Goal: Task Accomplishment & Management: Use online tool/utility

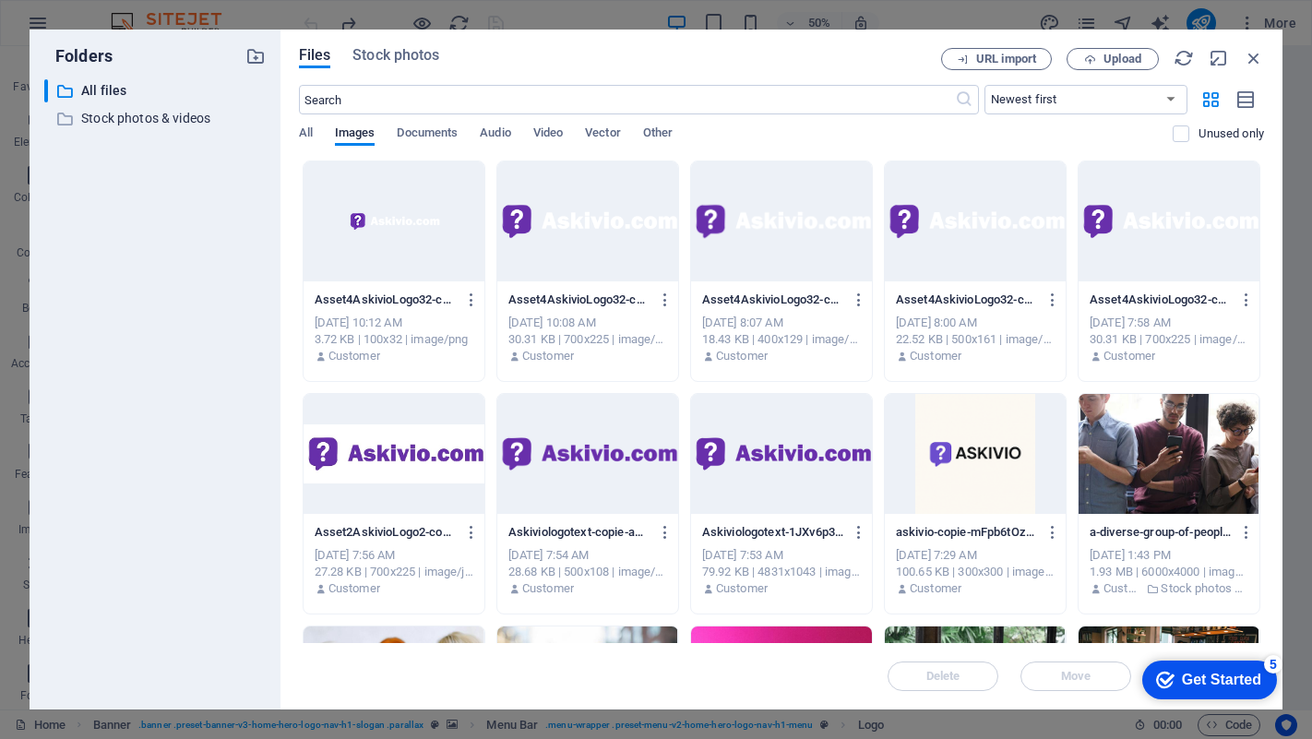
scroll to position [167, 0]
click at [1254, 58] on icon "button" at bounding box center [1253, 58] width 20 height 20
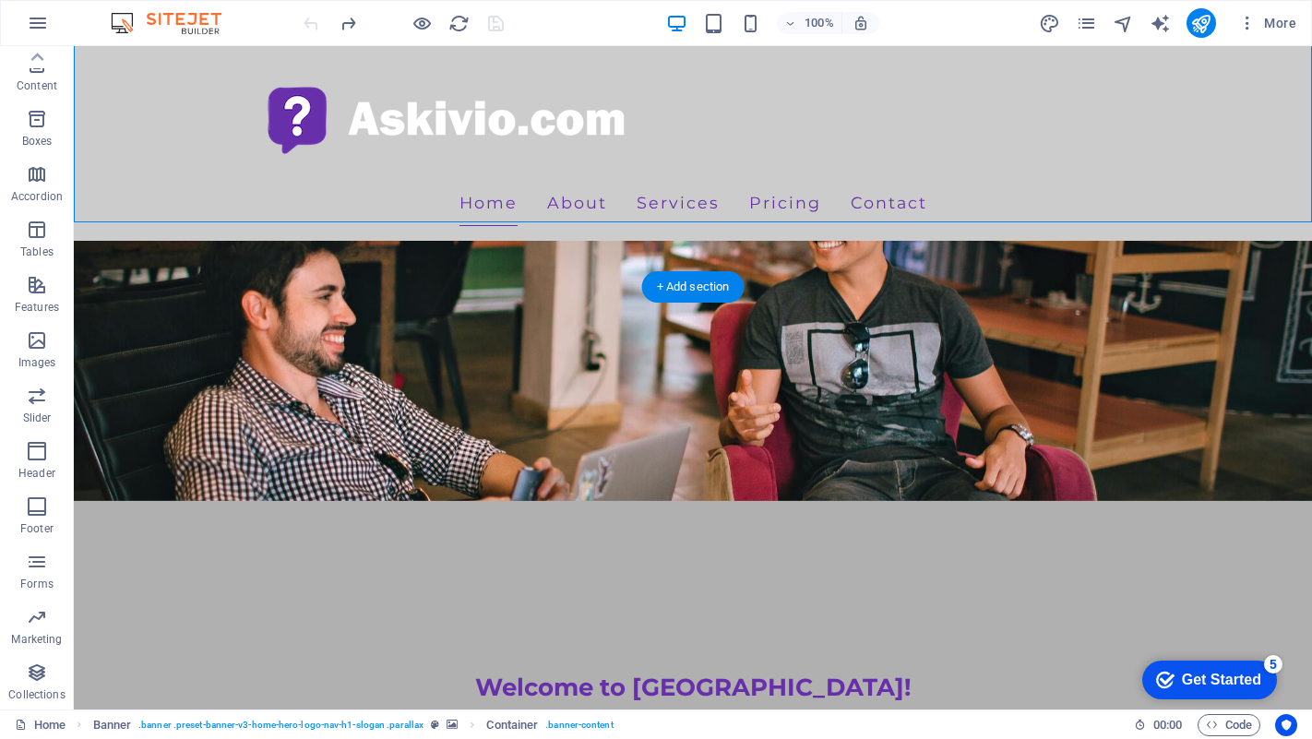
scroll to position [629, 0]
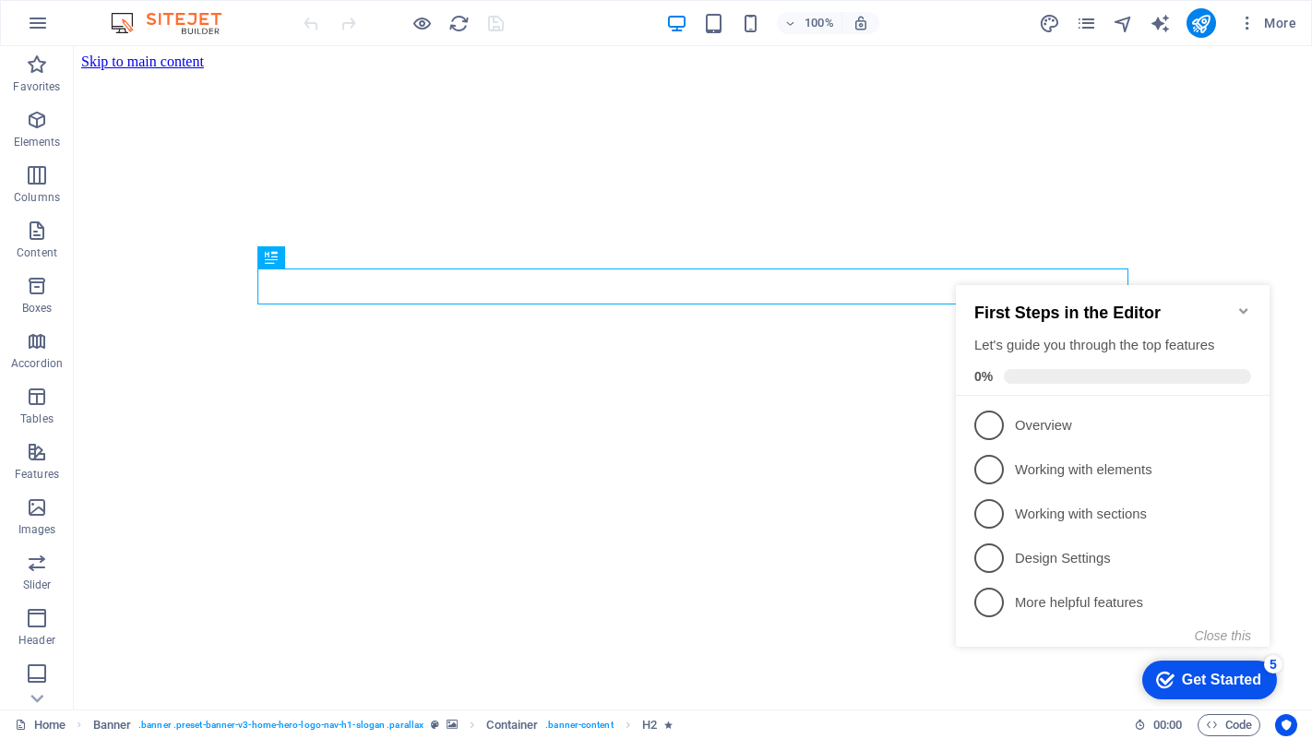
click at [1243, 310] on h2 "First Steps in the Editor" at bounding box center [1112, 312] width 277 height 19
click at [1244, 308] on icon "Minimize checklist" at bounding box center [1243, 311] width 8 height 6
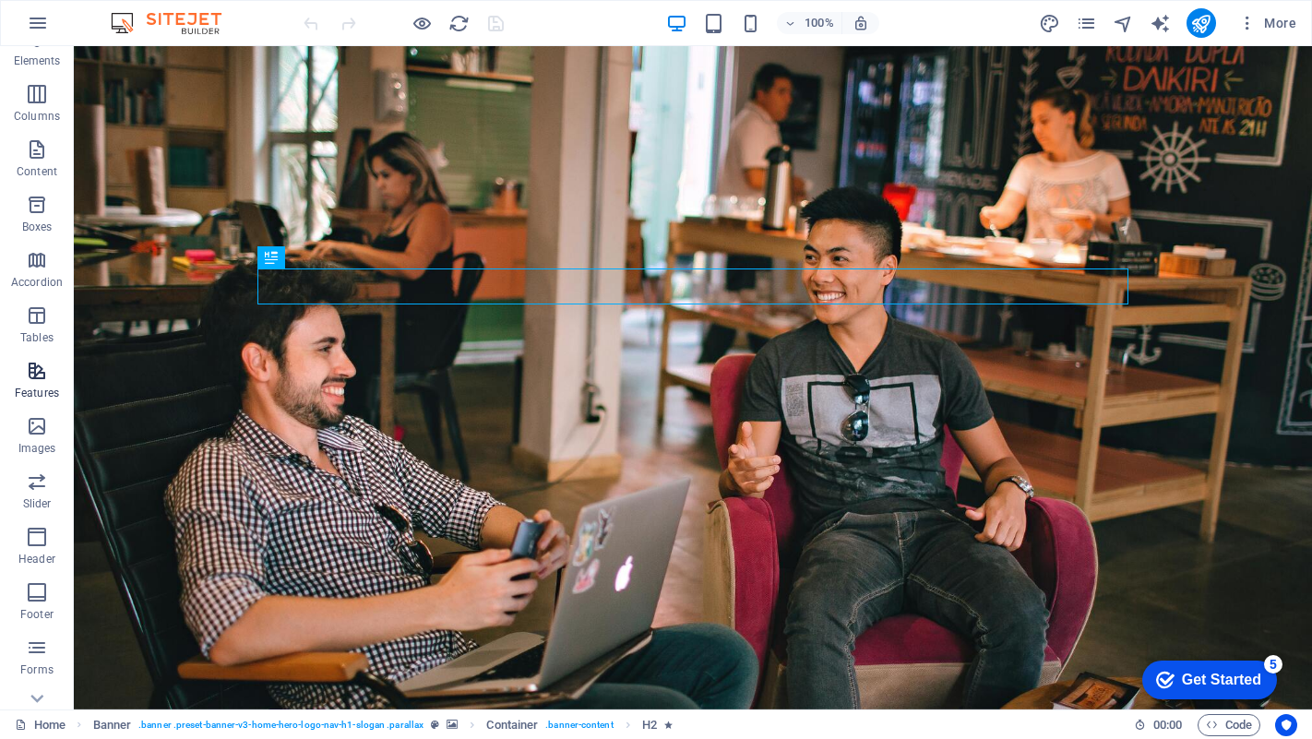
scroll to position [167, 0]
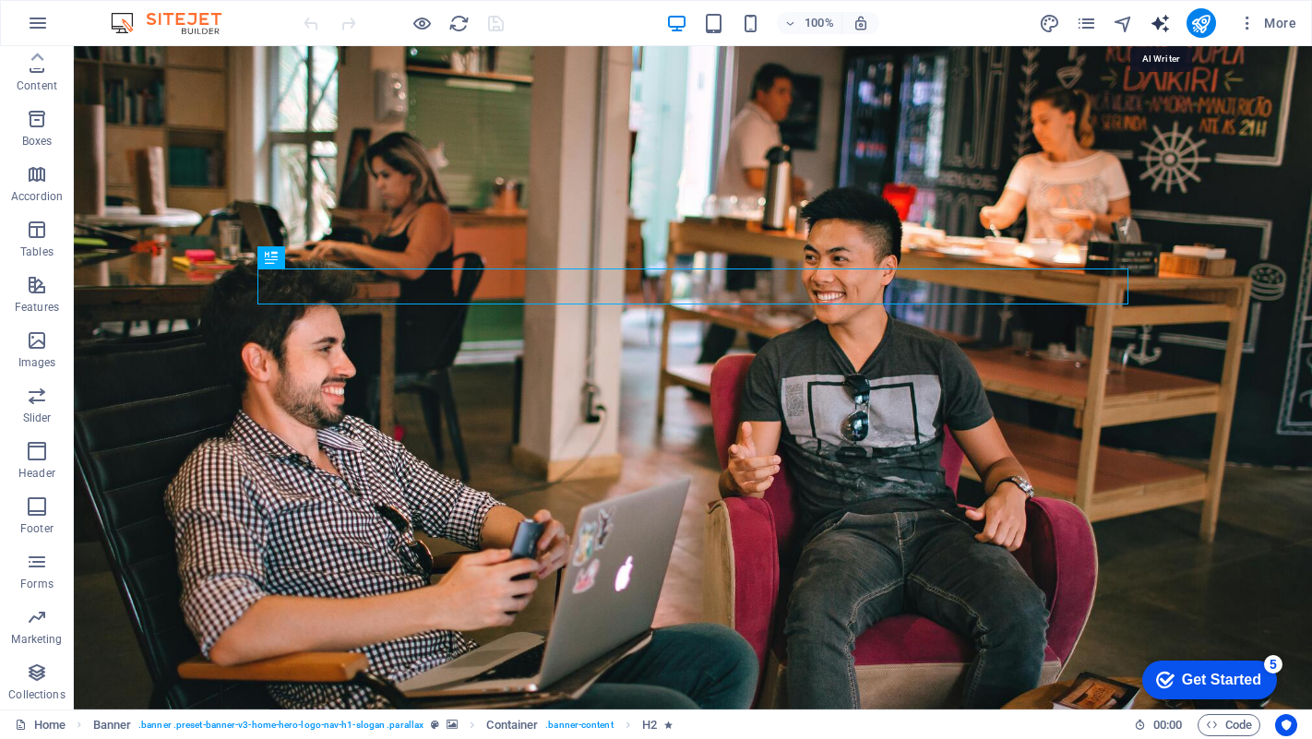
select select "English"
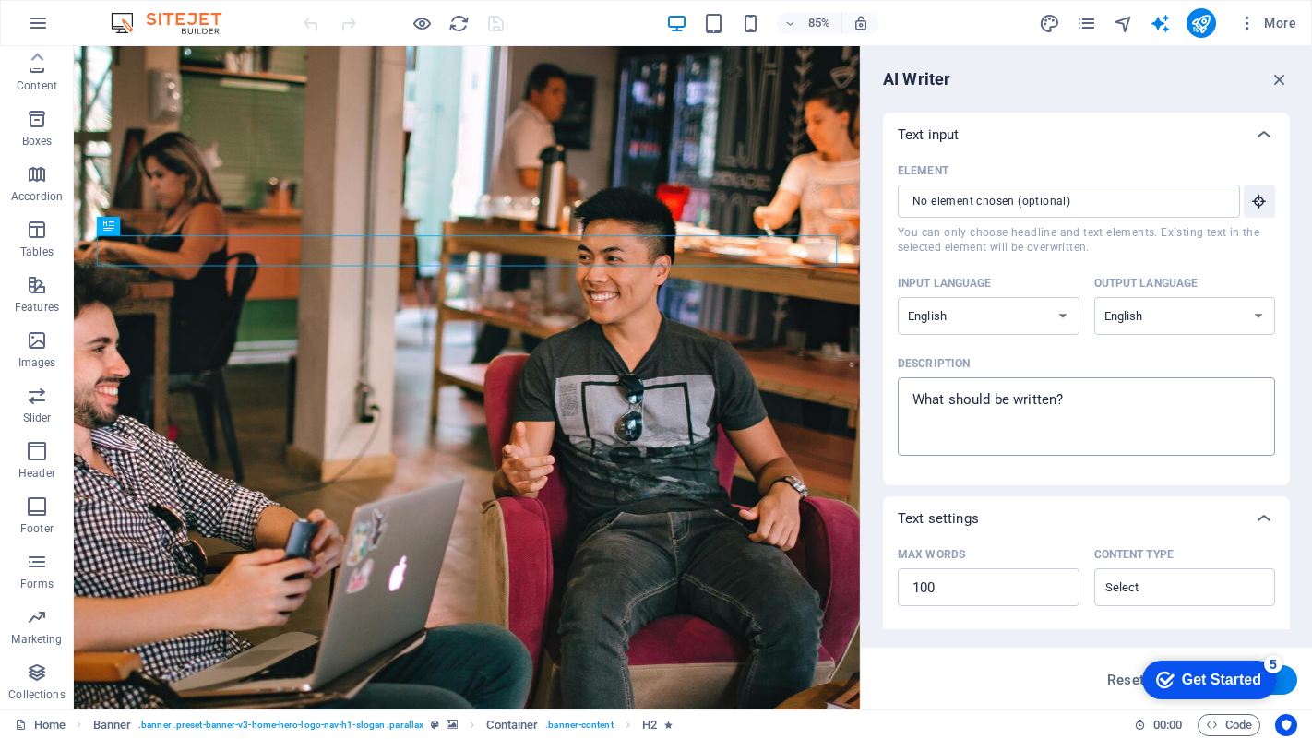
click at [1101, 415] on textarea "Description x ​" at bounding box center [1086, 417] width 359 height 60
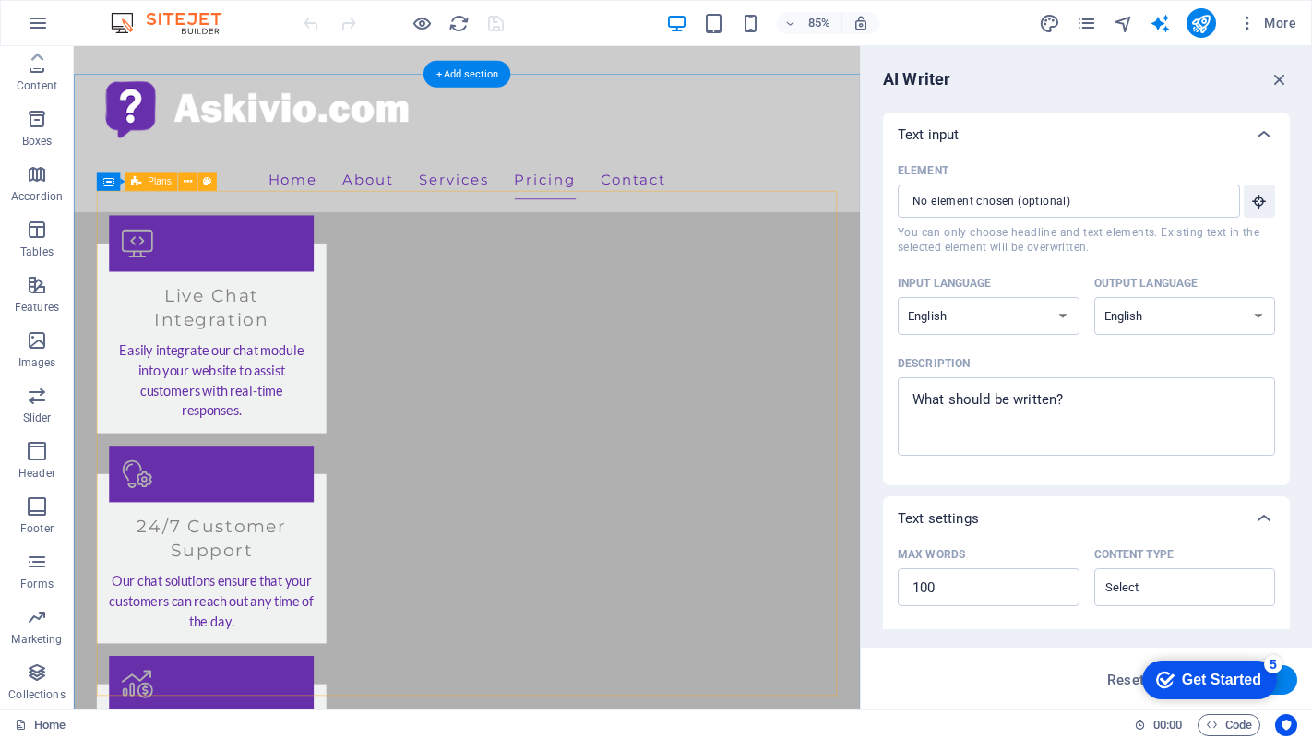
scroll to position [1993, 0]
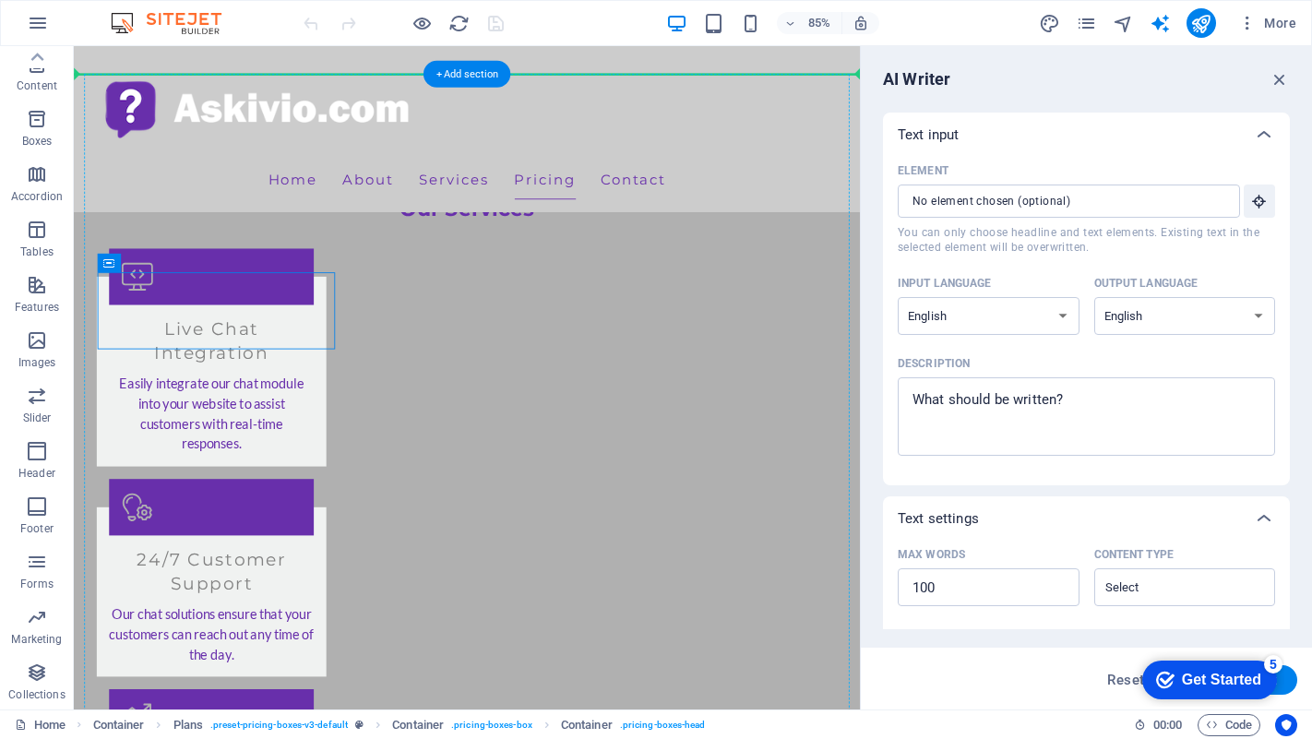
drag, startPoint x: 305, startPoint y: 351, endPoint x: 309, endPoint y: 274, distance: 77.6
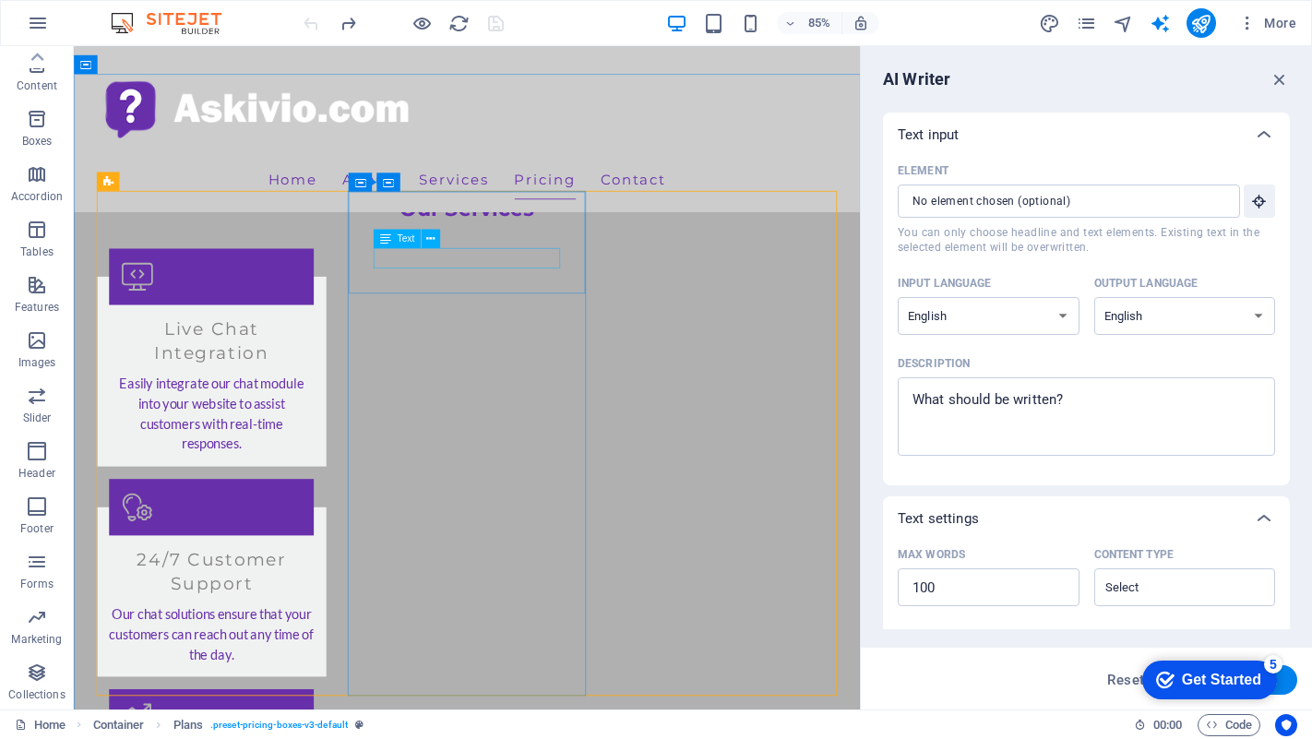
click at [406, 246] on div "Text" at bounding box center [397, 238] width 47 height 18
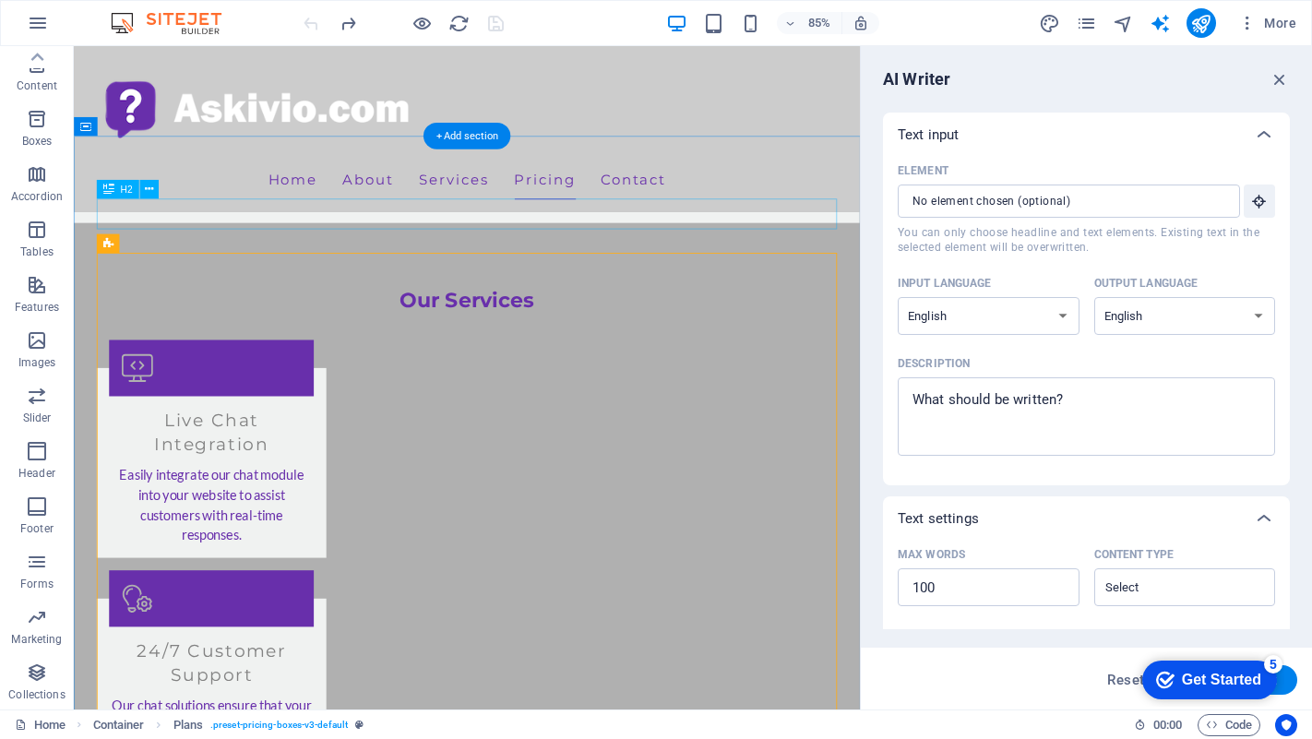
scroll to position [1857, 0]
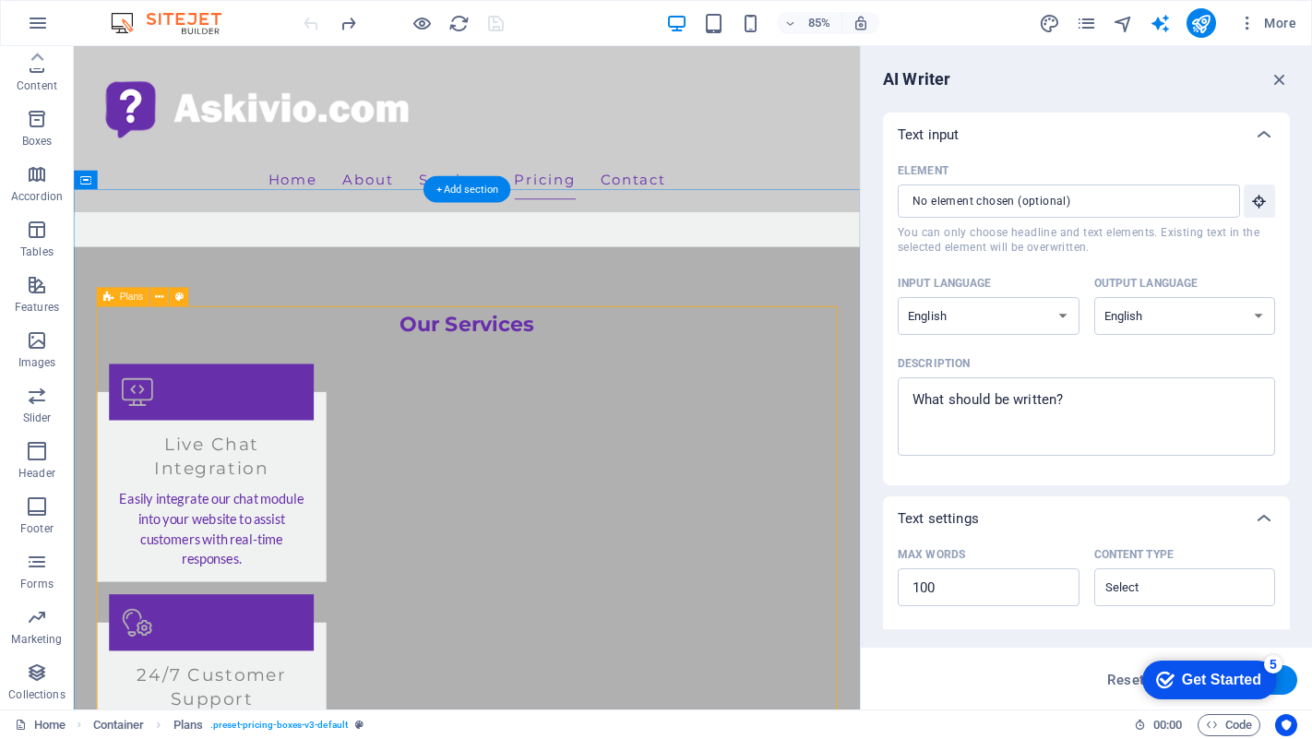
click at [126, 299] on span "Plans" at bounding box center [132, 295] width 24 height 9
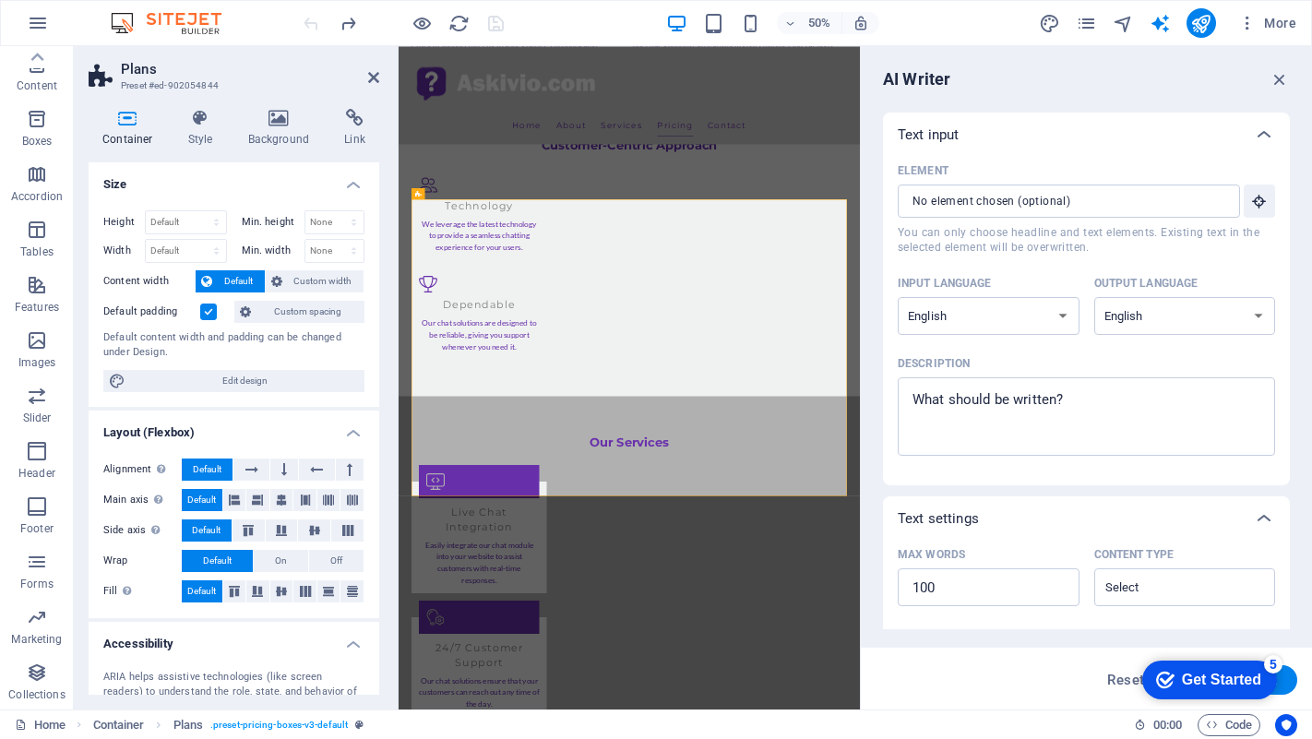
scroll to position [2071, 0]
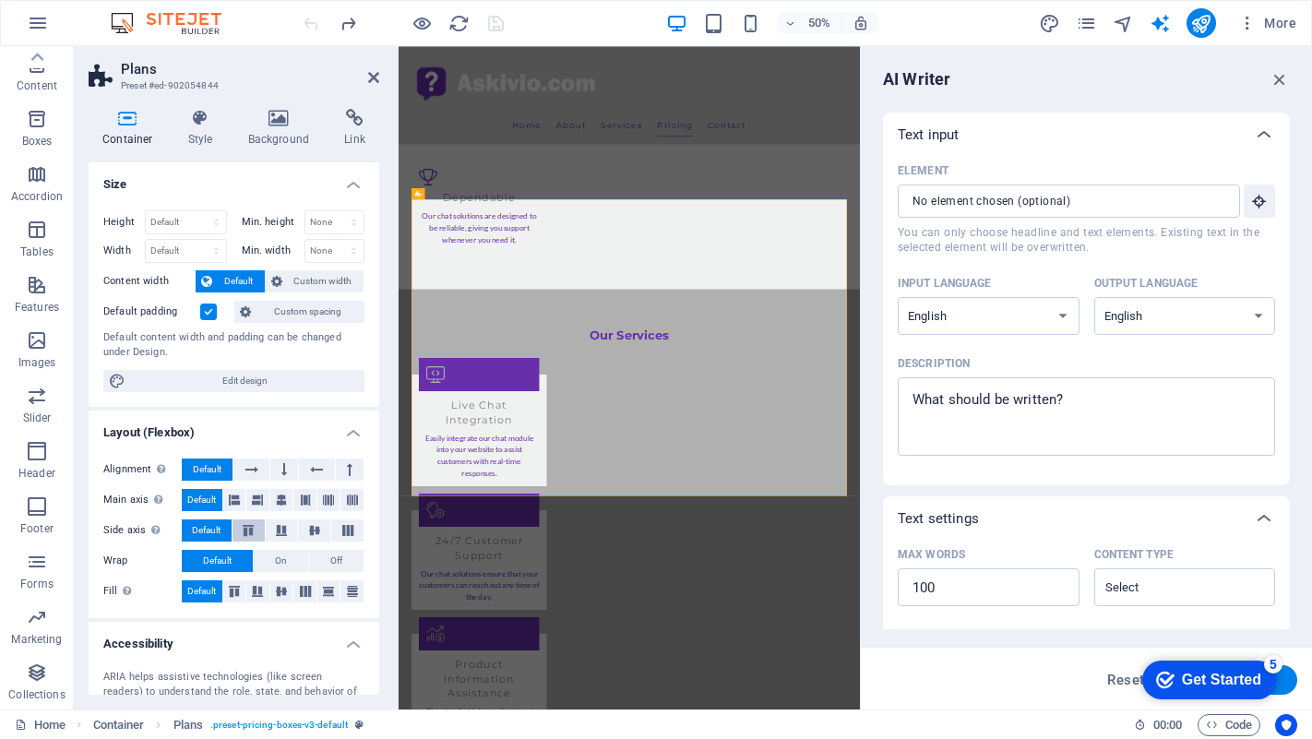
click at [245, 521] on button at bounding box center [248, 530] width 32 height 22
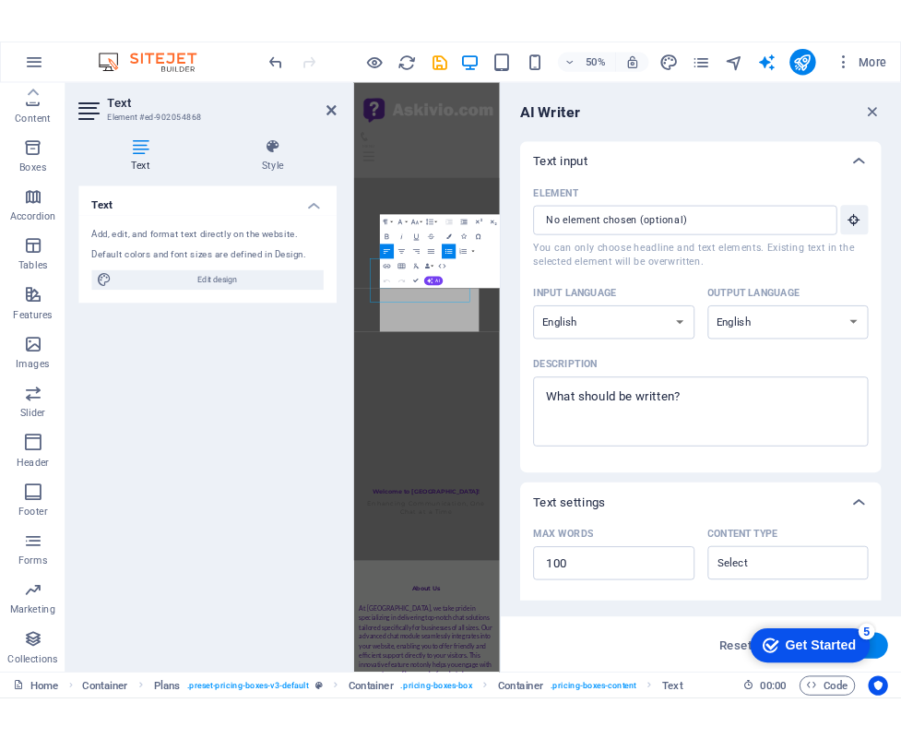
scroll to position [7793, 0]
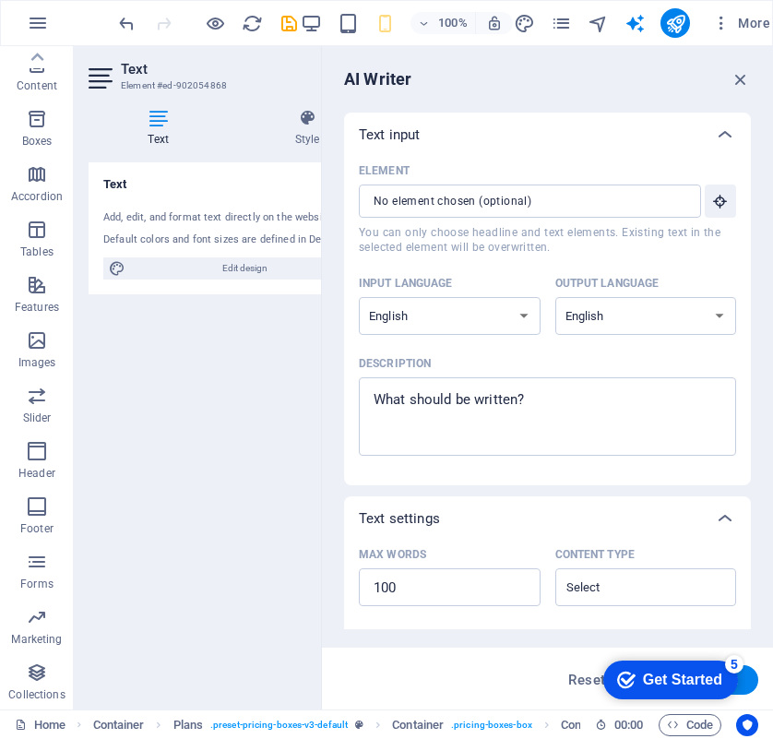
type textarea "x"
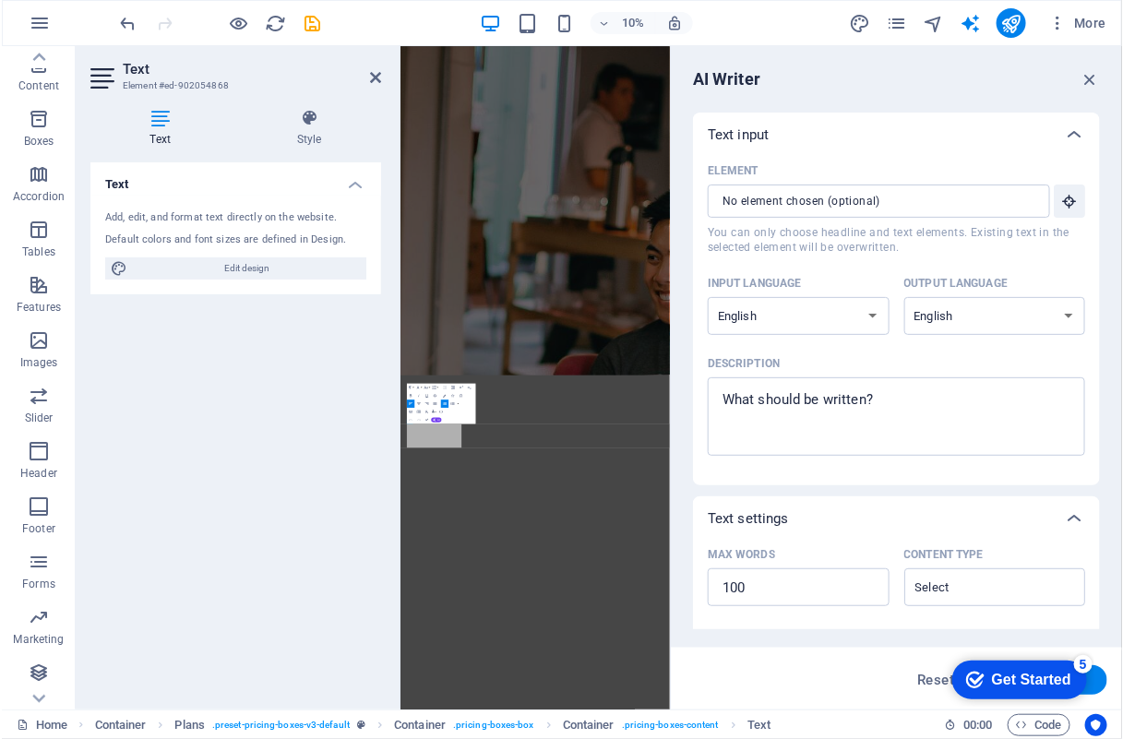
scroll to position [1303, 0]
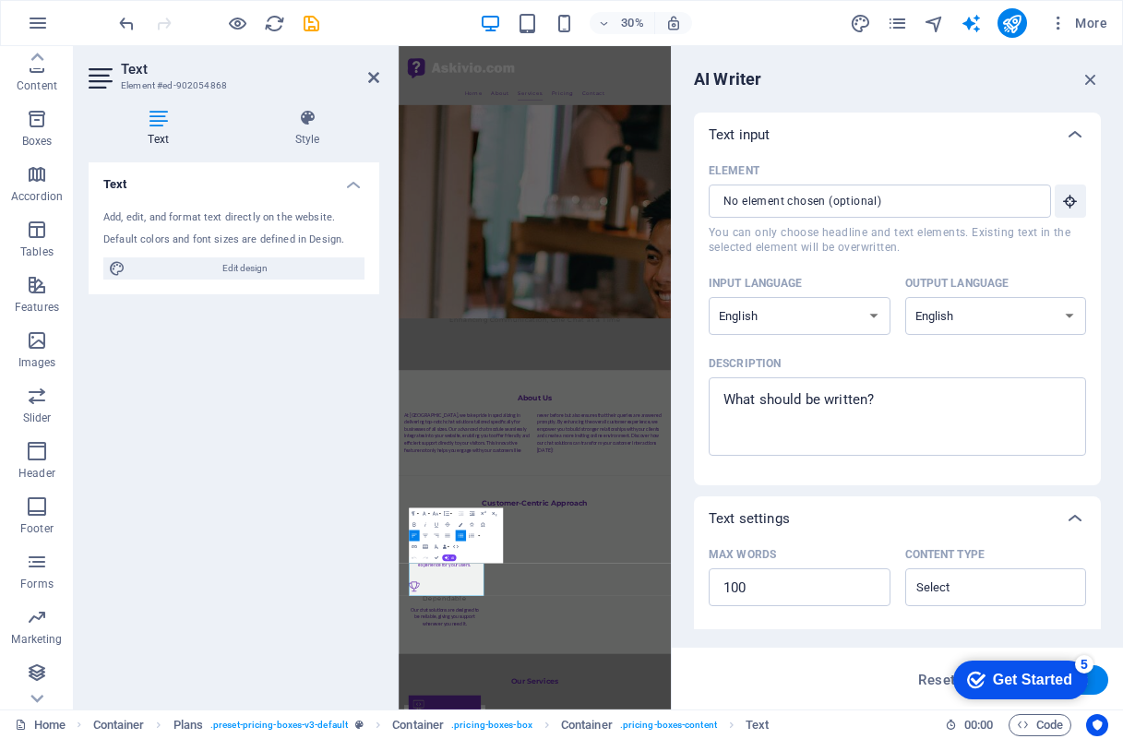
type textarea "x"
click at [1087, 77] on icon "button" at bounding box center [1090, 79] width 20 height 20
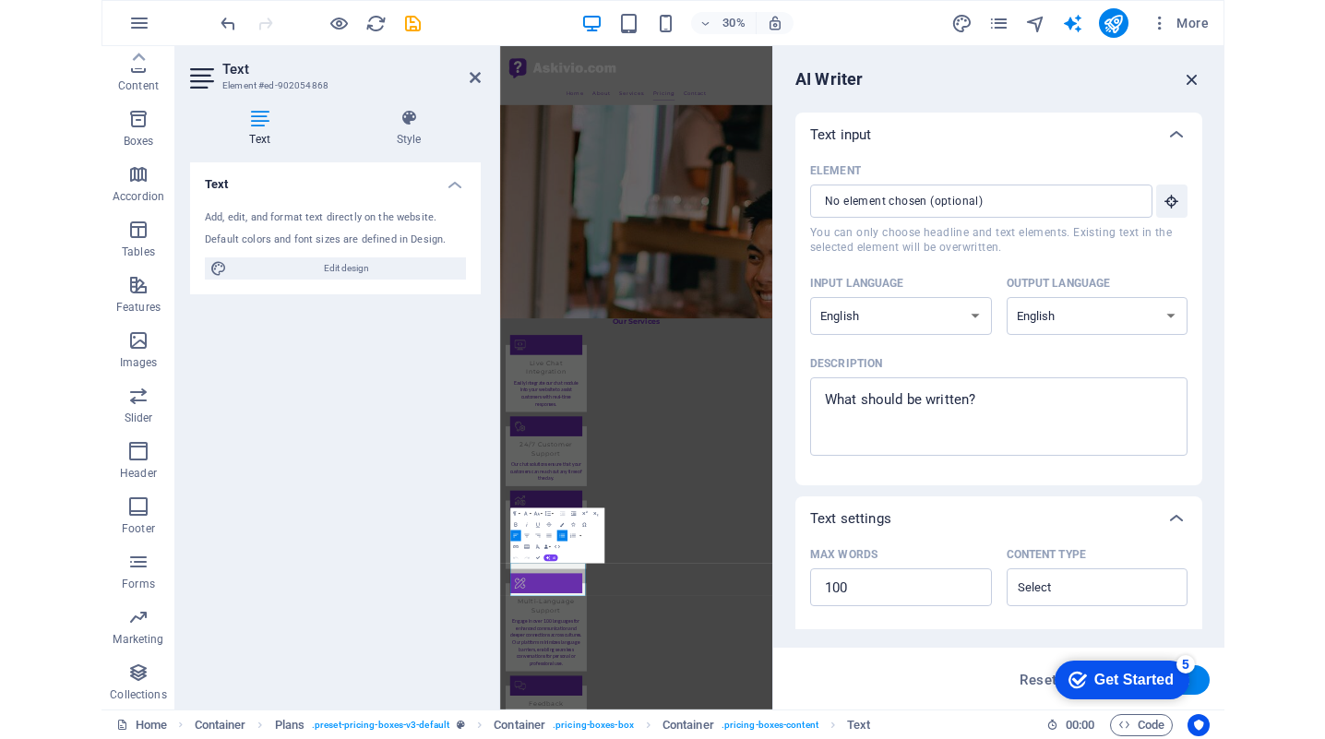
scroll to position [2011, 0]
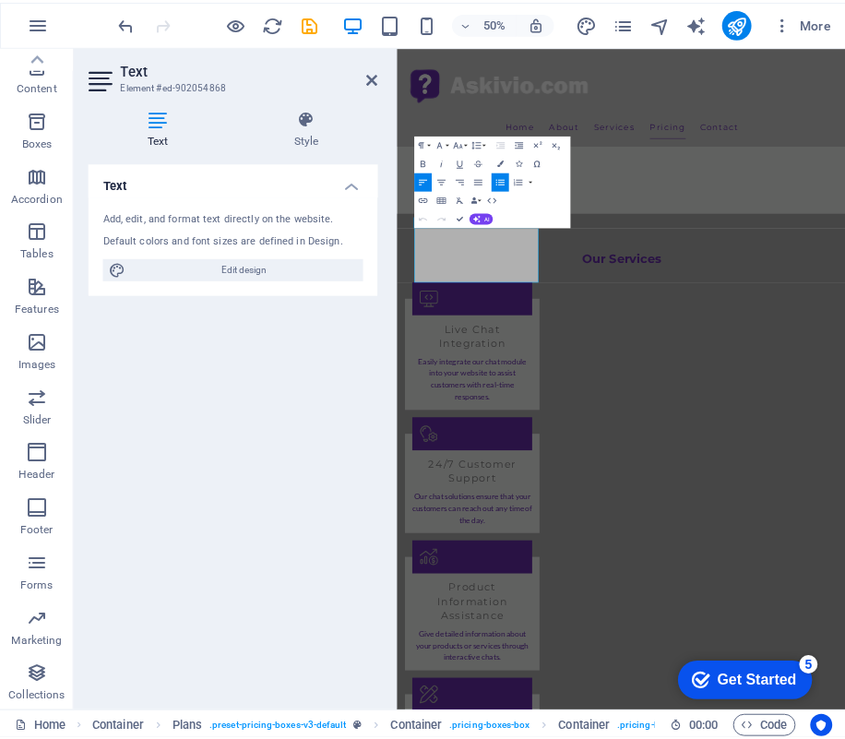
scroll to position [2299, 0]
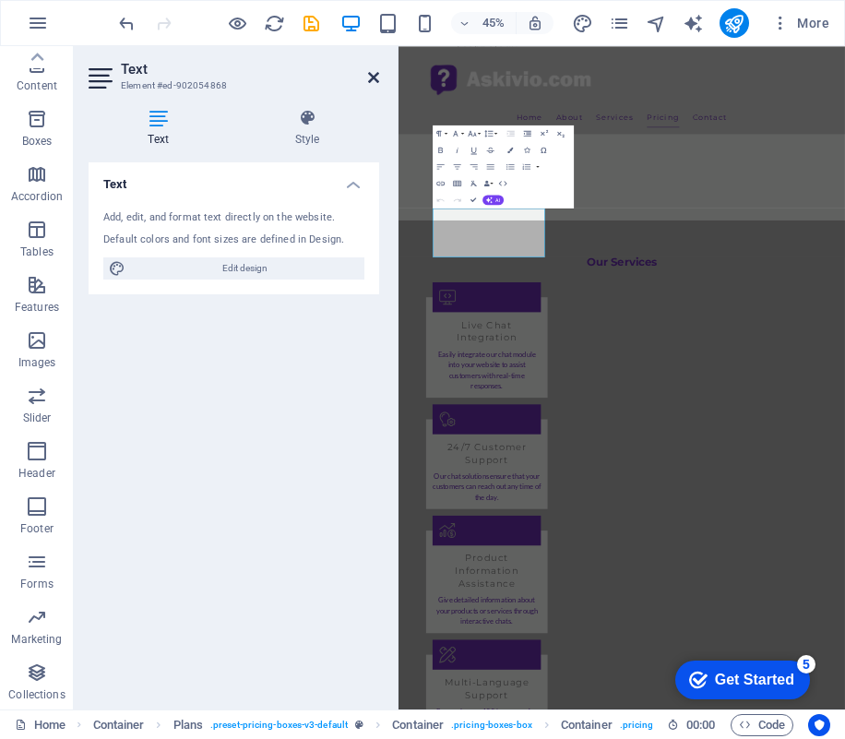
click at [369, 72] on icon at bounding box center [373, 77] width 11 height 15
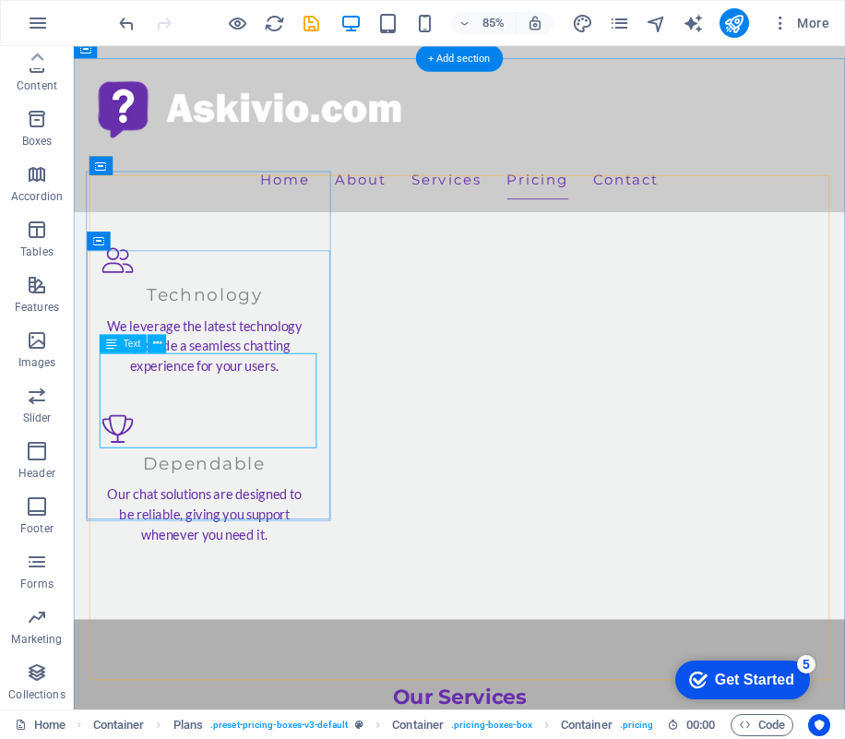
scroll to position [2299, 0]
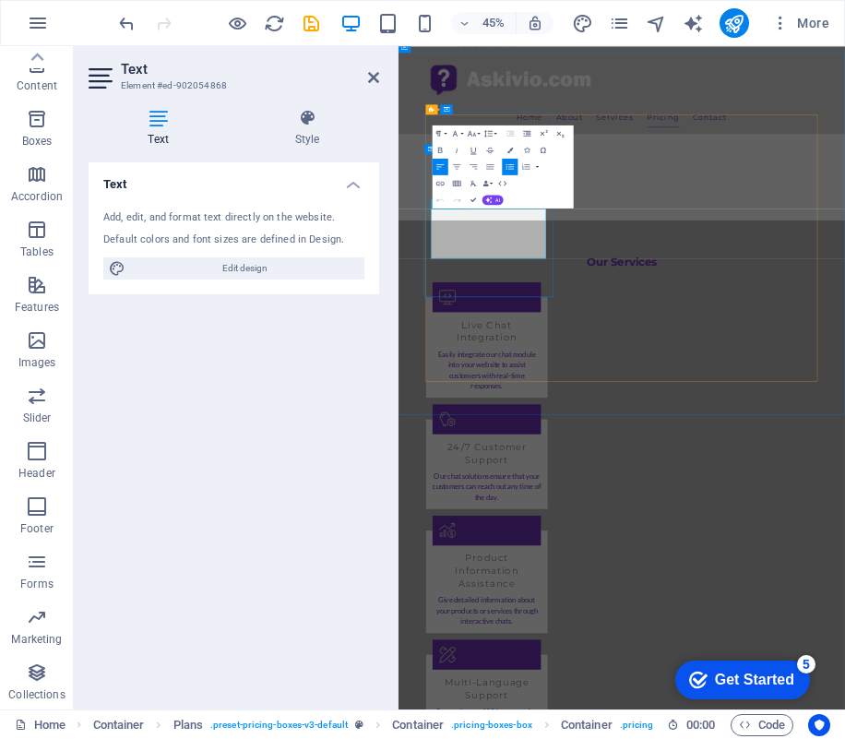
drag, startPoint x: 707, startPoint y: 498, endPoint x: 446, endPoint y: 384, distance: 284.2
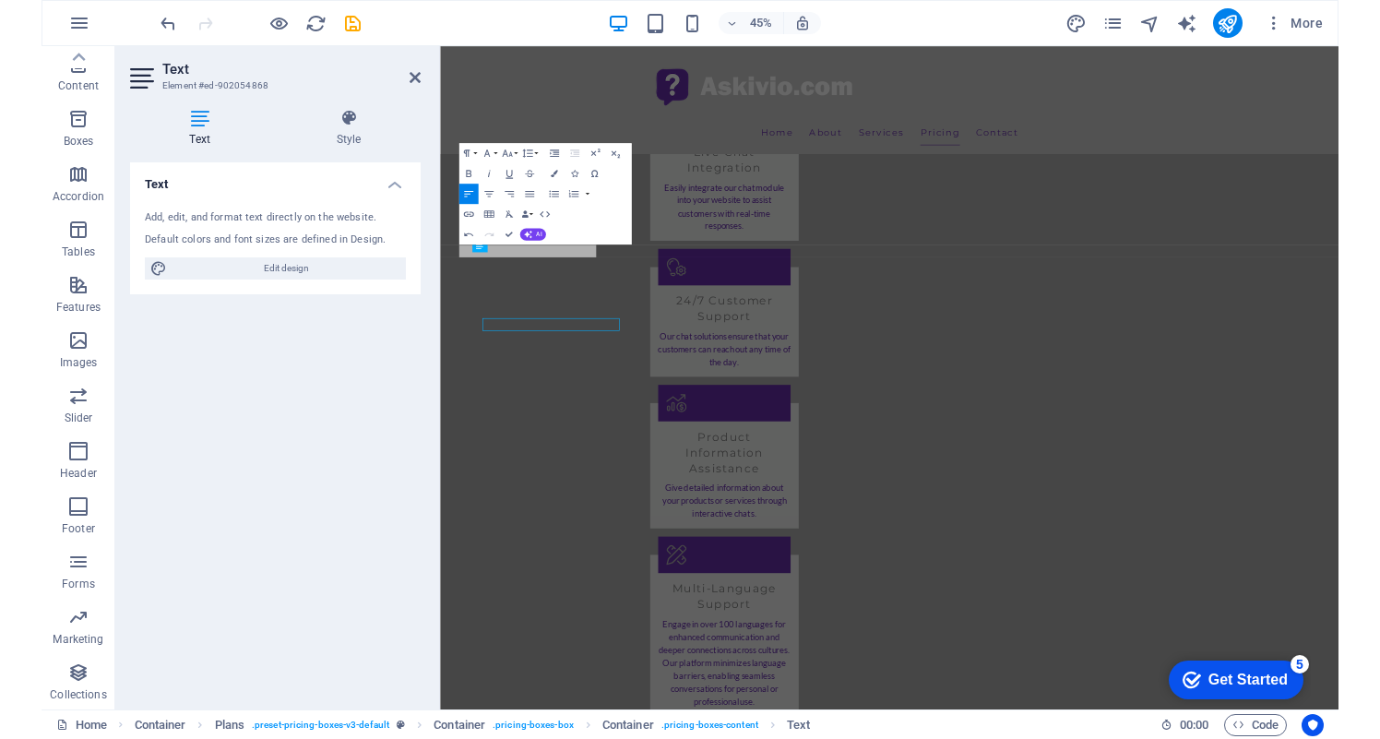
scroll to position [2011, 0]
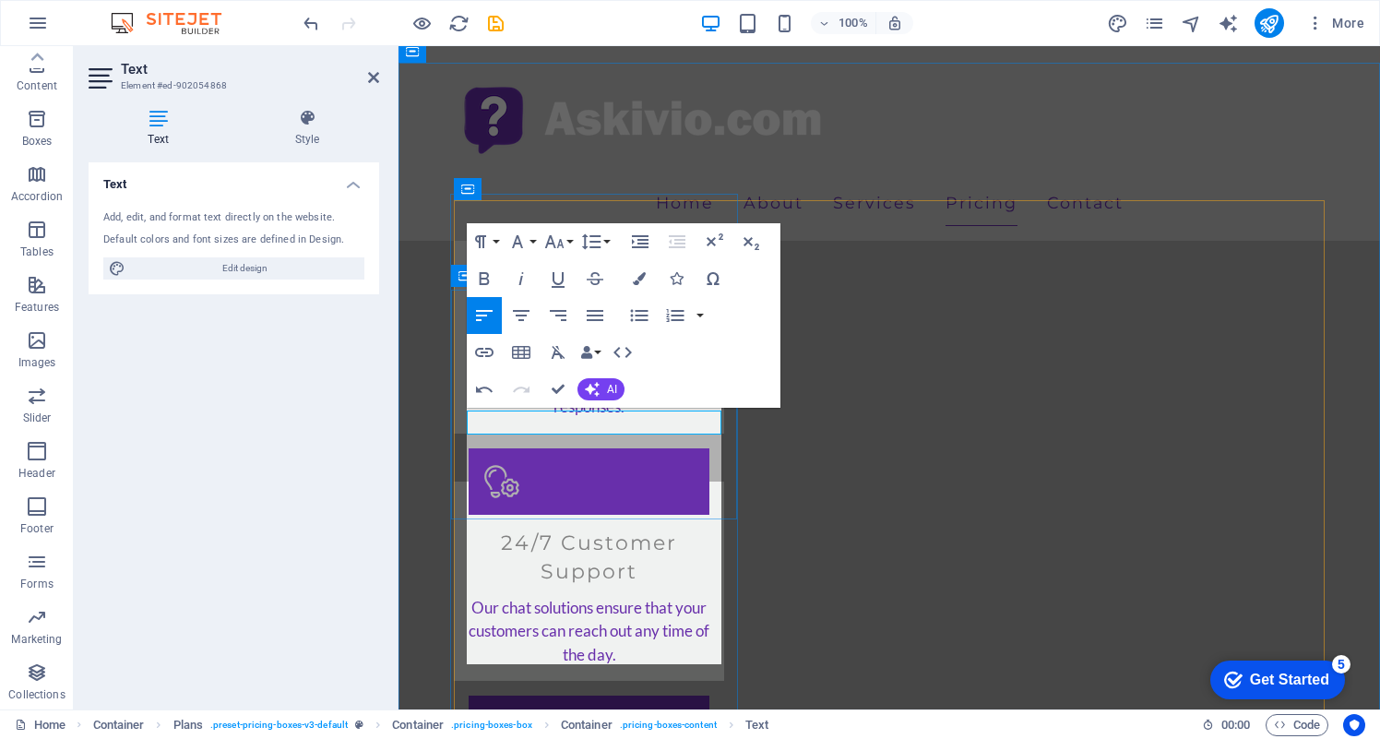
scroll to position [2008, 0]
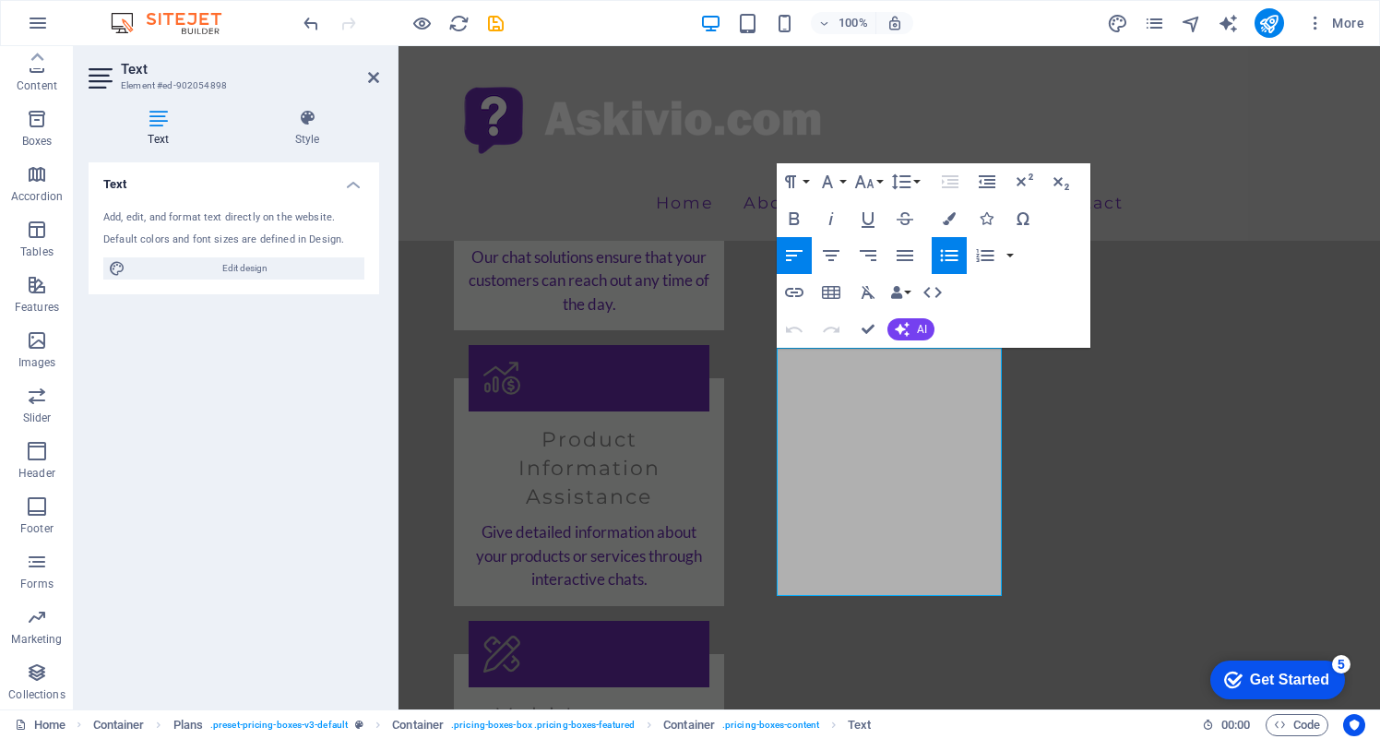
scroll to position [2512, 0]
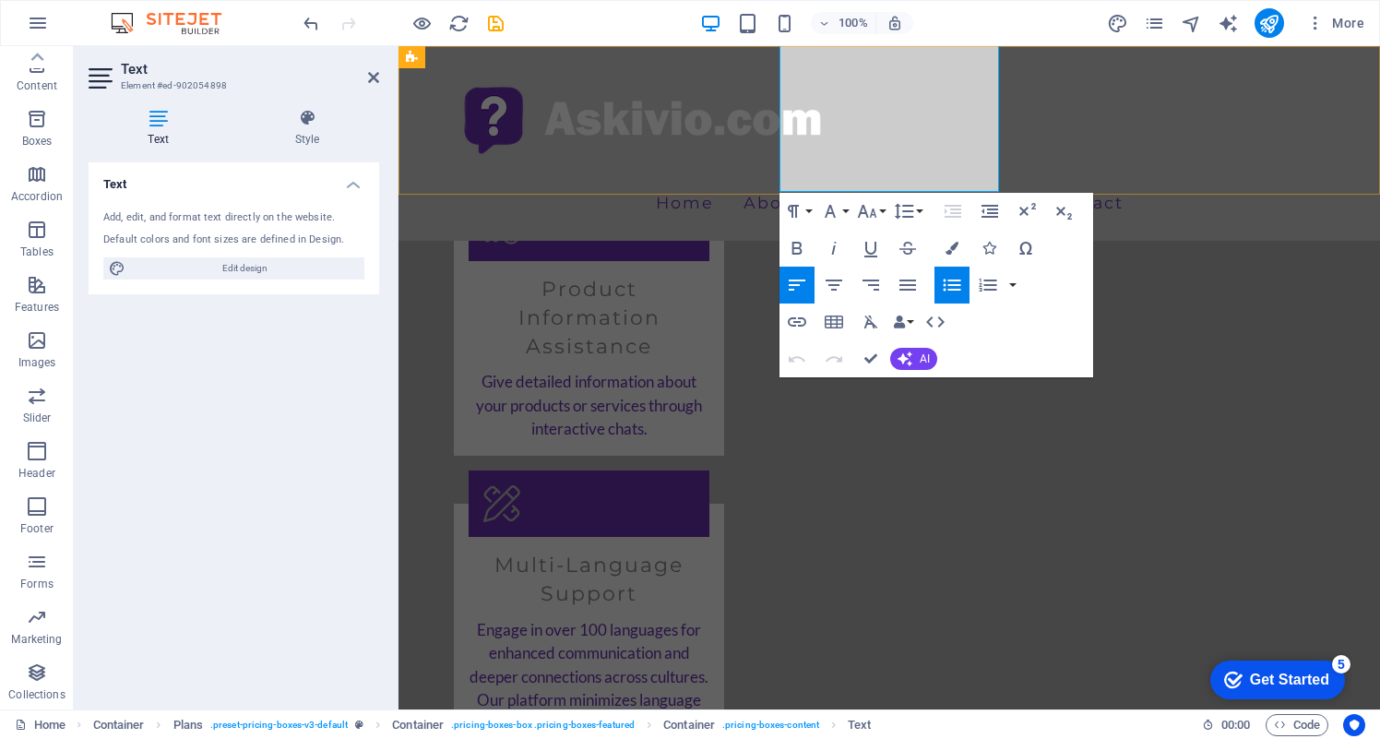
drag, startPoint x: 786, startPoint y: 473, endPoint x: 927, endPoint y: 151, distance: 351.5
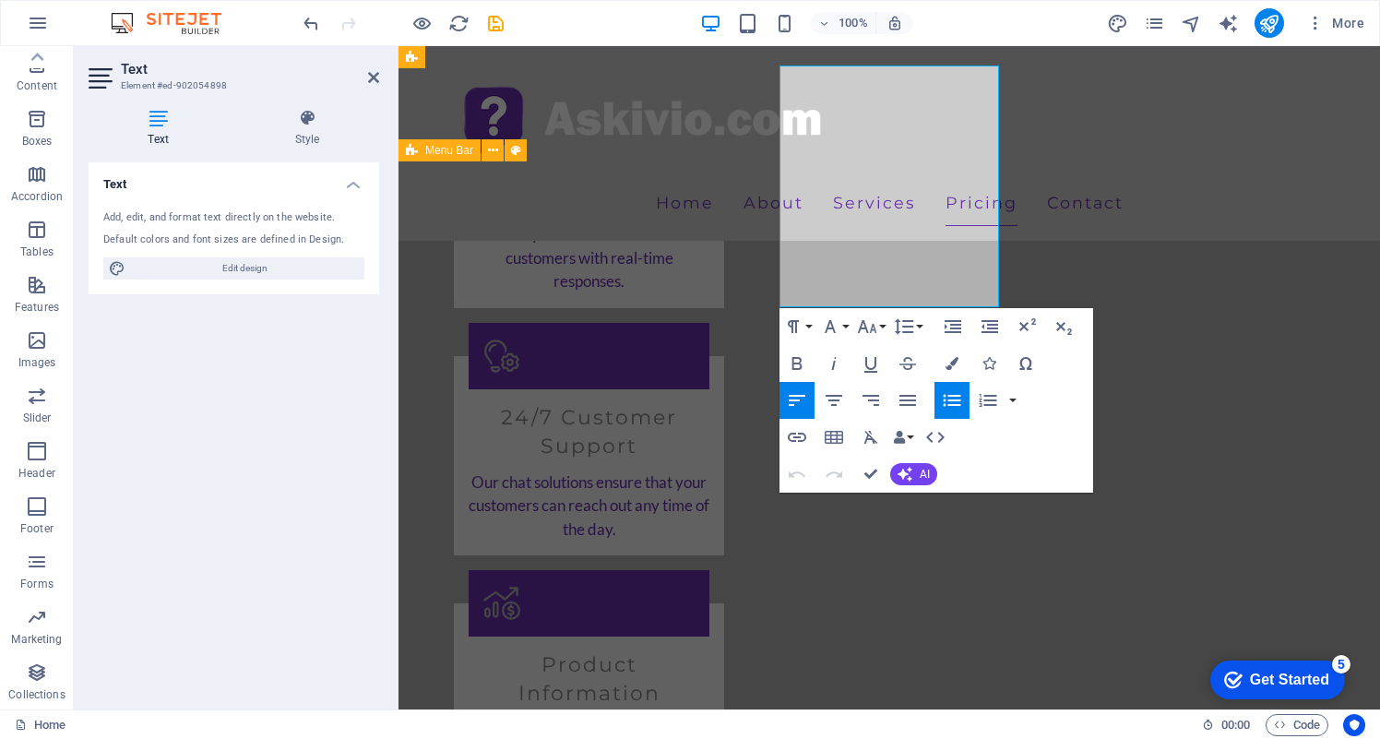
scroll to position [2127, 0]
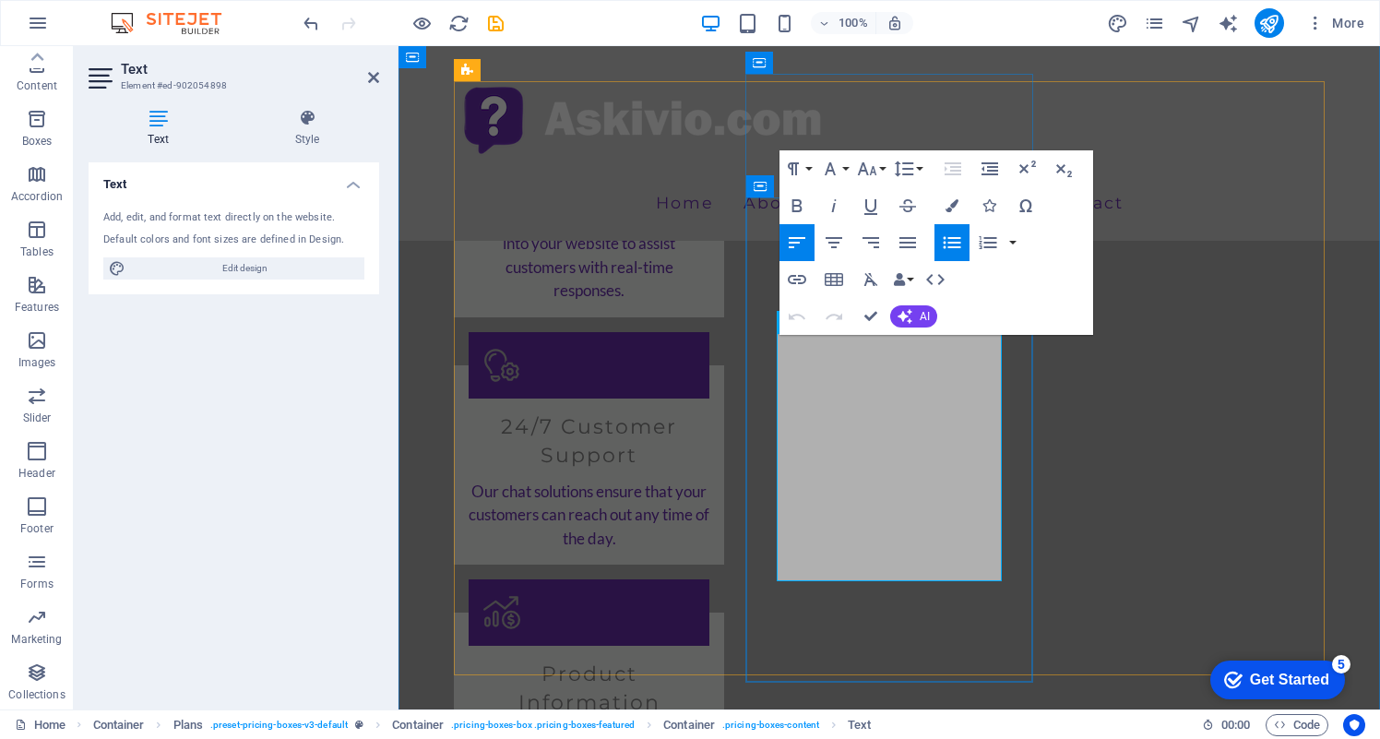
drag, startPoint x: 886, startPoint y: 559, endPoint x: 787, endPoint y: 333, distance: 246.6
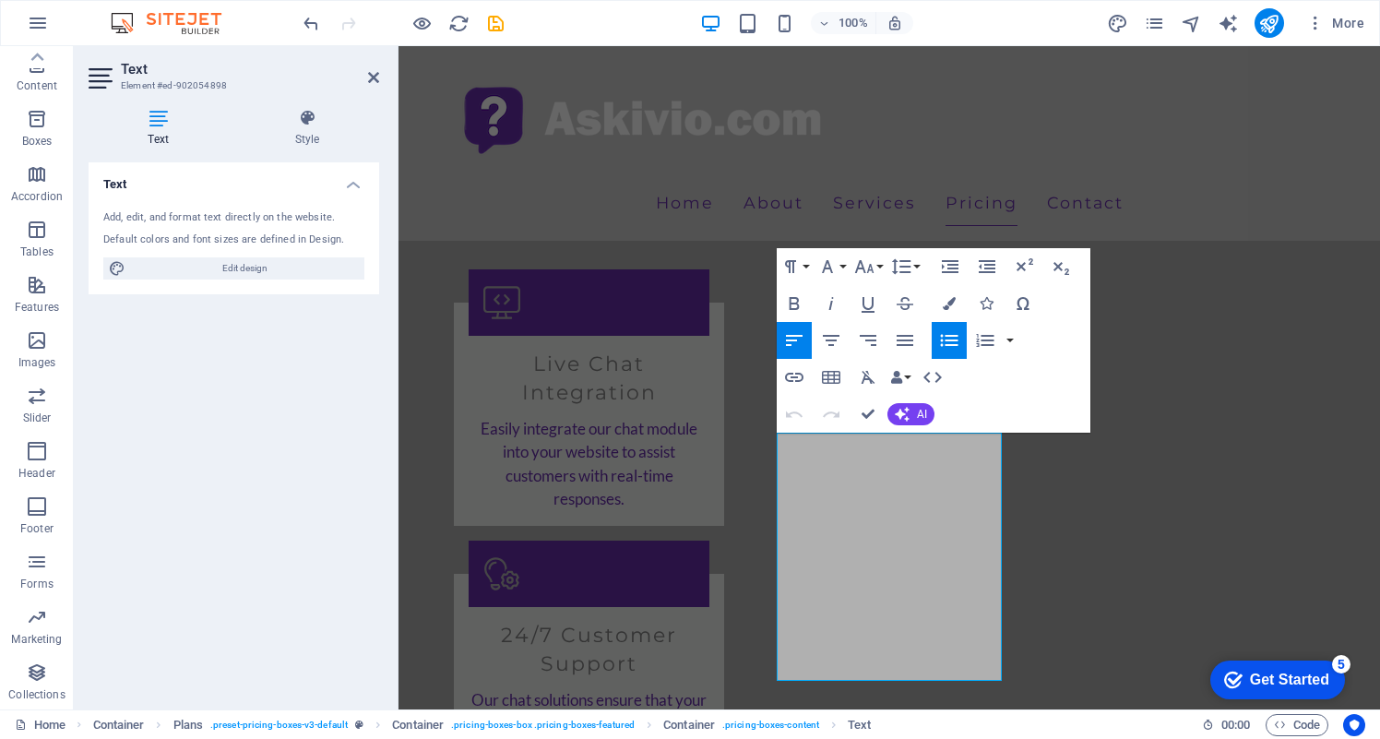
scroll to position [1899, 0]
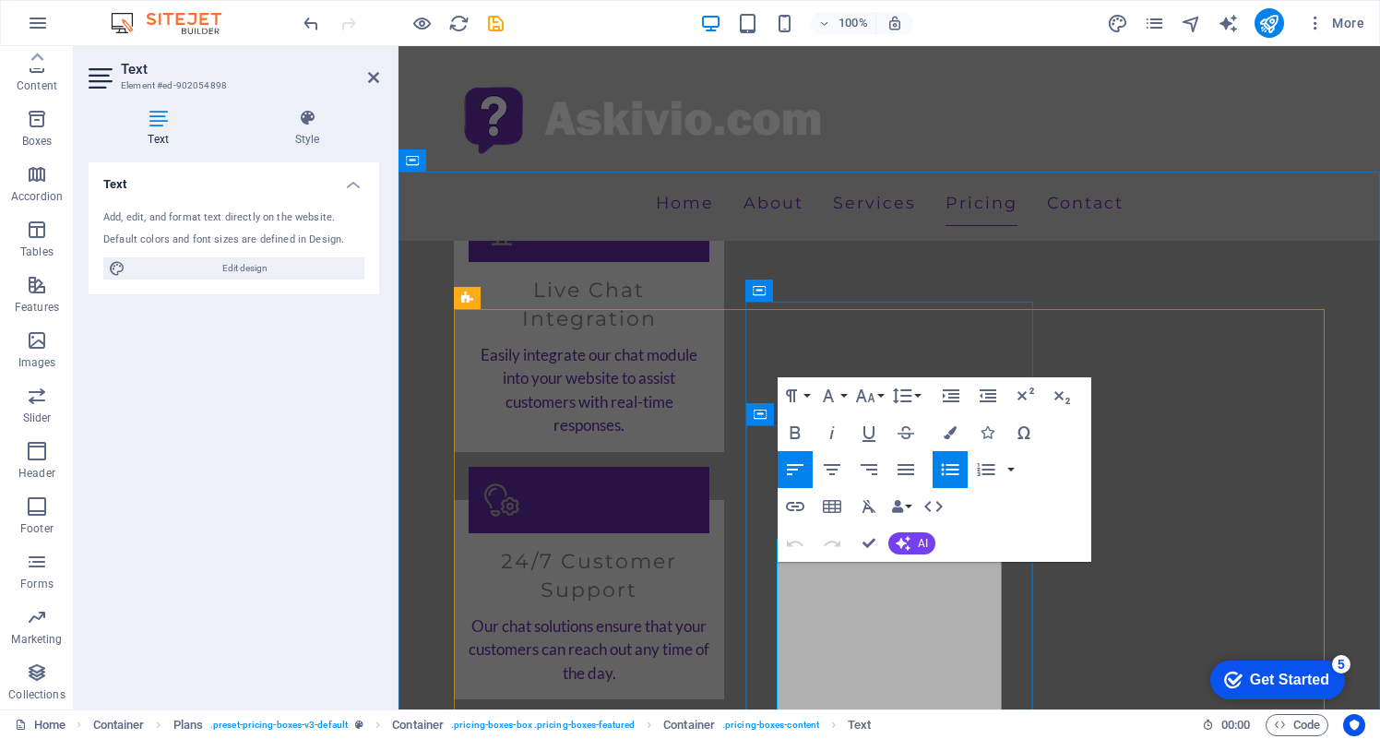
scroll to position [2048, 0]
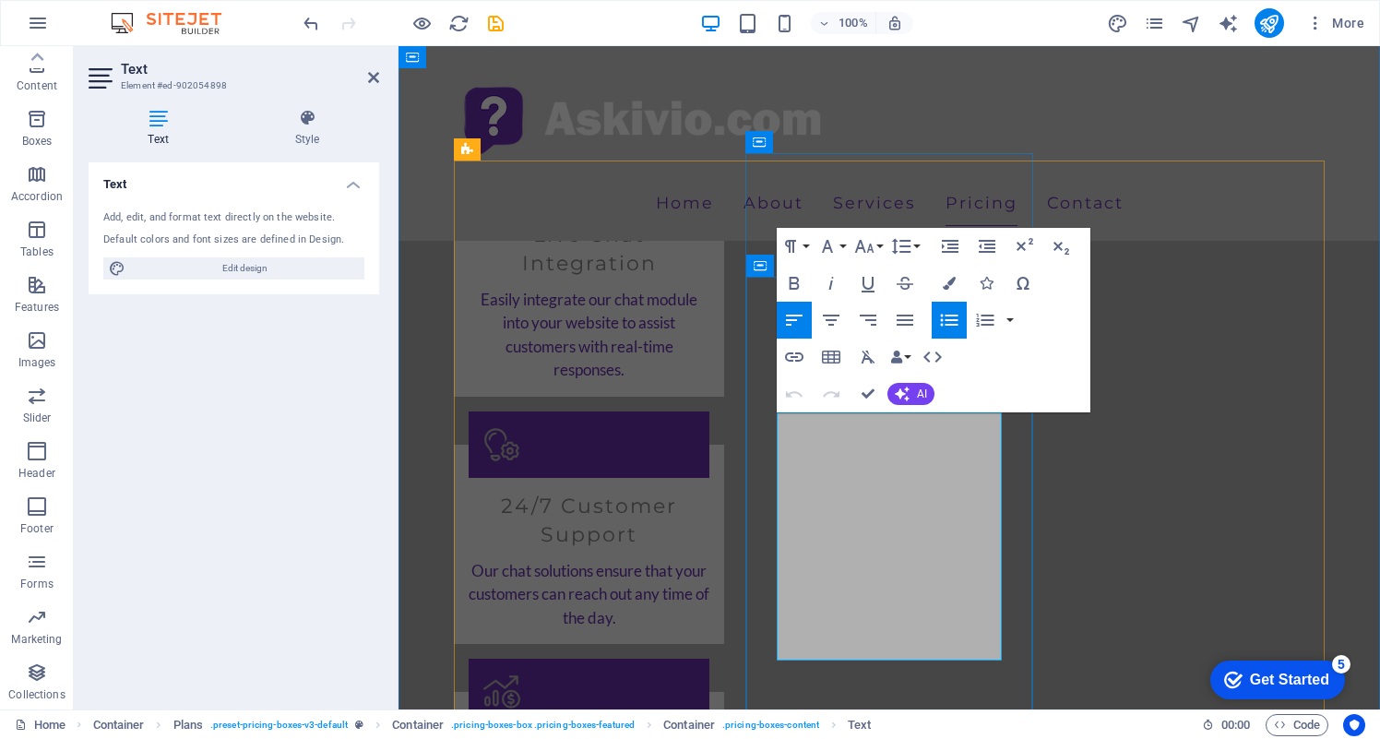
drag, startPoint x: 897, startPoint y: 637, endPoint x: 780, endPoint y: 363, distance: 298.5
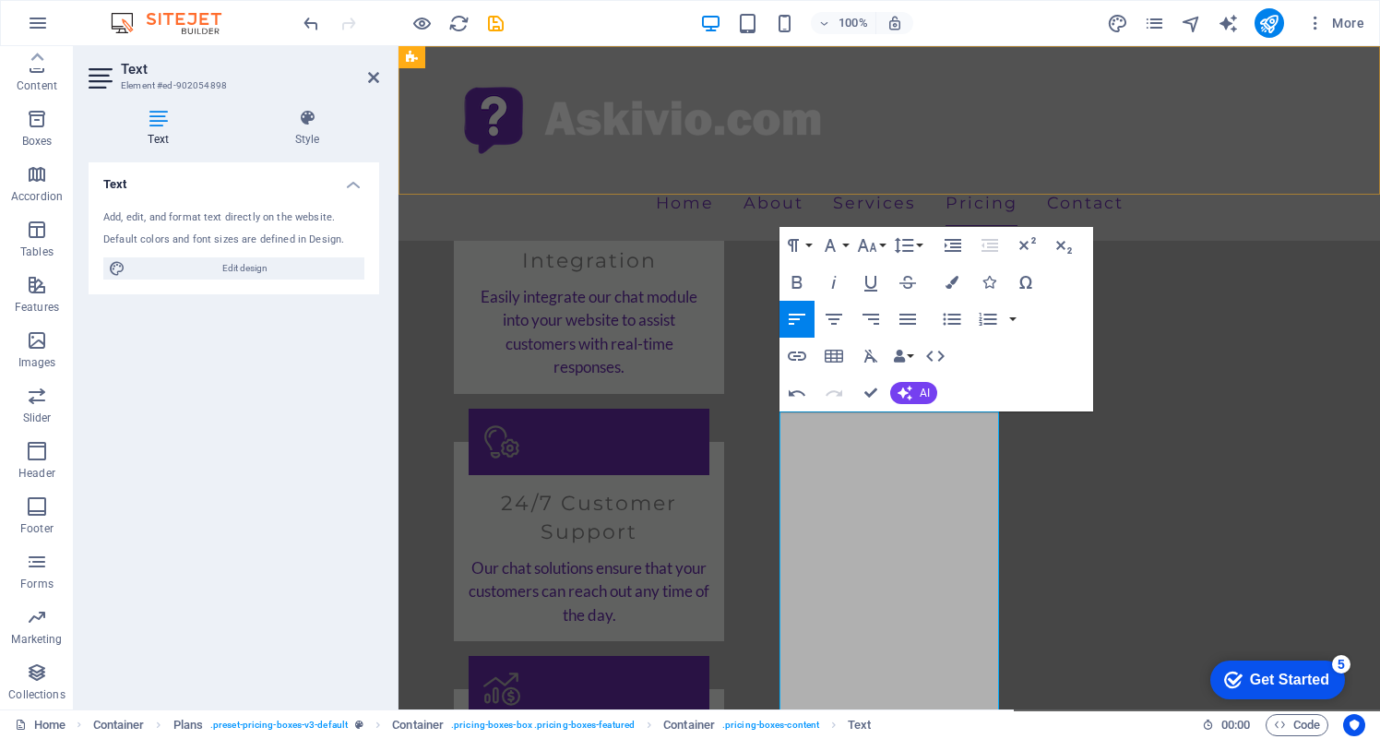
click at [1033, 144] on div "Home About Services Pricing Contact" at bounding box center [890, 143] width 982 height 195
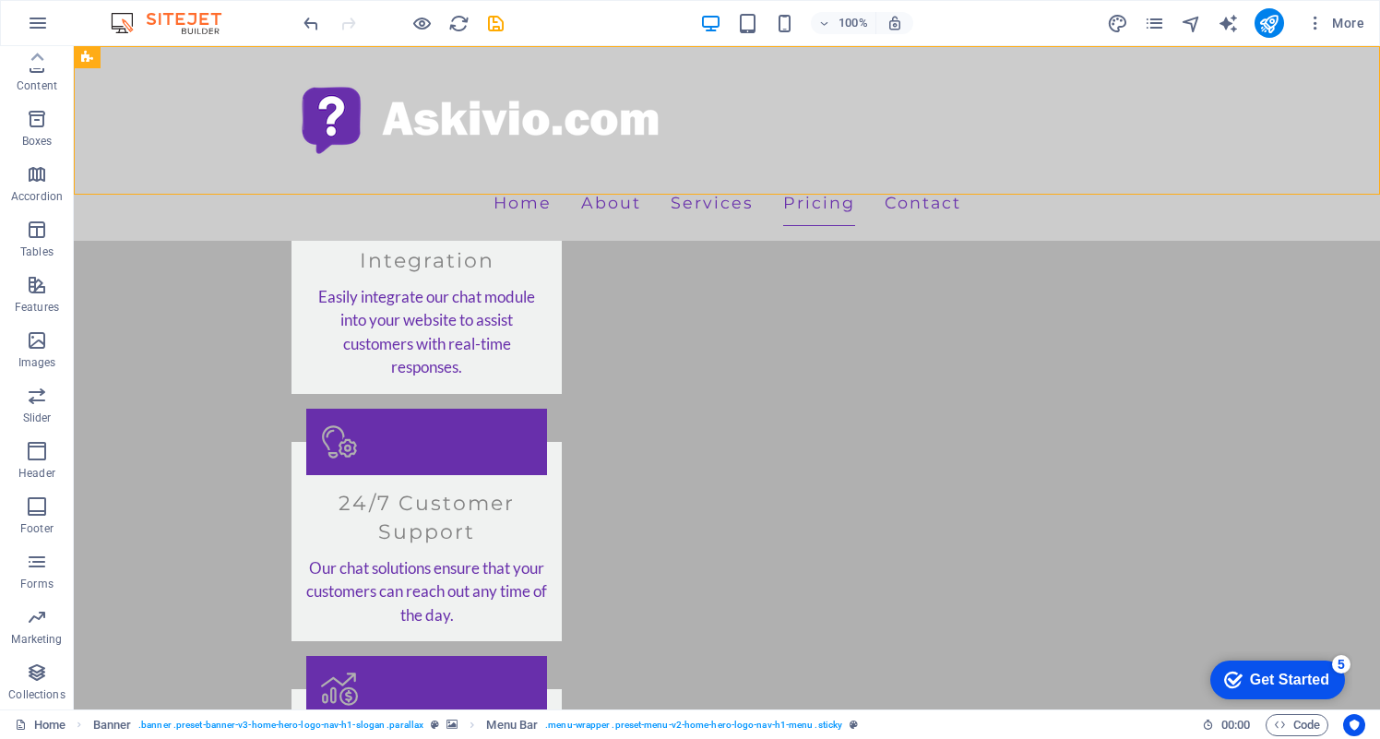
click at [1015, 180] on nav "Home About Services Pricing Contact" at bounding box center [726, 203] width 871 height 46
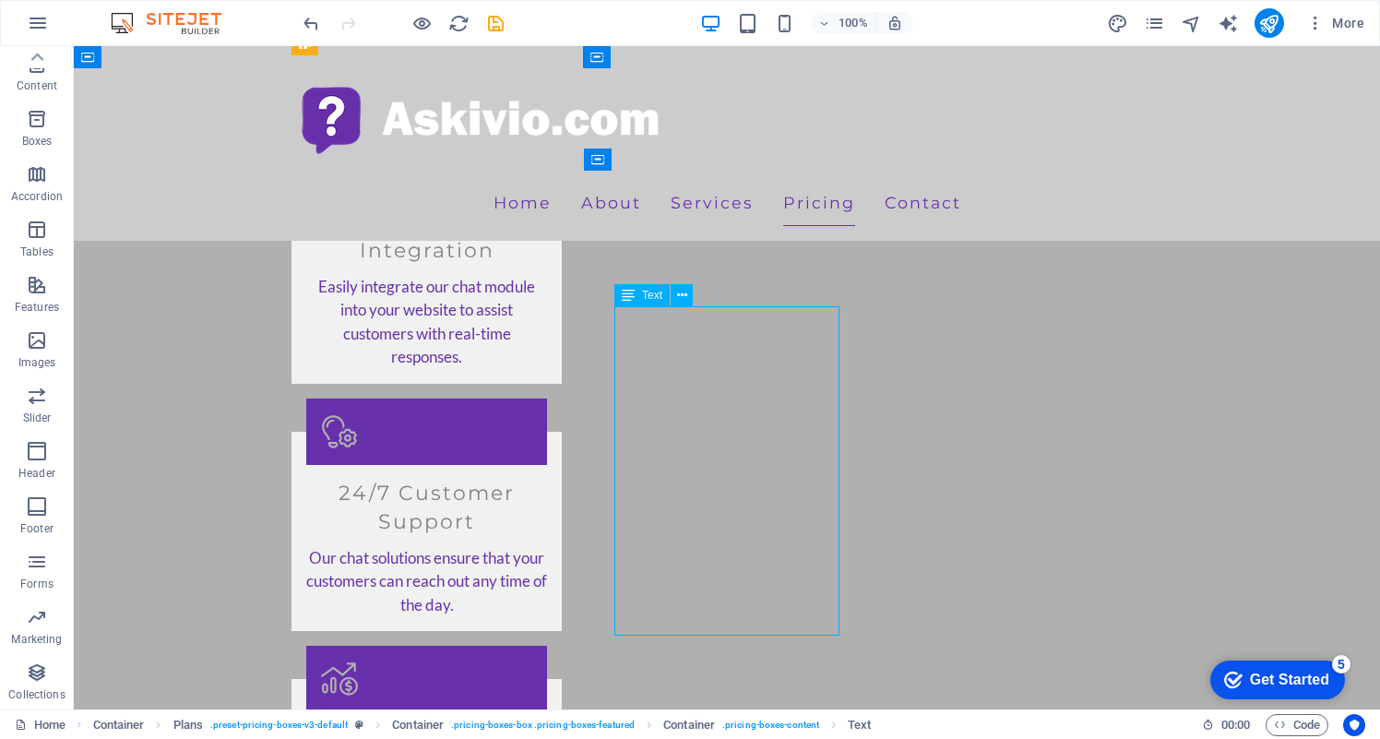
scroll to position [2031, 0]
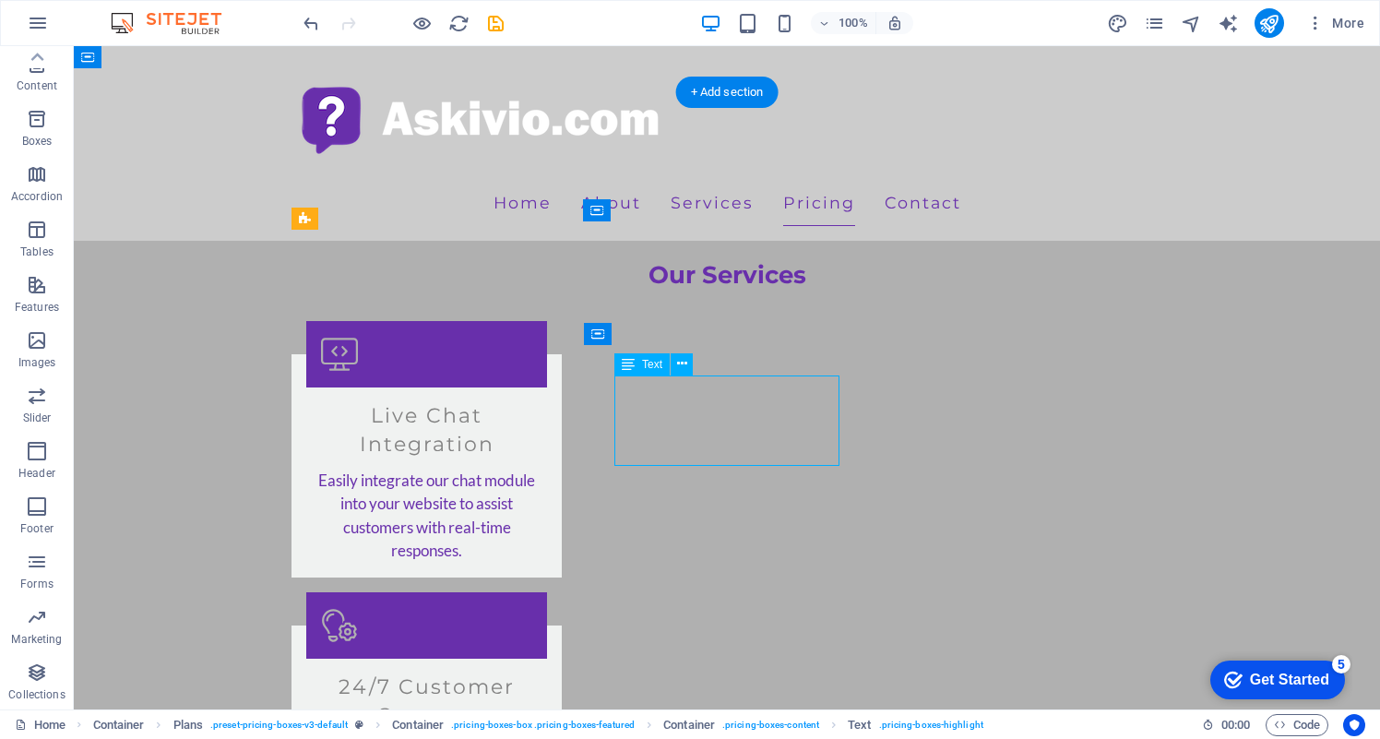
scroll to position [1860, 0]
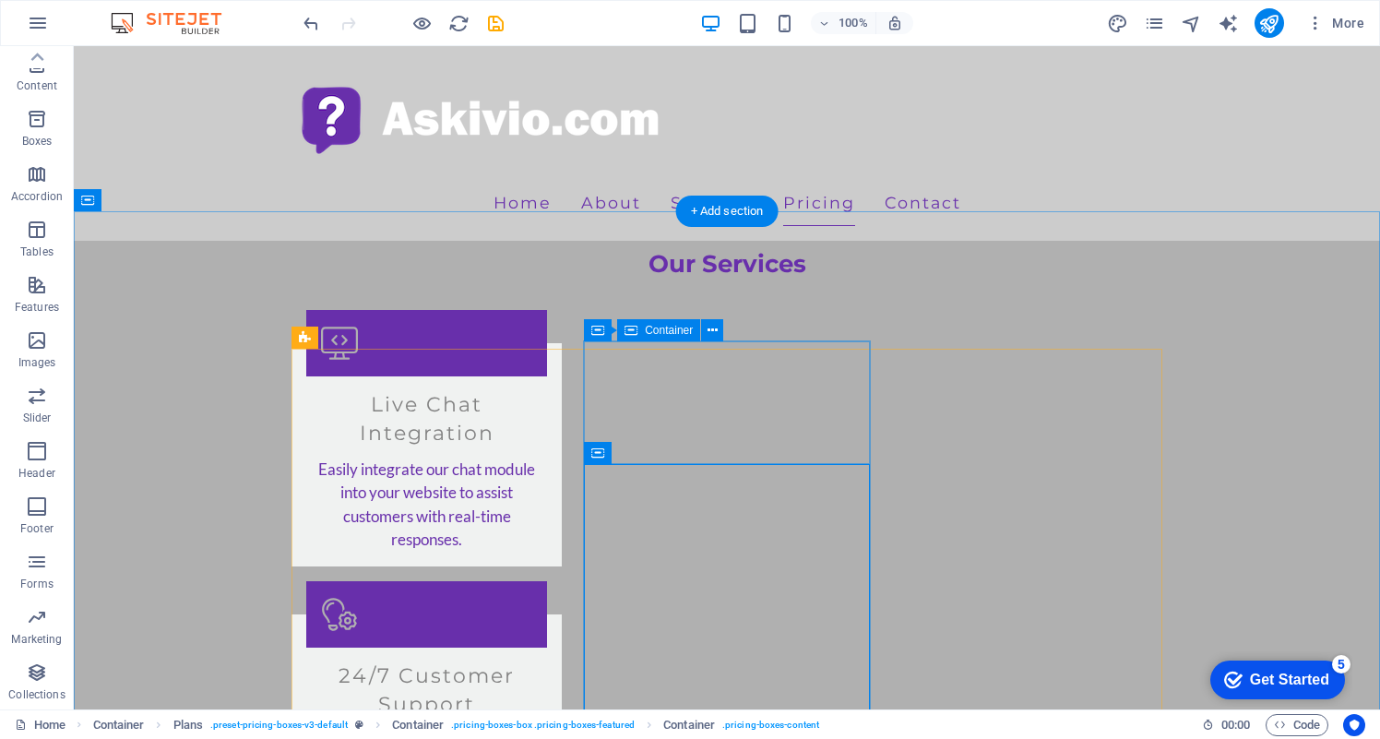
scroll to position [1882, 0]
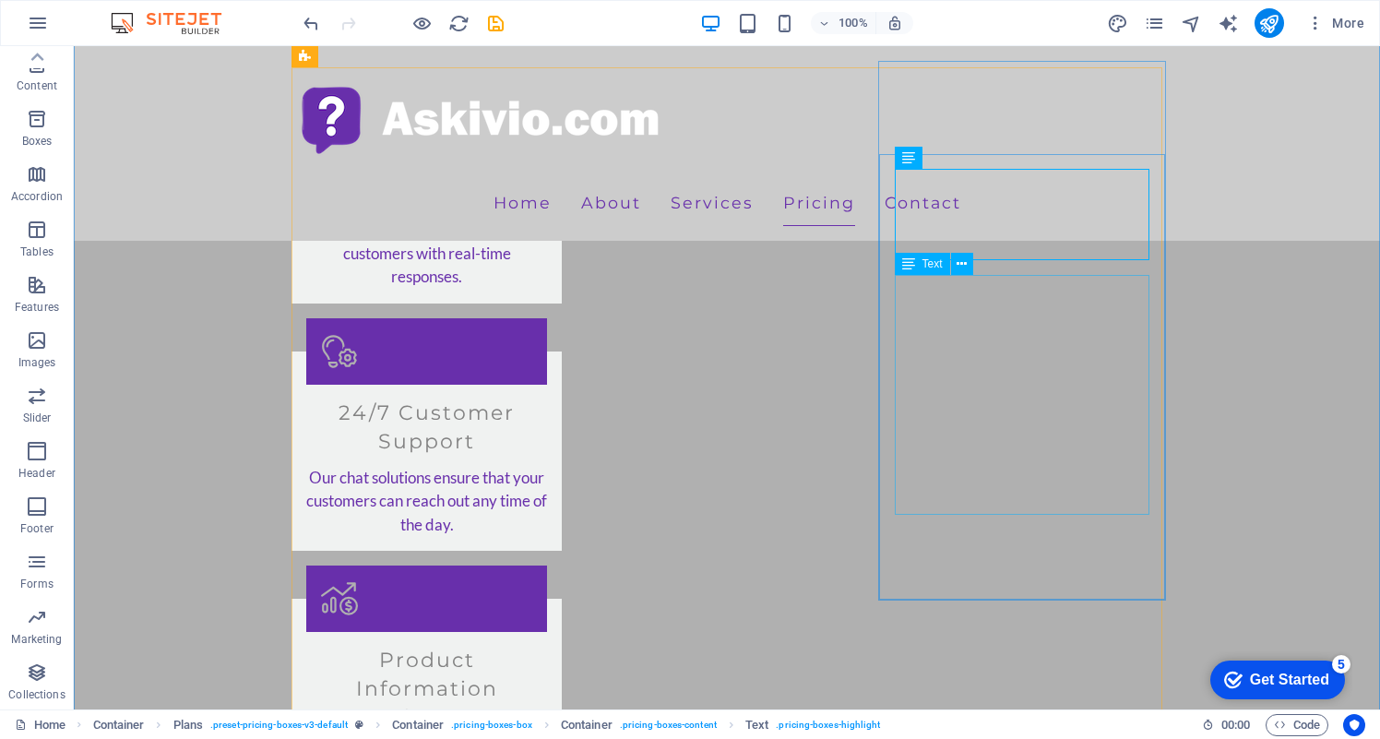
scroll to position [2144, 0]
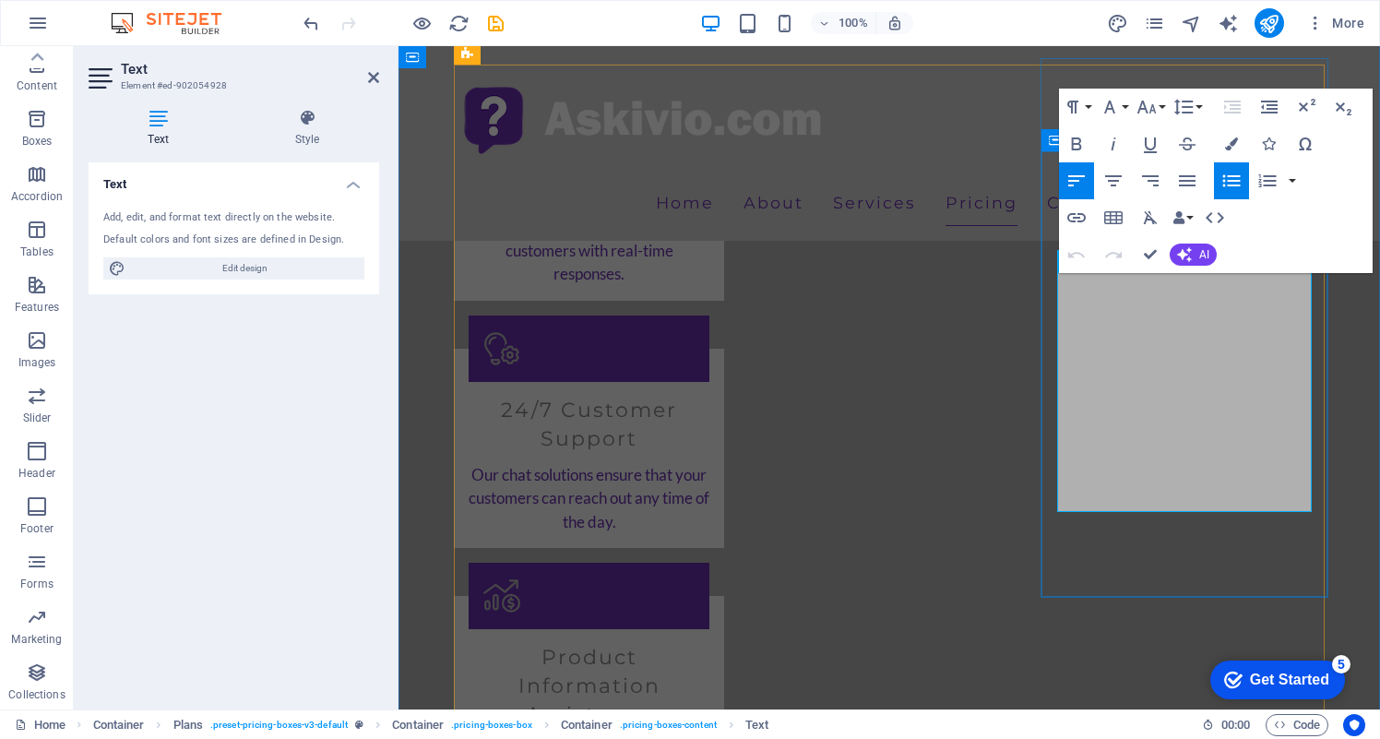
drag, startPoint x: 1066, startPoint y: 291, endPoint x: 1312, endPoint y: 513, distance: 331.1
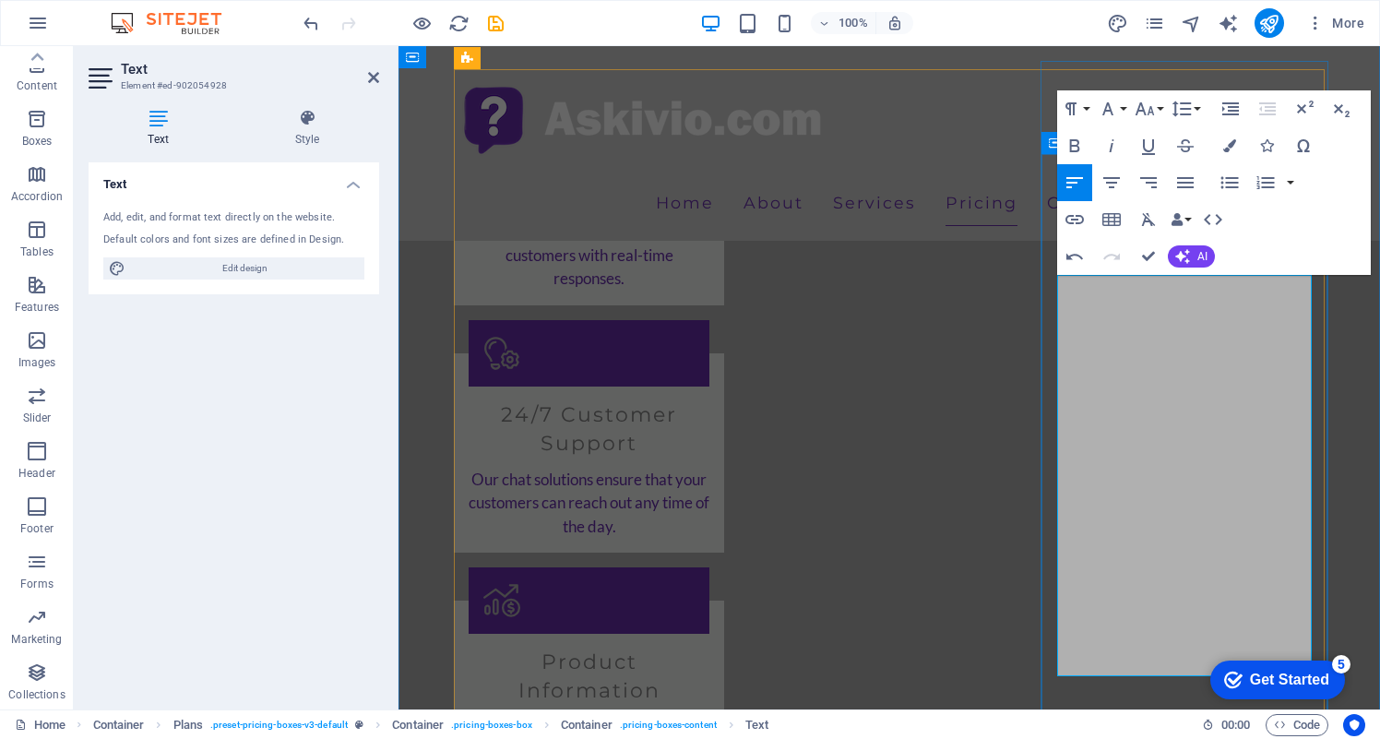
scroll to position [2138, 0]
drag, startPoint x: 1133, startPoint y: 665, endPoint x: 1215, endPoint y: 643, distance: 85.0
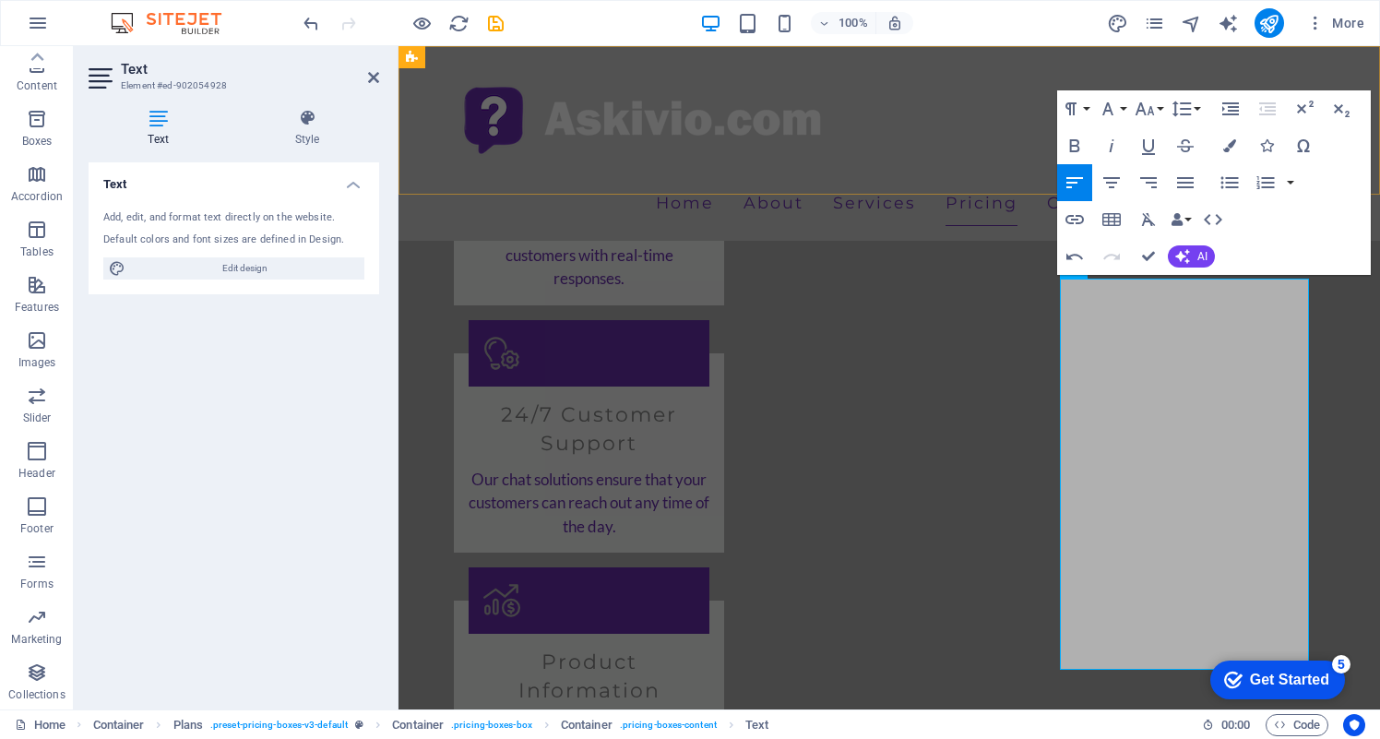
click at [864, 184] on div "Home About Services Pricing Contact" at bounding box center [890, 143] width 982 height 195
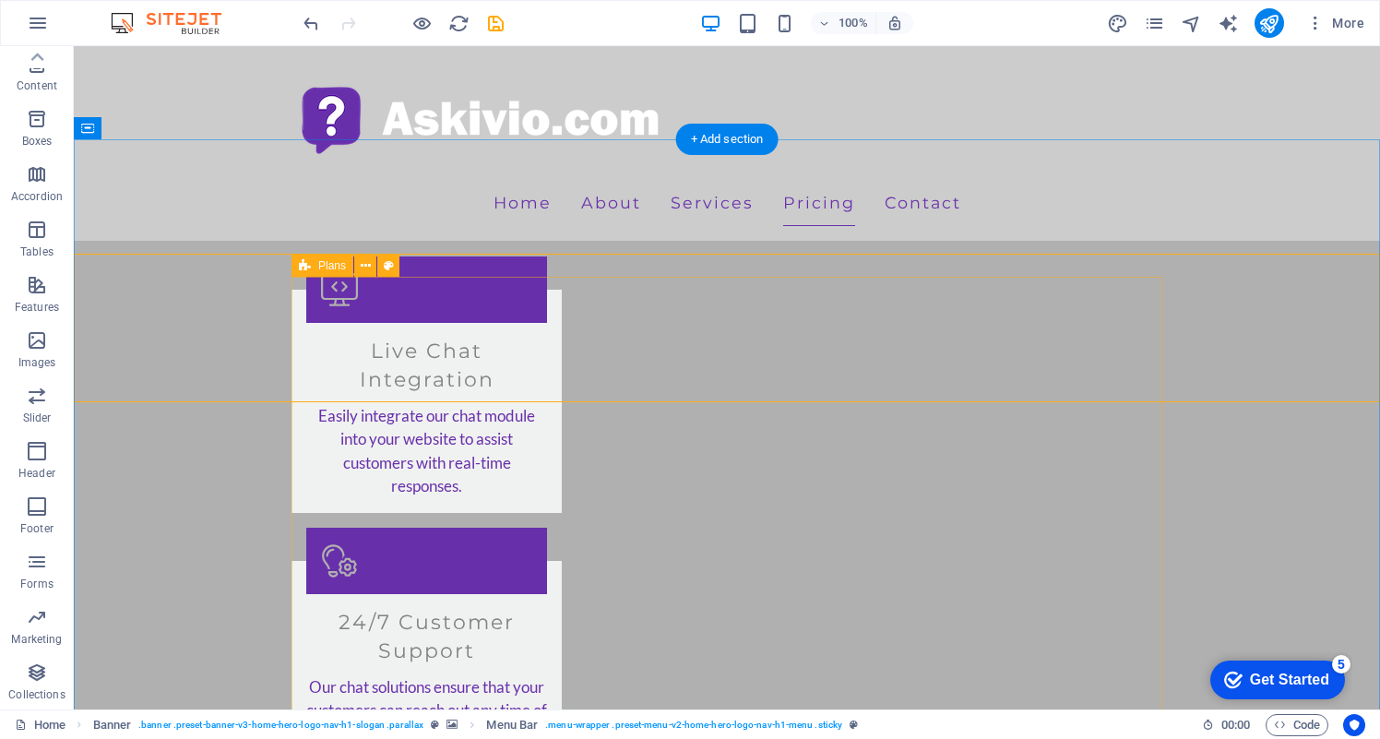
scroll to position [1912, 0]
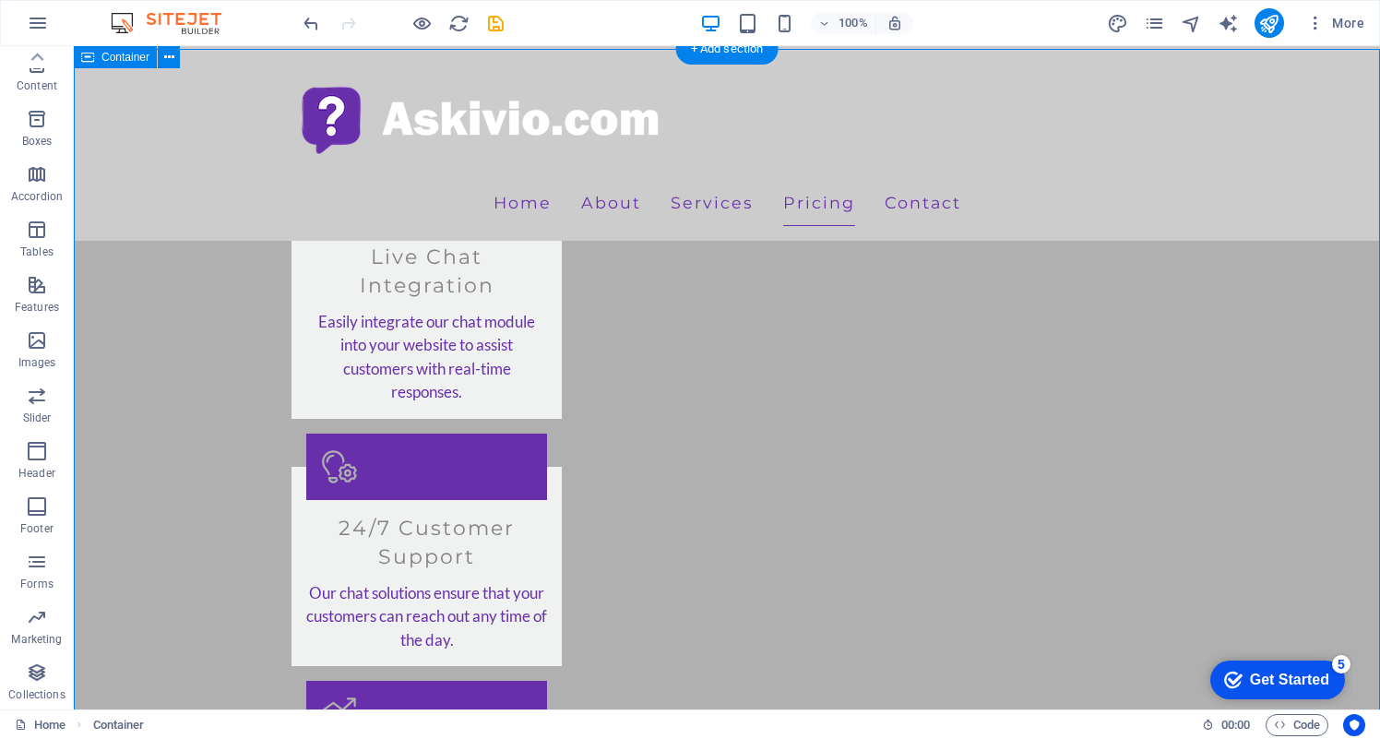
scroll to position [2019, 0]
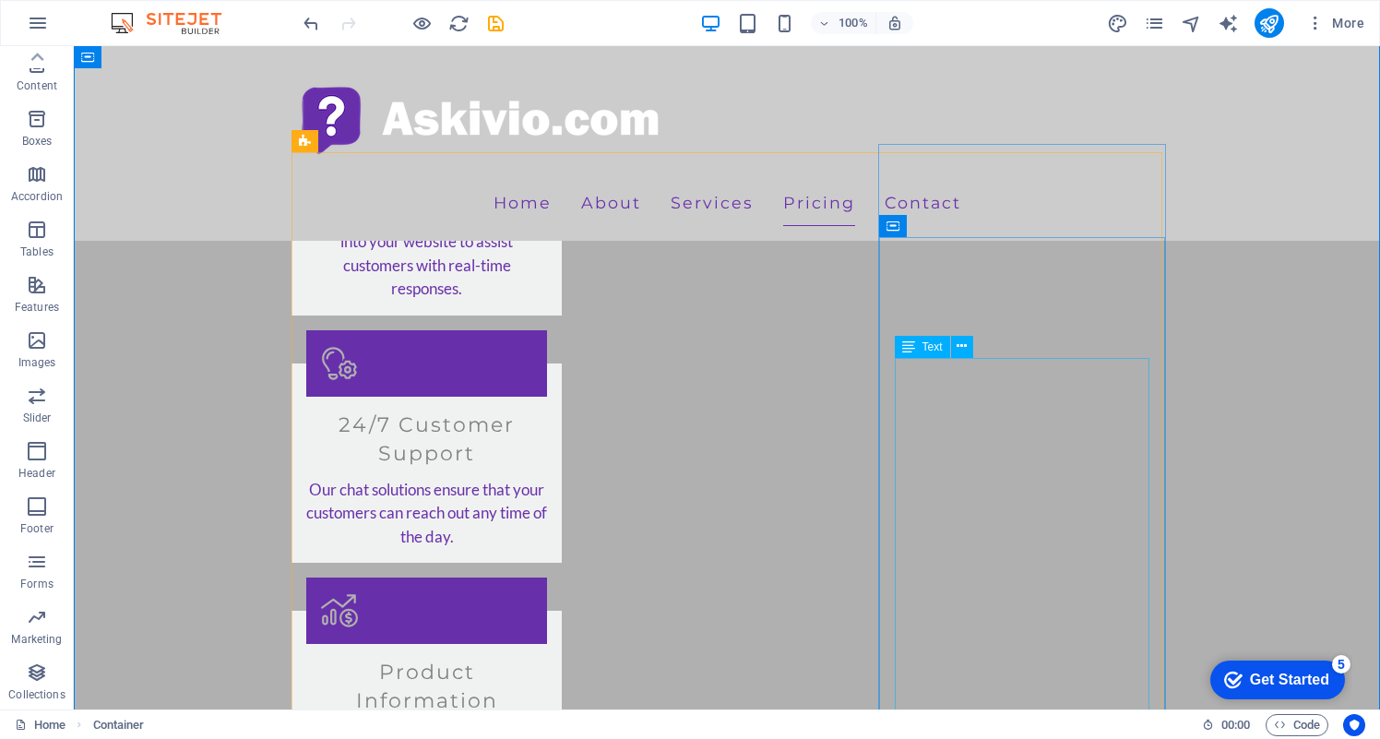
scroll to position [2169, 0]
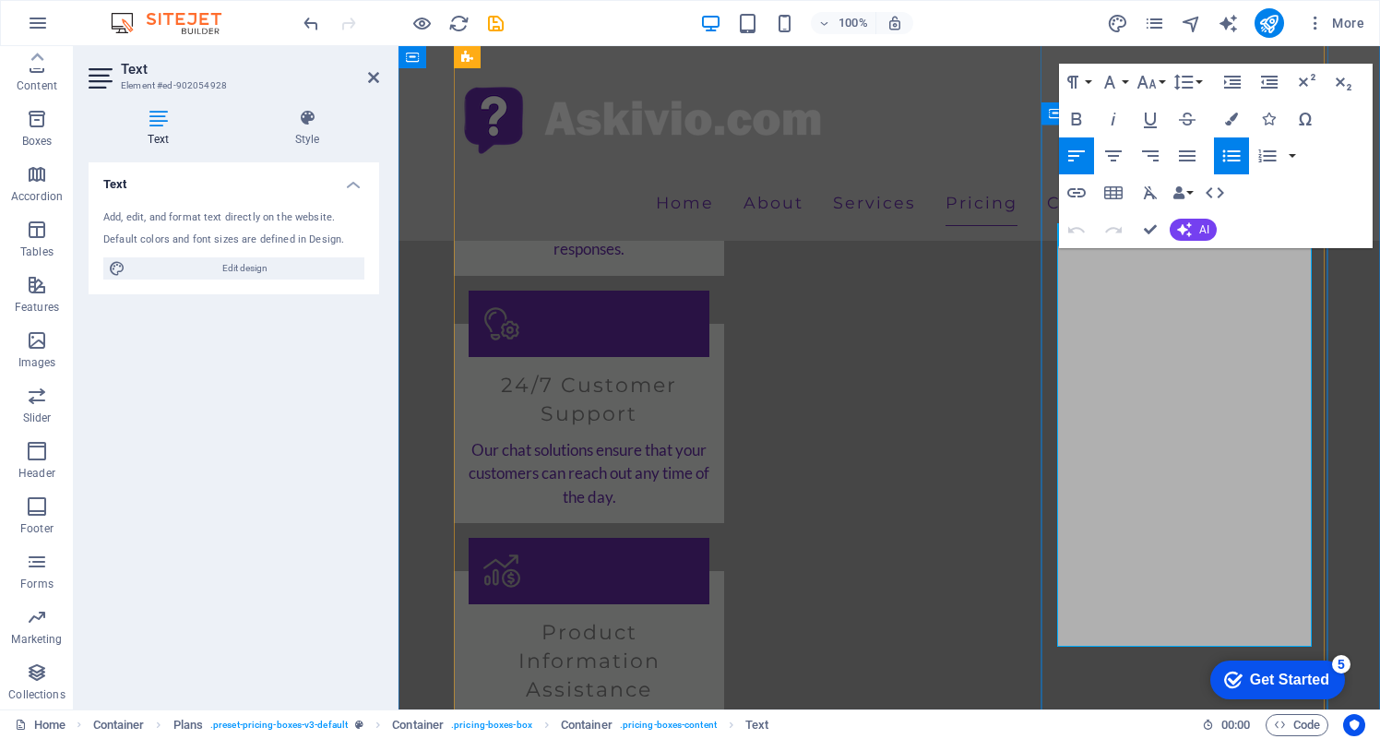
drag, startPoint x: 1136, startPoint y: 433, endPoint x: 1065, endPoint y: 408, distance: 76.1
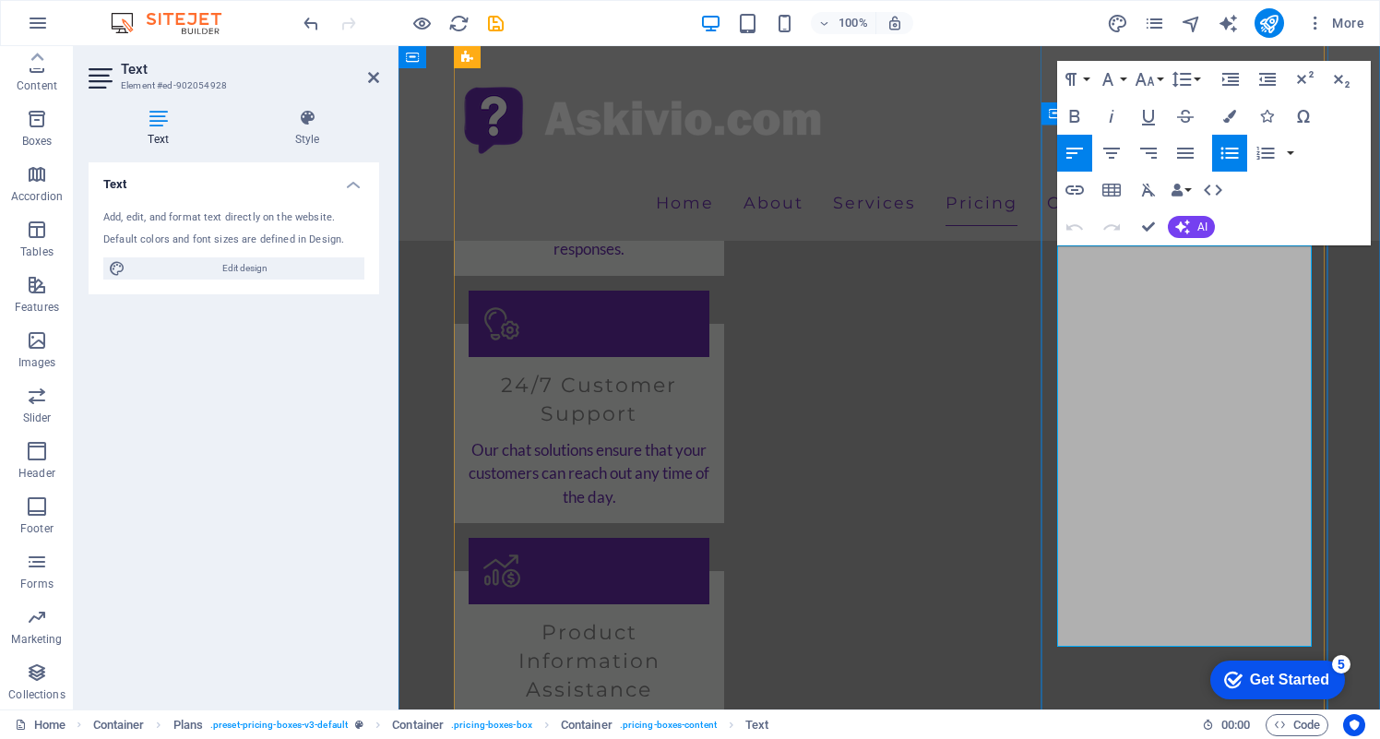
copy p "Full white-label (no Askivio branding)"
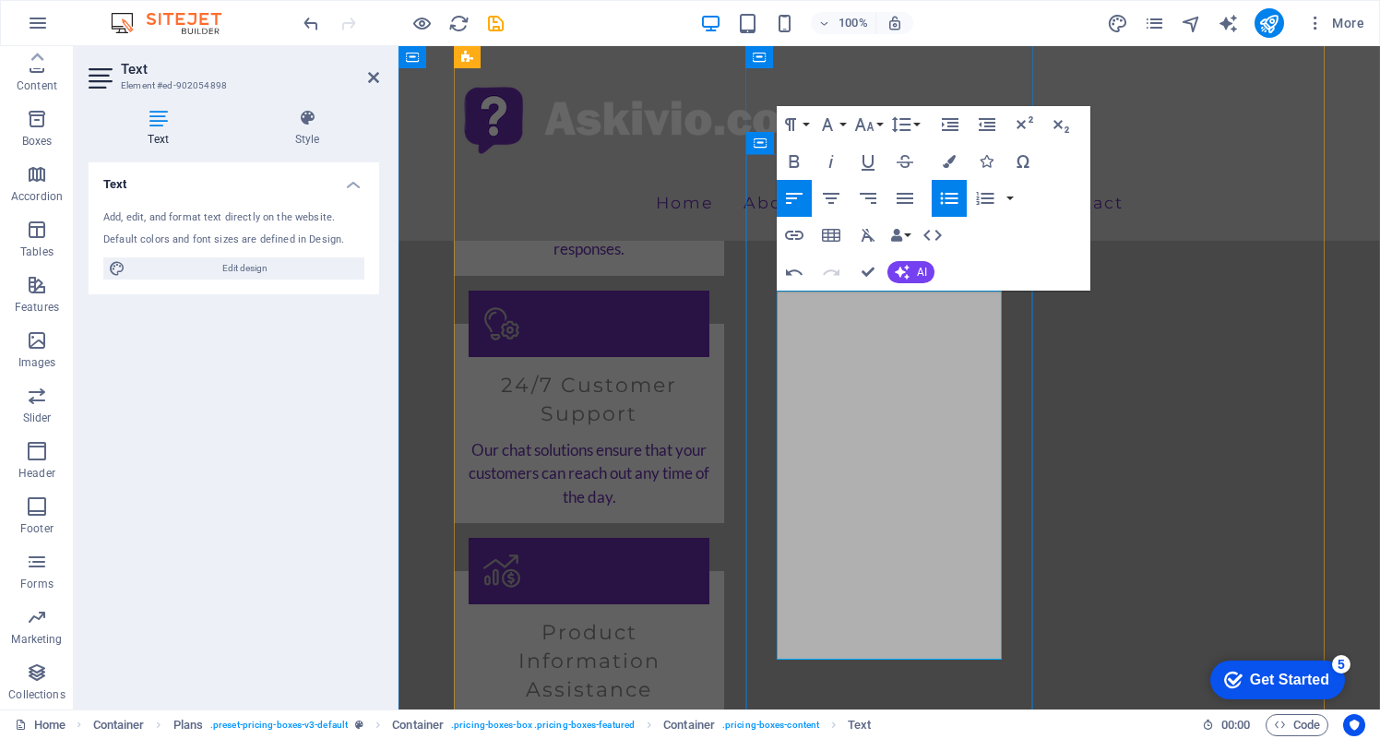
scroll to position [2168, 0]
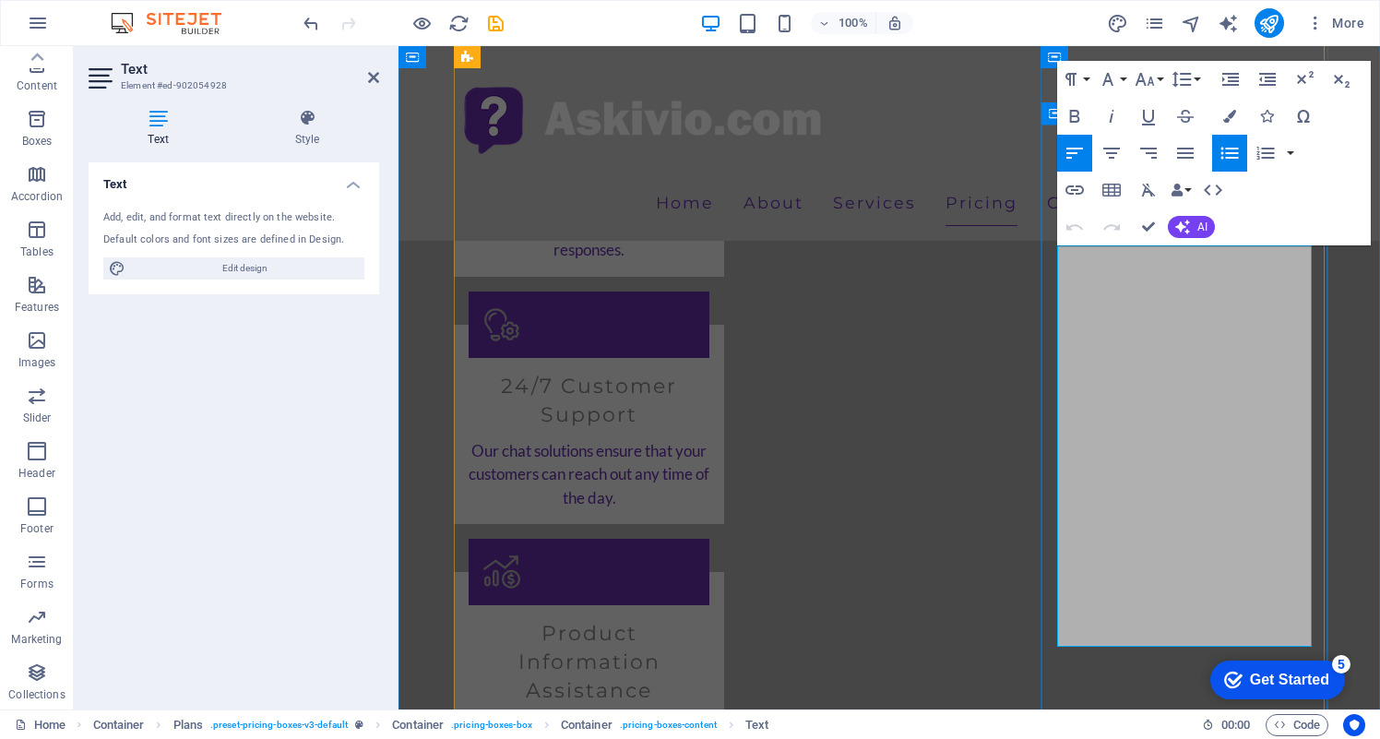
drag, startPoint x: 1154, startPoint y: 434, endPoint x: 1055, endPoint y: 410, distance: 101.6
drag, startPoint x: 1144, startPoint y: 436, endPoint x: 1061, endPoint y: 409, distance: 87.5
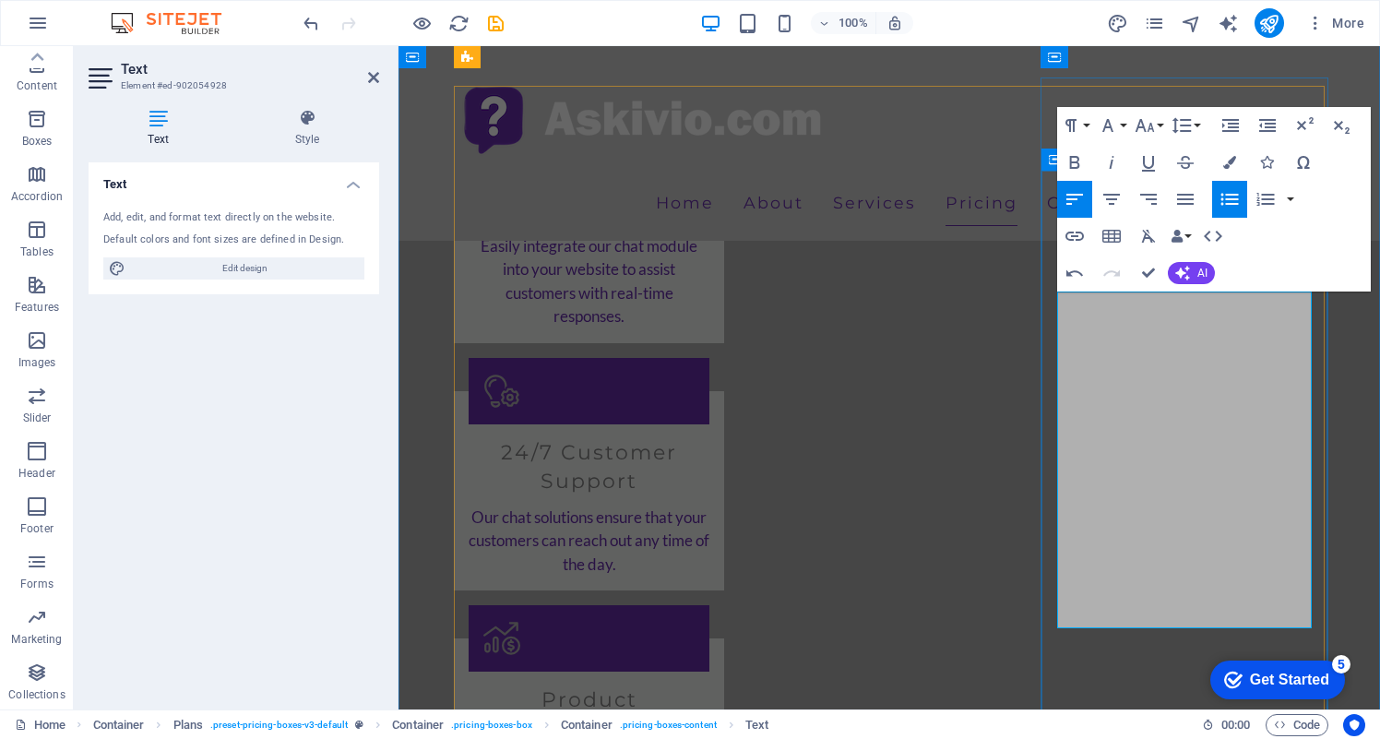
scroll to position [2100, 0]
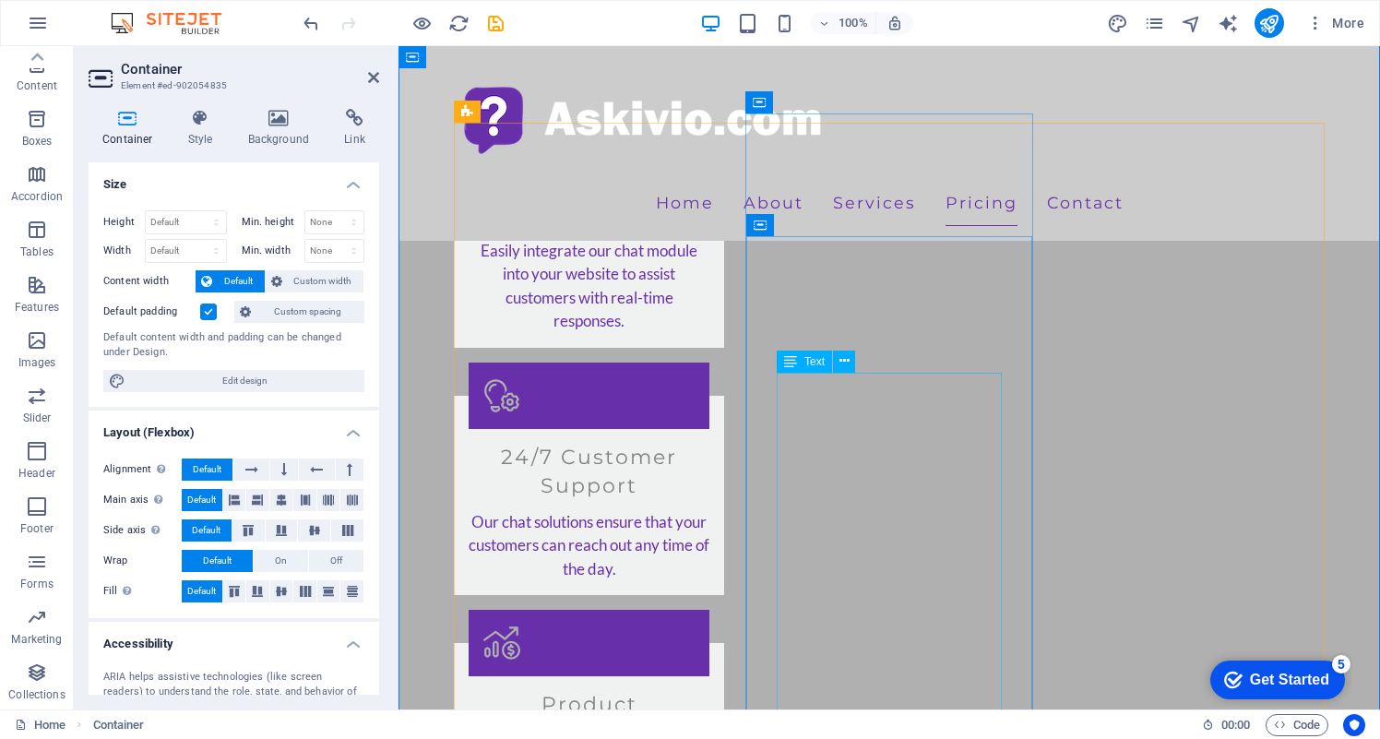
scroll to position [2104, 0]
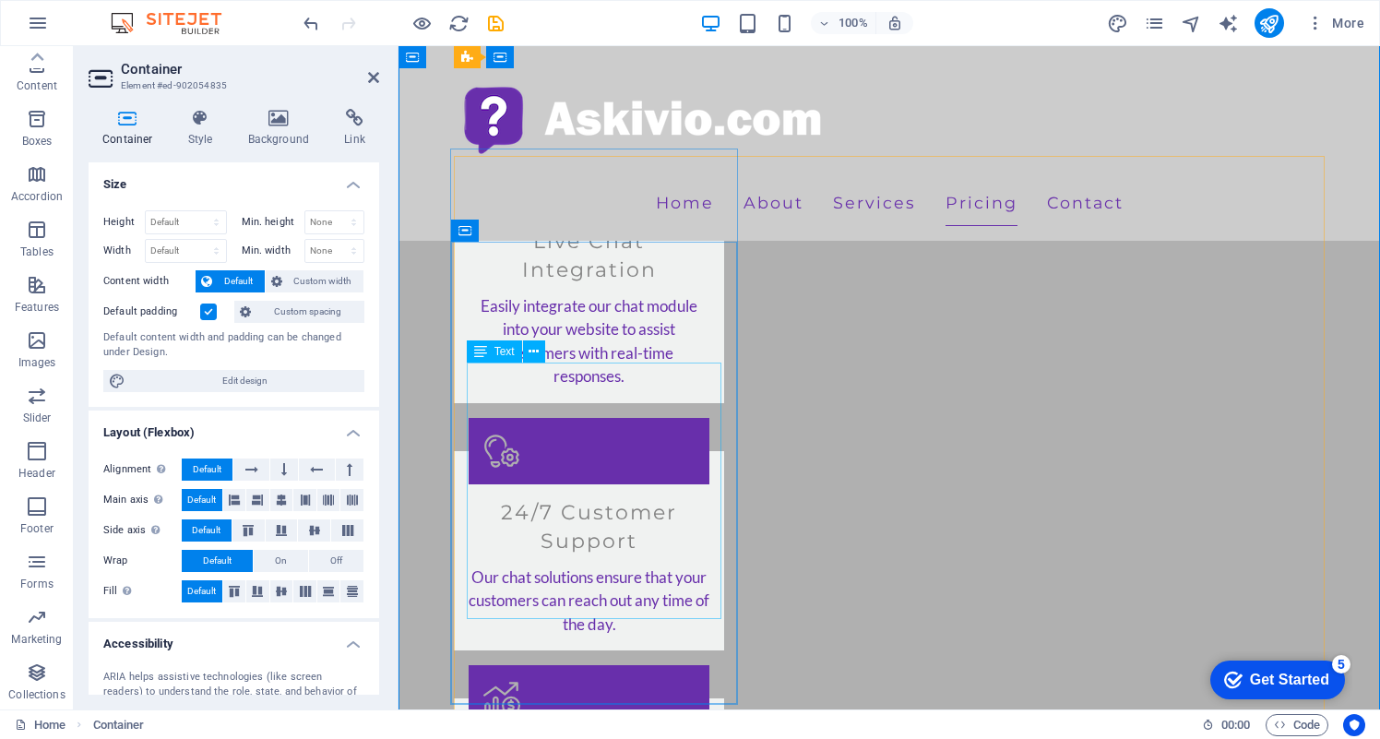
scroll to position [2040, 0]
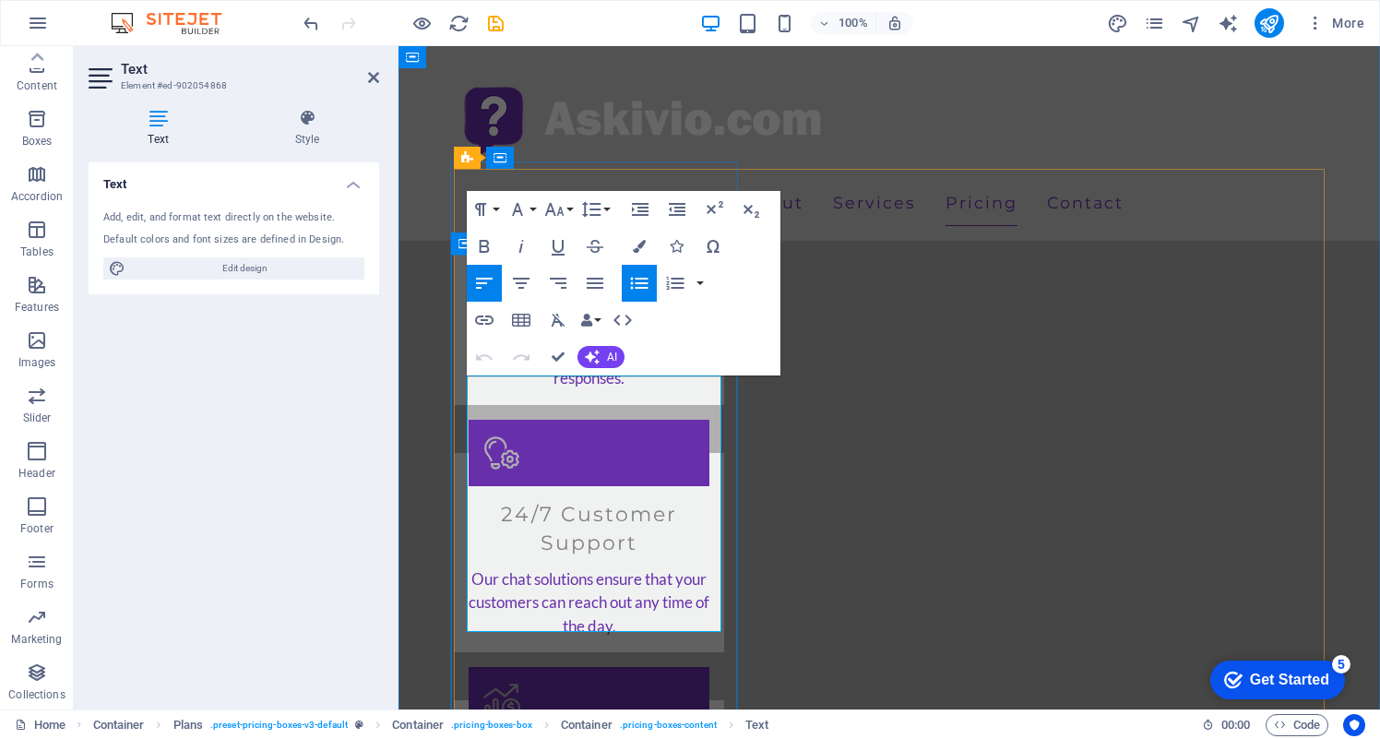
drag, startPoint x: 641, startPoint y: 437, endPoint x: 613, endPoint y: 437, distance: 28.6
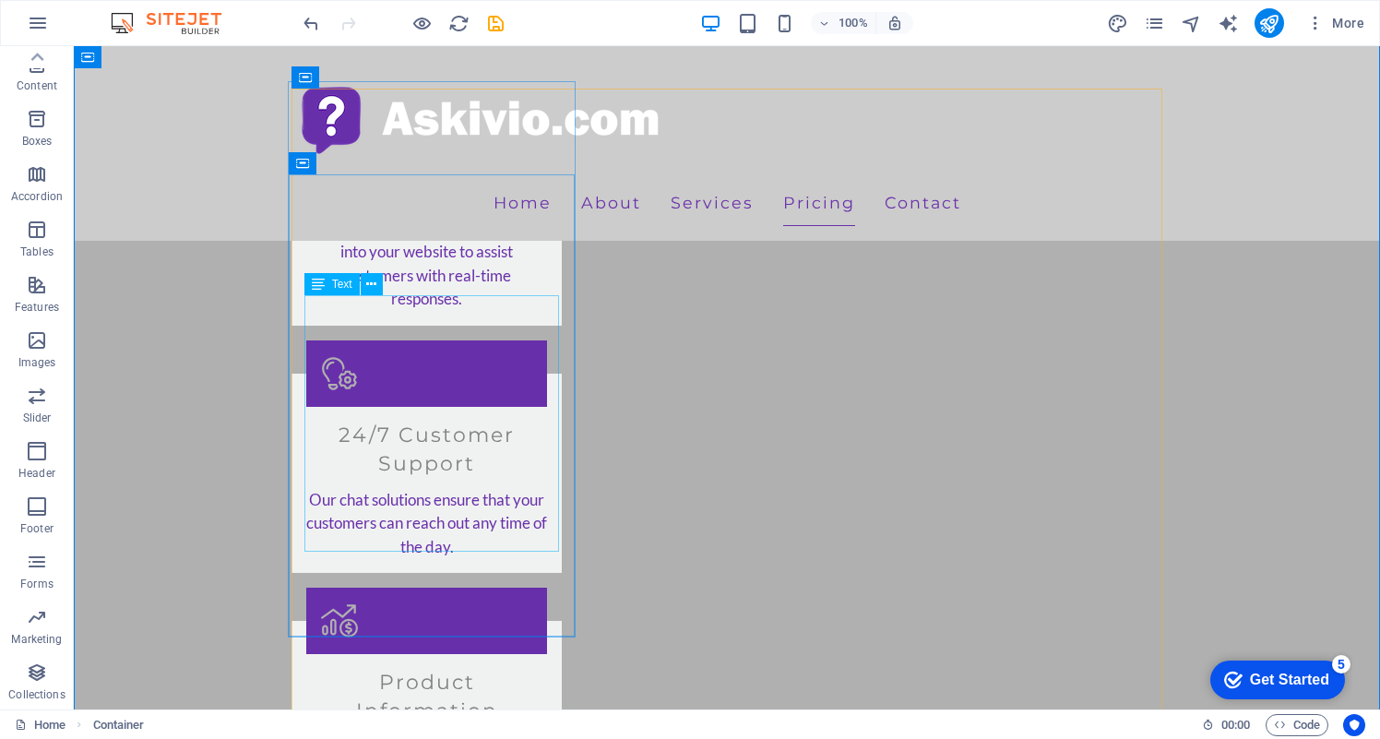
scroll to position [2120, 0]
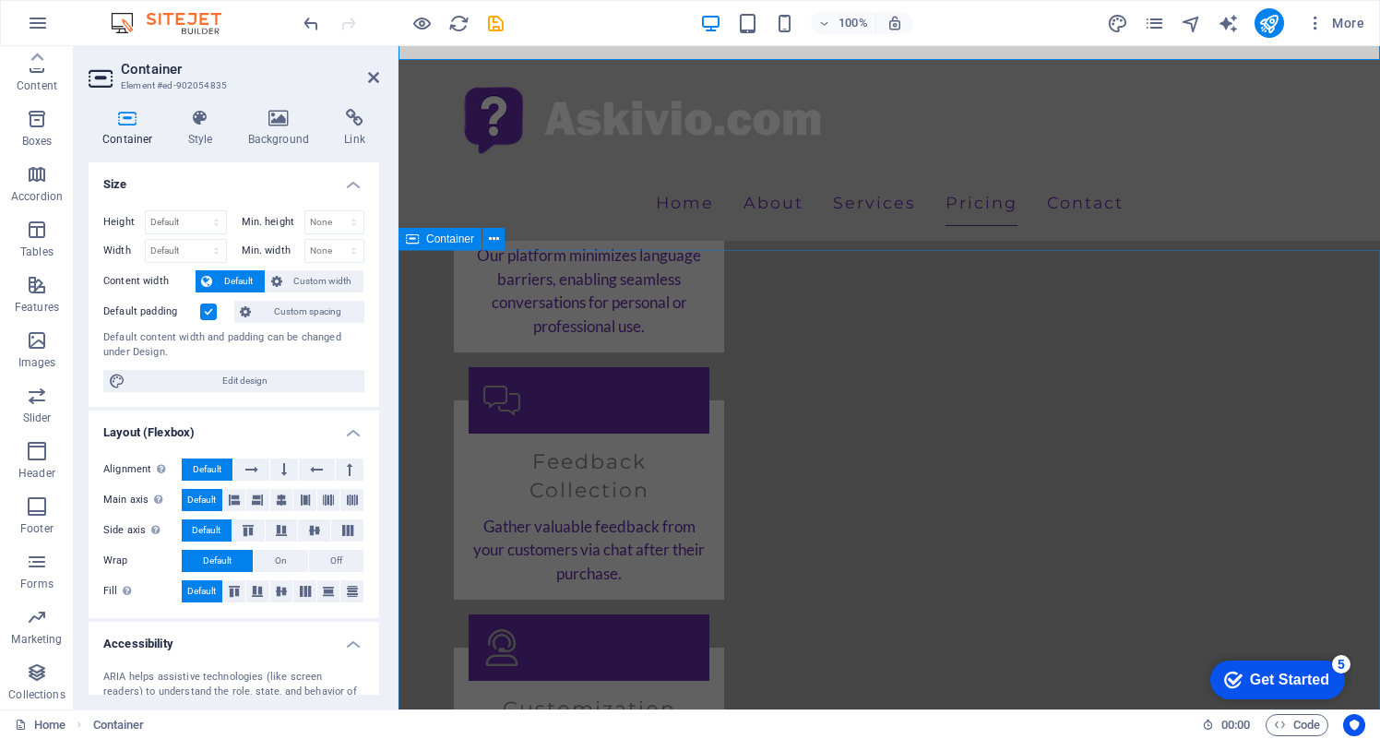
scroll to position [2966, 0]
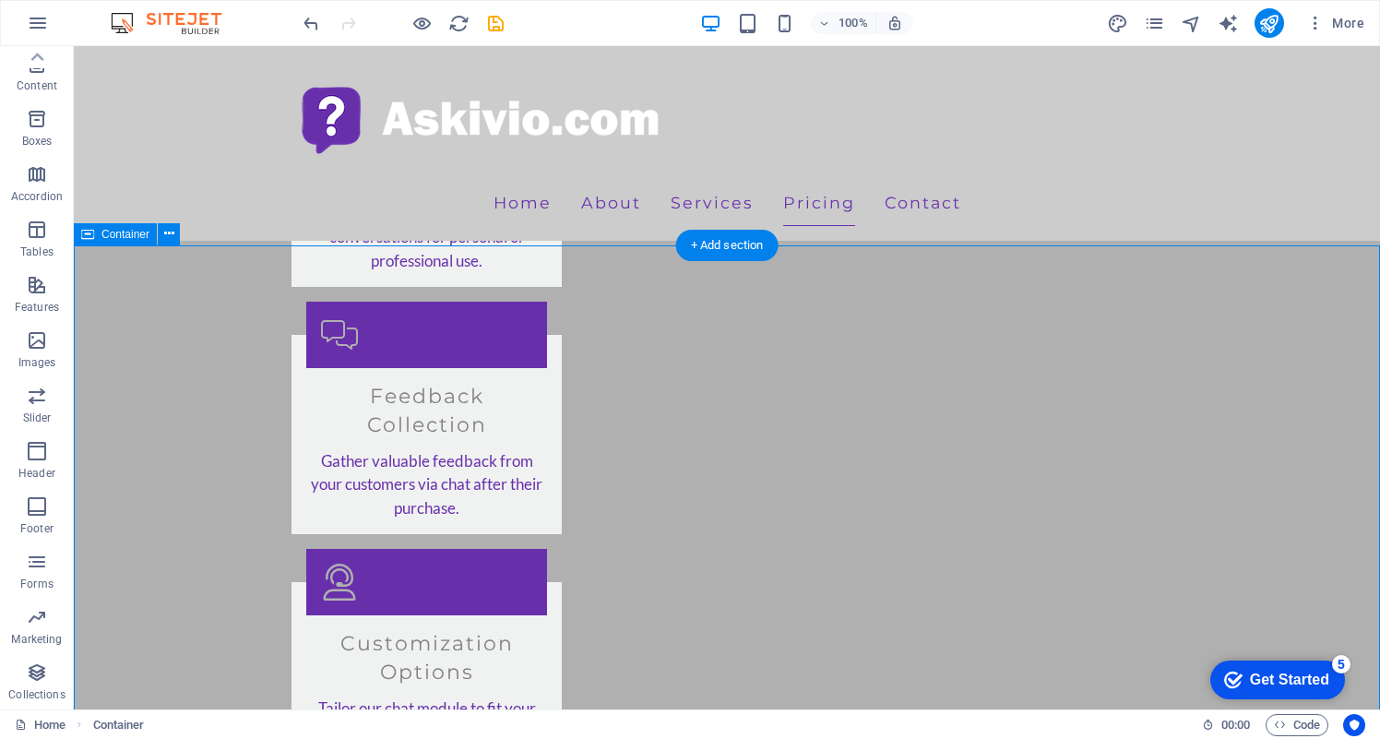
scroll to position [3027, 0]
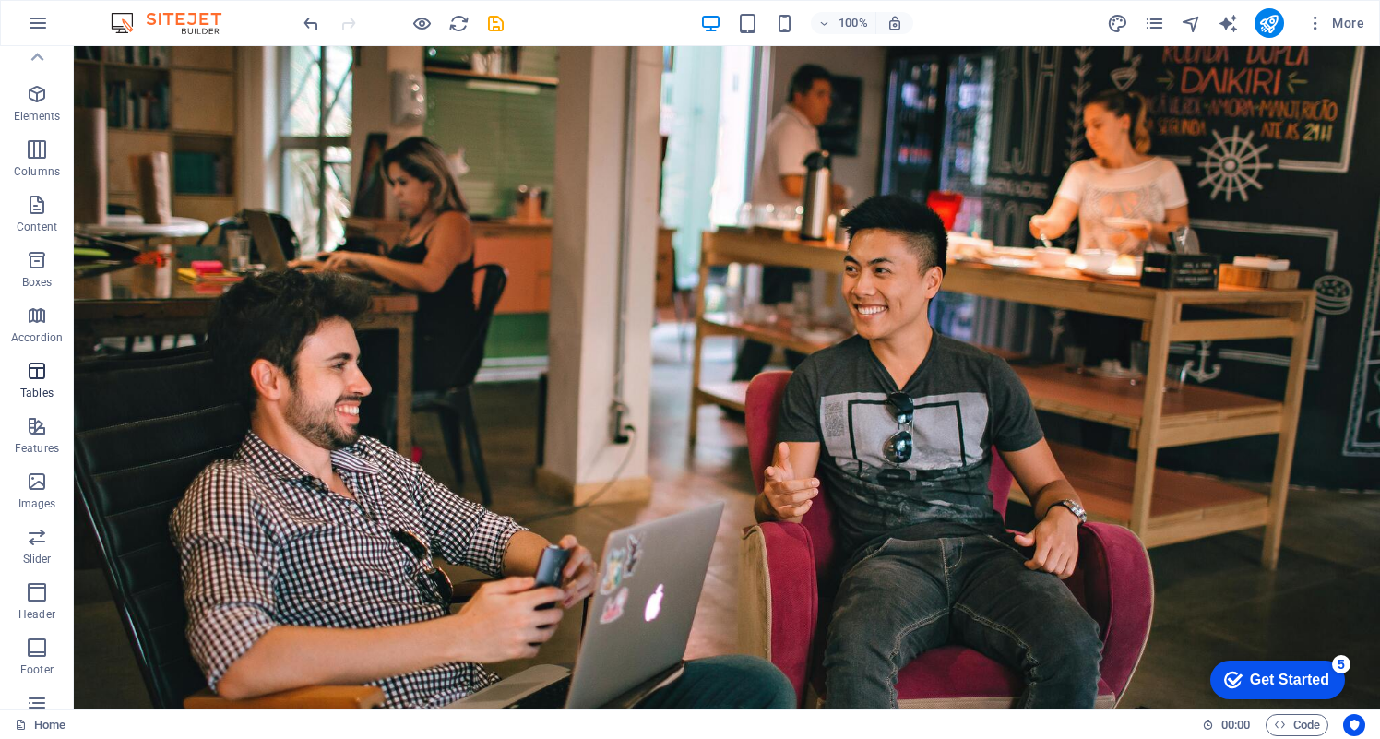
scroll to position [0, 0]
click at [40, 174] on icon "button" at bounding box center [37, 175] width 22 height 22
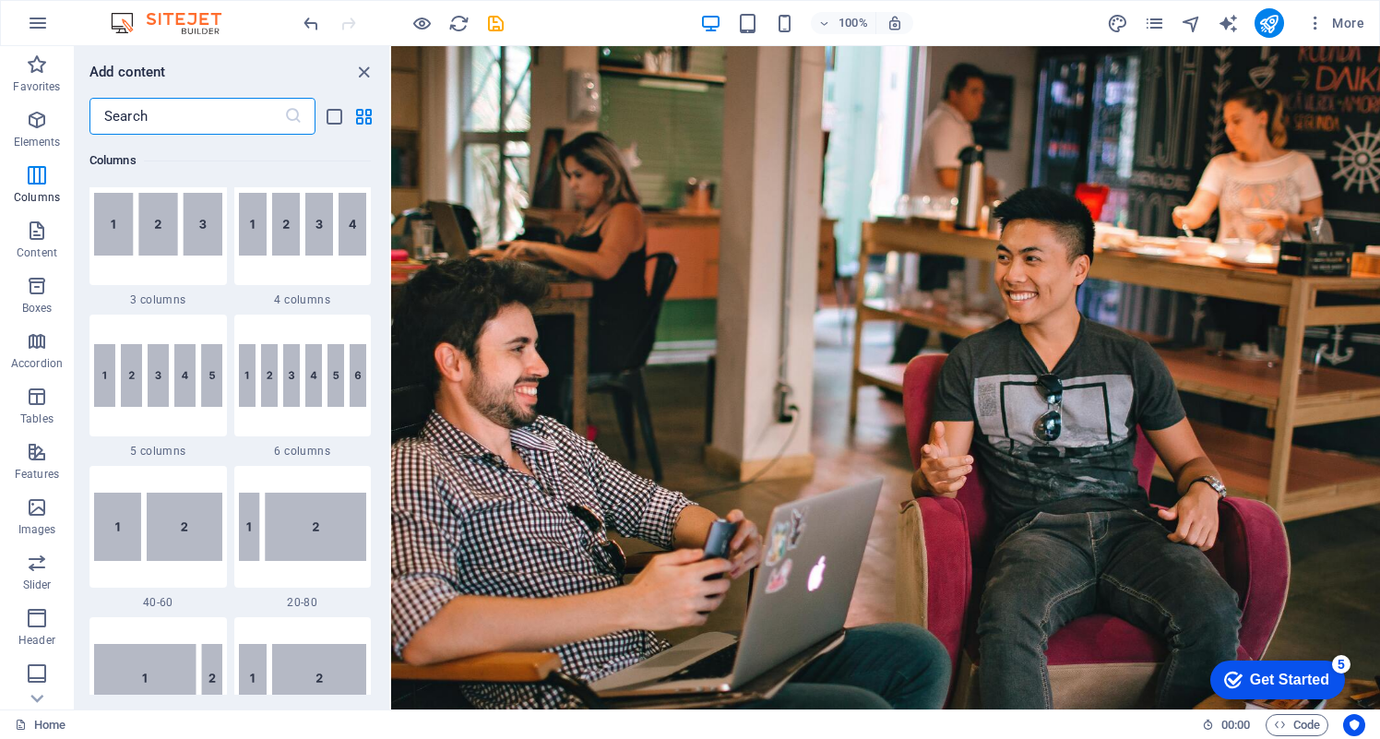
scroll to position [1248, 0]
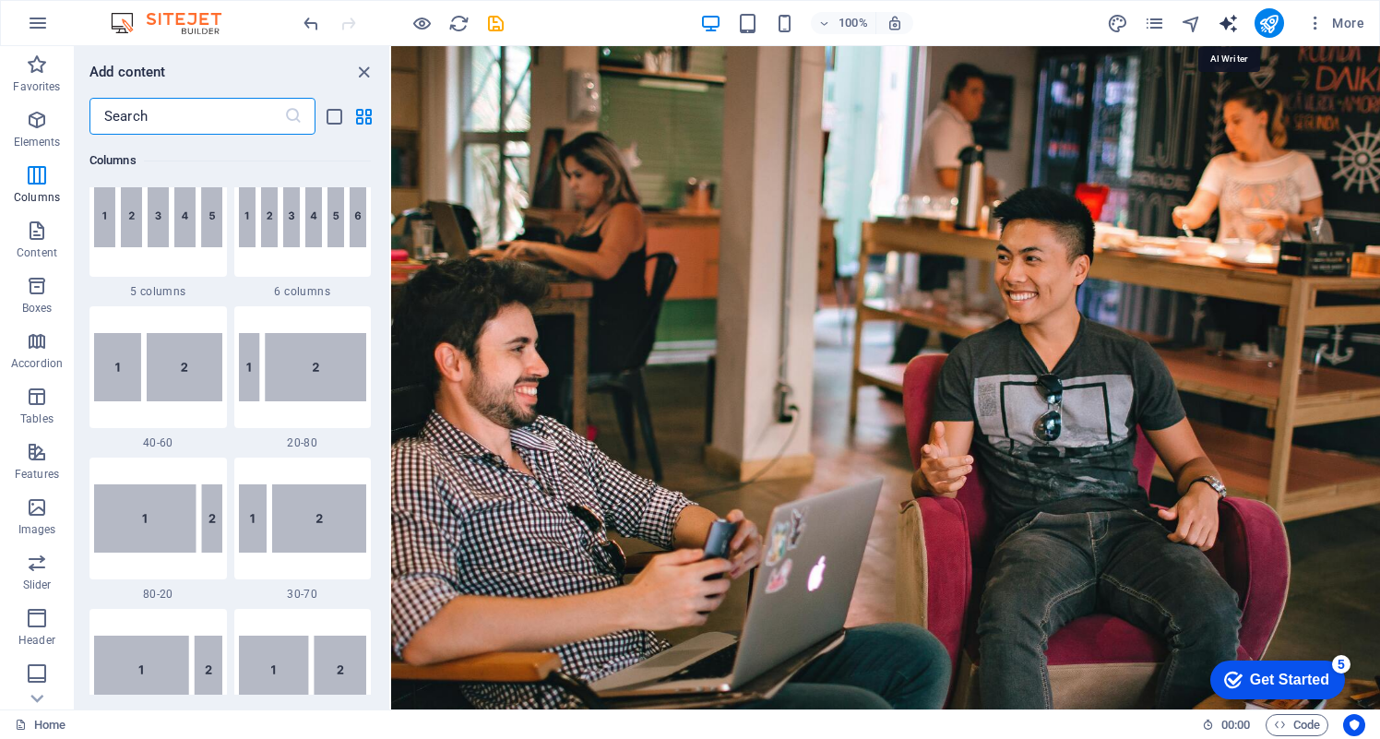
select select "English"
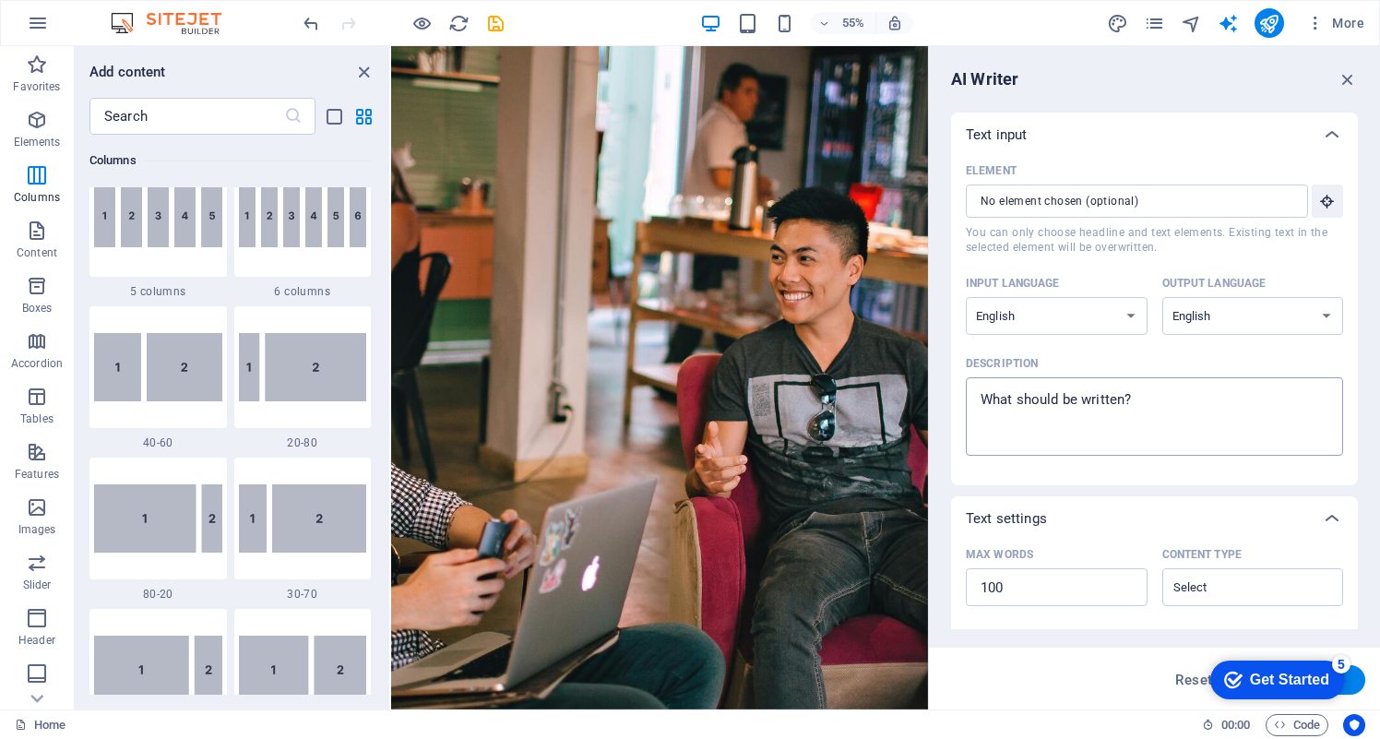
click at [1120, 398] on textarea "Description x ​" at bounding box center [1154, 417] width 359 height 60
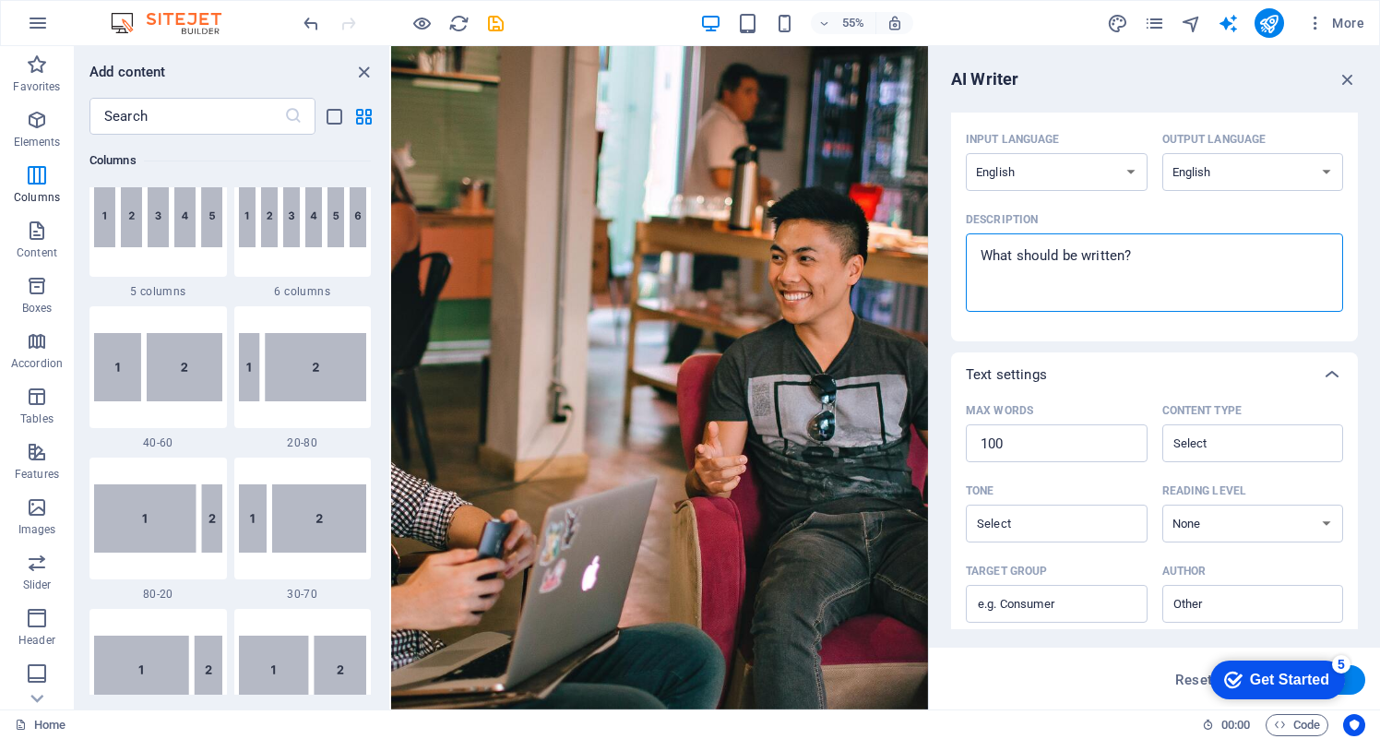
scroll to position [327, 0]
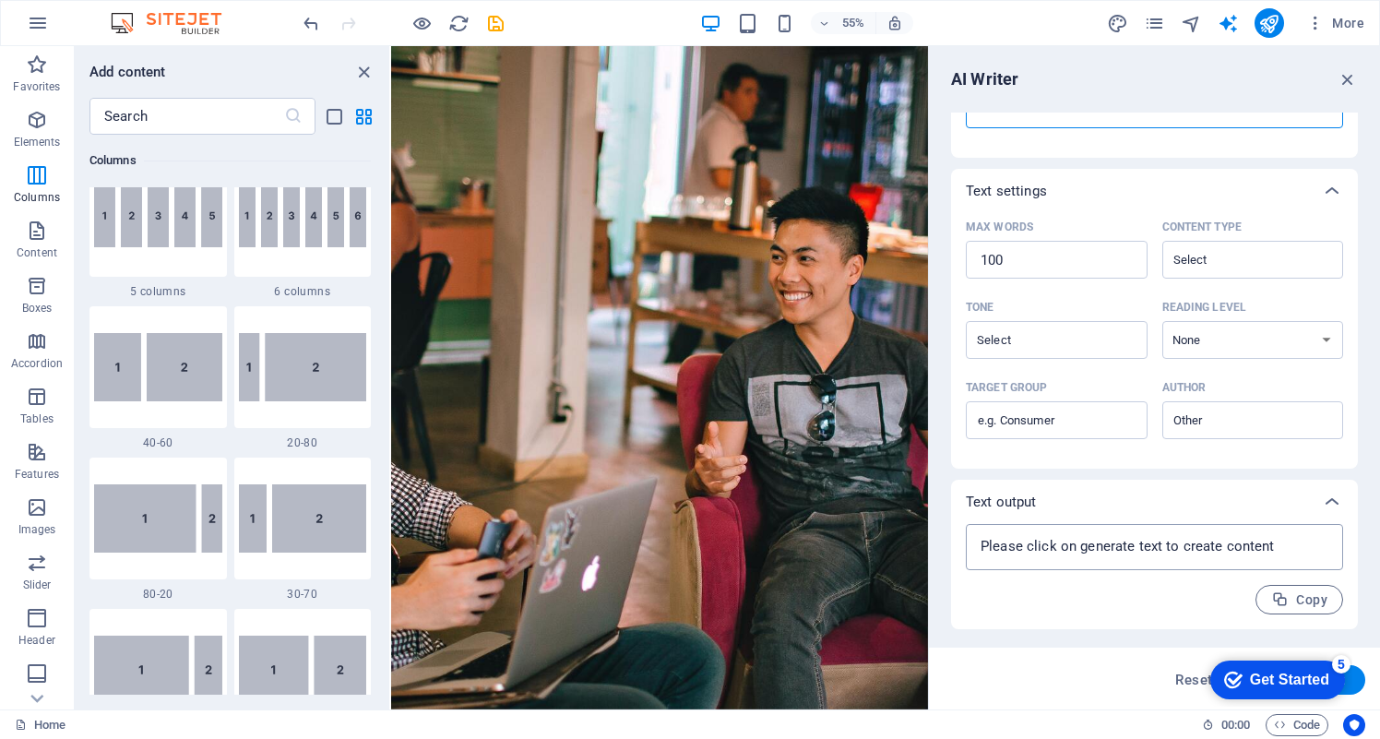
type textarea "x"
click at [1175, 547] on textarea at bounding box center [1154, 547] width 359 height 28
type textarea "x"
click at [1267, 675] on div "Get Started" at bounding box center [1289, 680] width 79 height 17
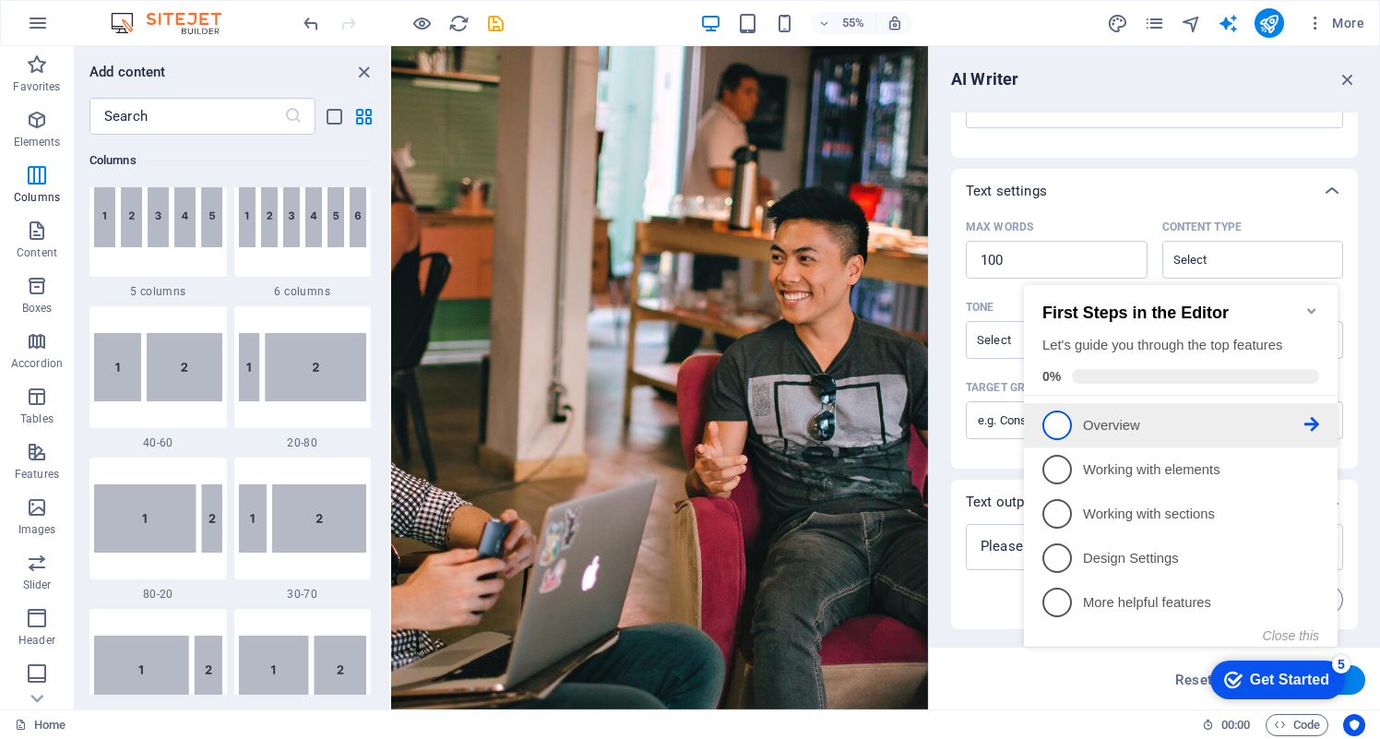
click at [1311, 420] on icon at bounding box center [1311, 424] width 15 height 15
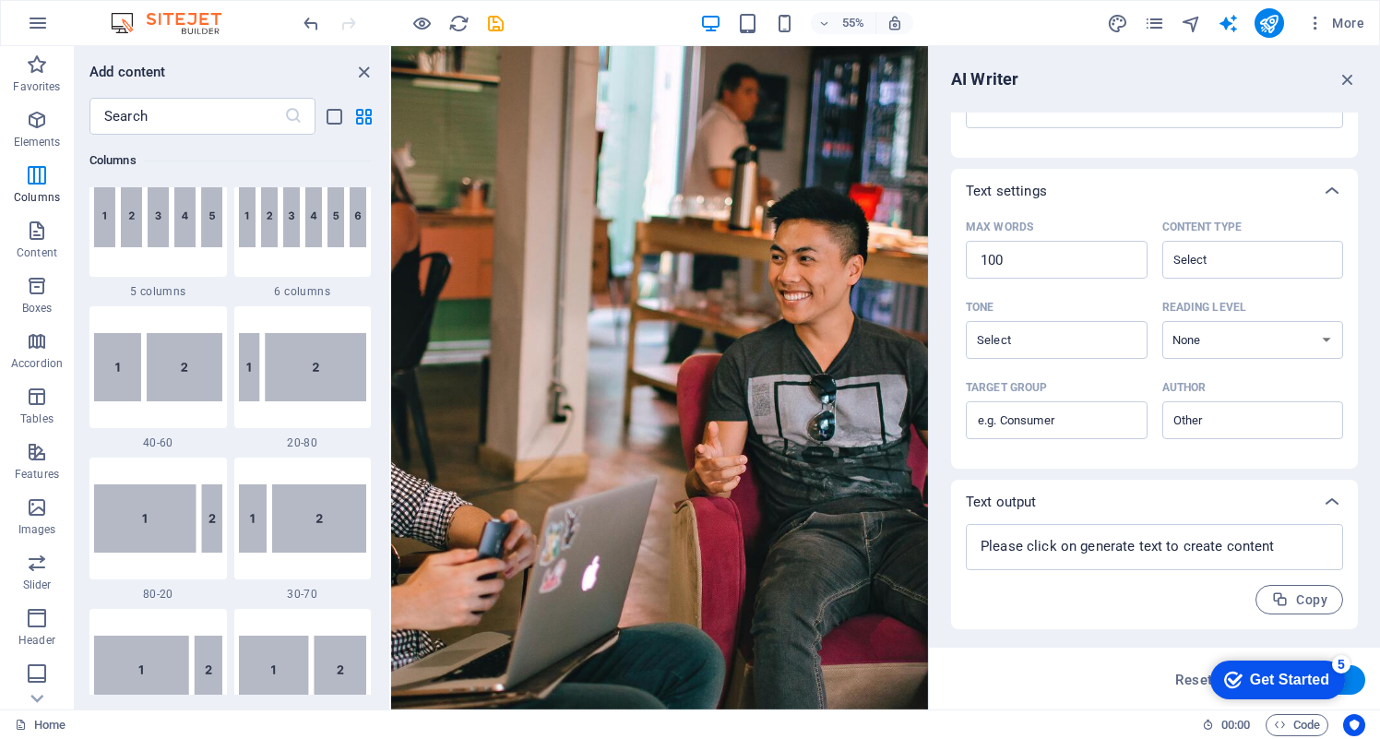
click at [1274, 687] on div "Get Started" at bounding box center [1289, 680] width 79 height 17
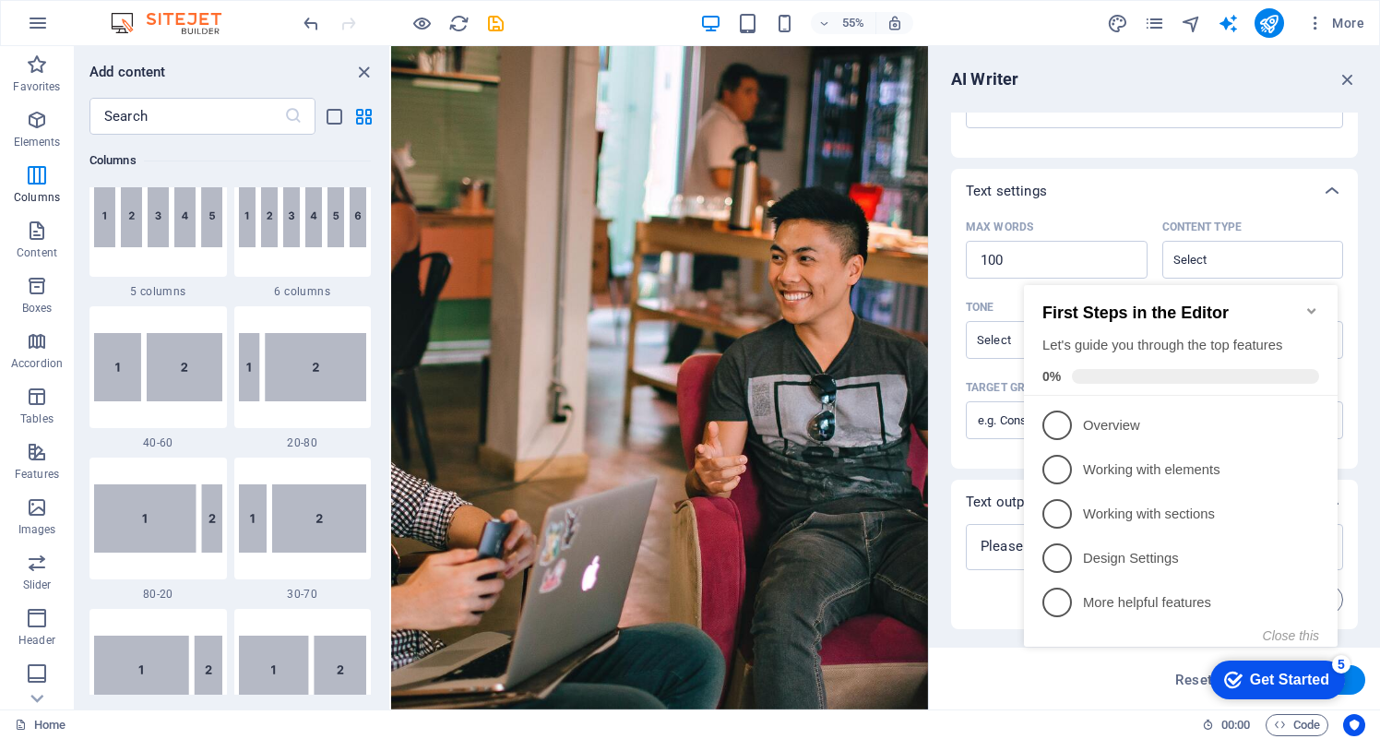
scroll to position [0, 0]
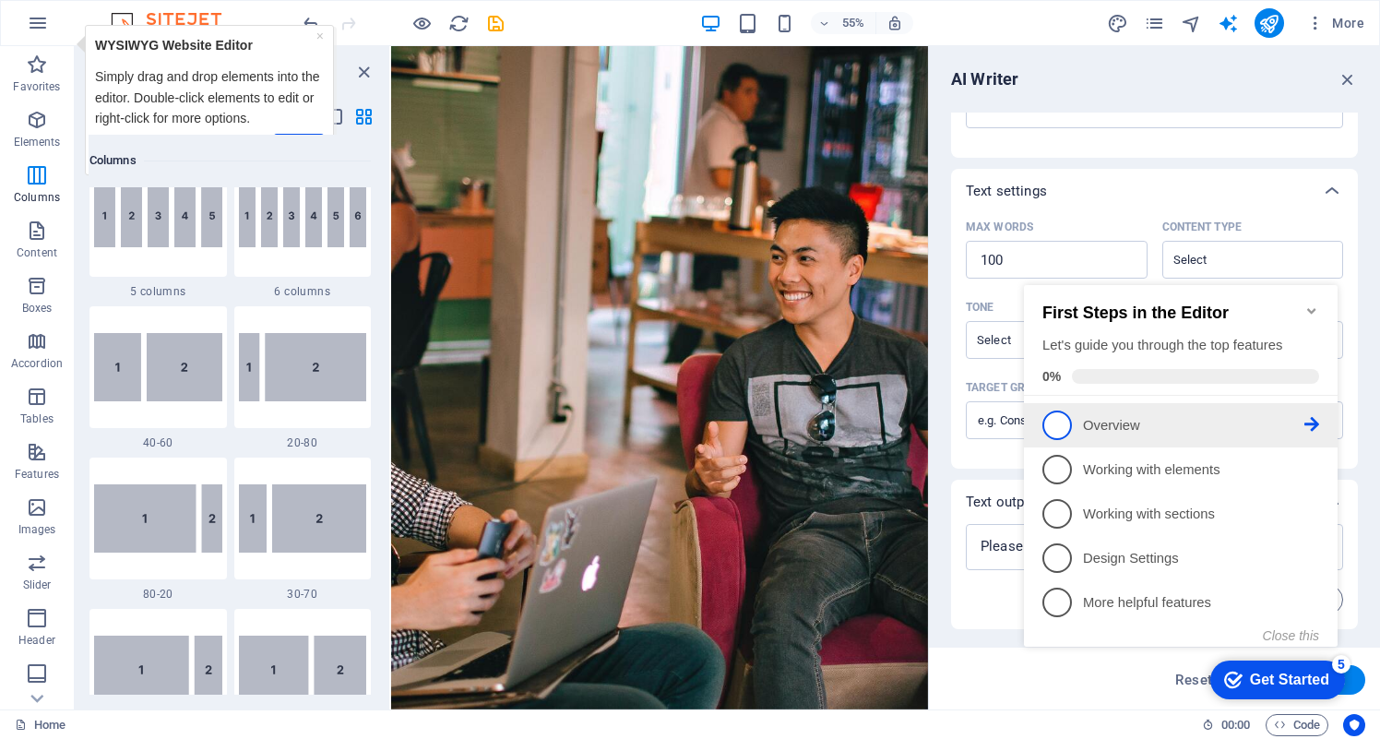
click at [1115, 425] on p "Overview - incomplete" at bounding box center [1193, 425] width 221 height 19
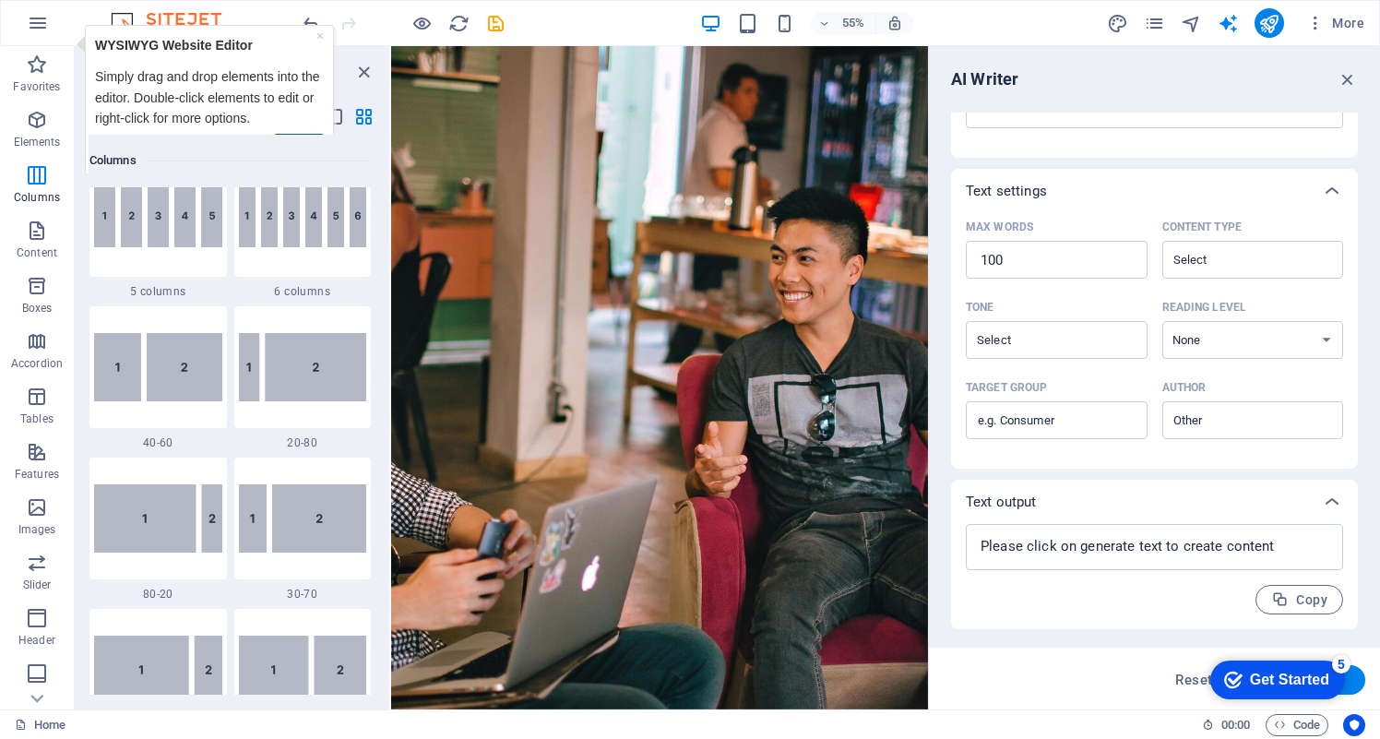
click at [220, 84] on p "Simply drag and drop elements into the editor. Double-click elements to edit or…" at bounding box center [209, 97] width 229 height 62
click at [184, 41] on strong "WYSIWYG Website Editor" at bounding box center [174, 45] width 158 height 15
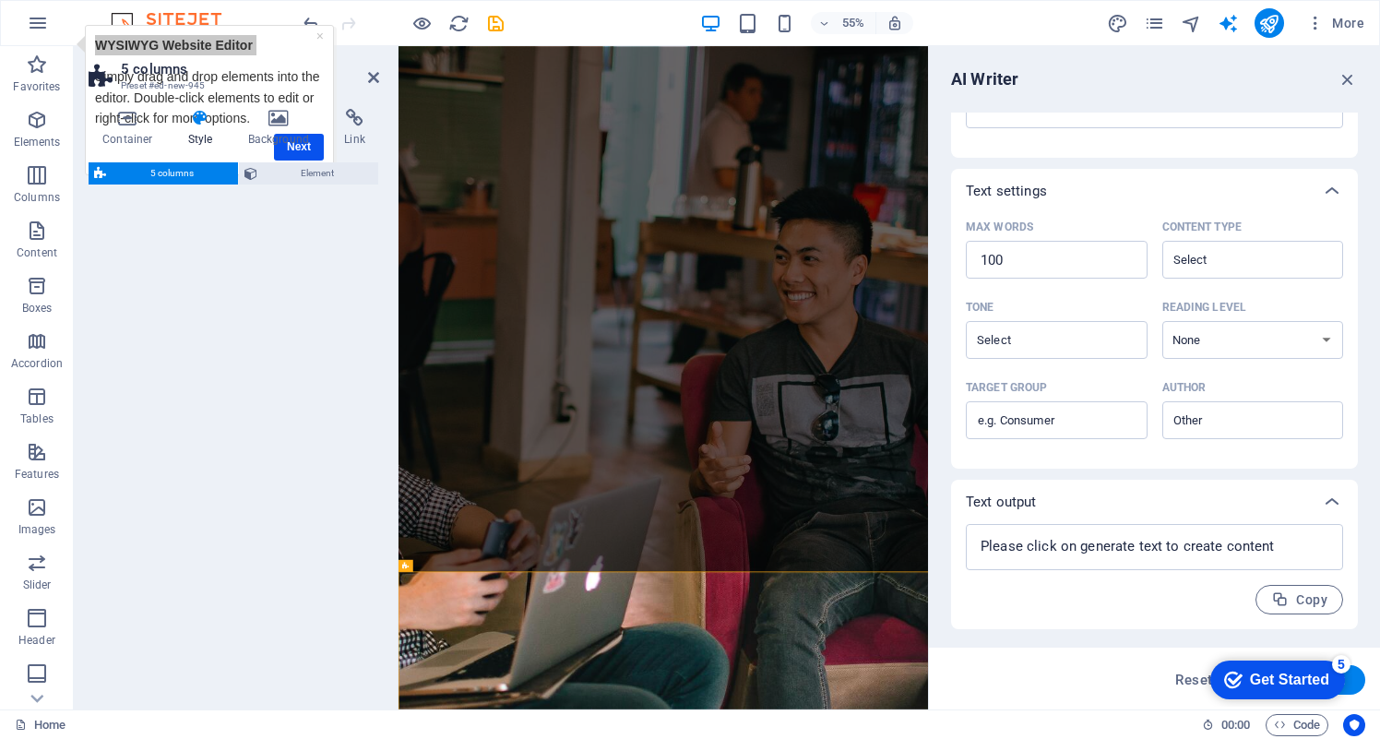
select select "rem"
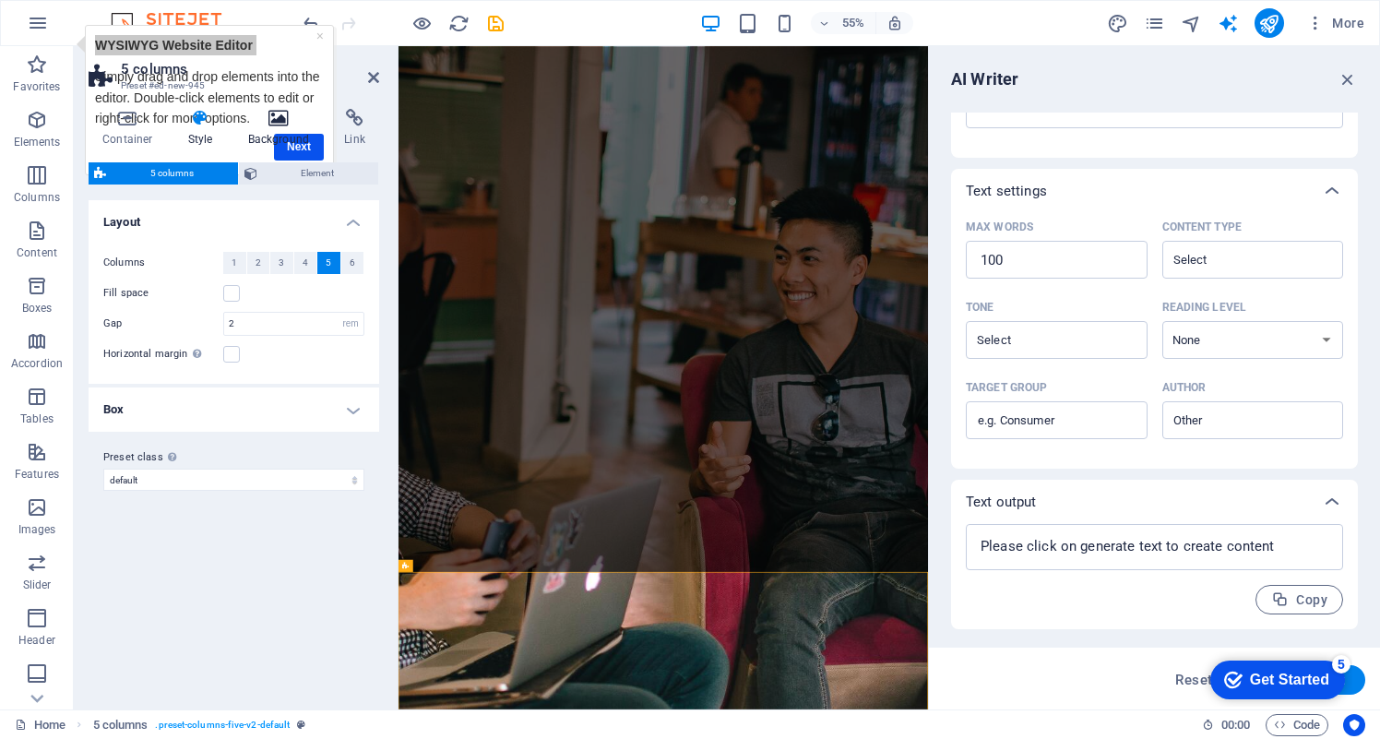
click at [313, 146] on h4 "Background" at bounding box center [282, 128] width 97 height 39
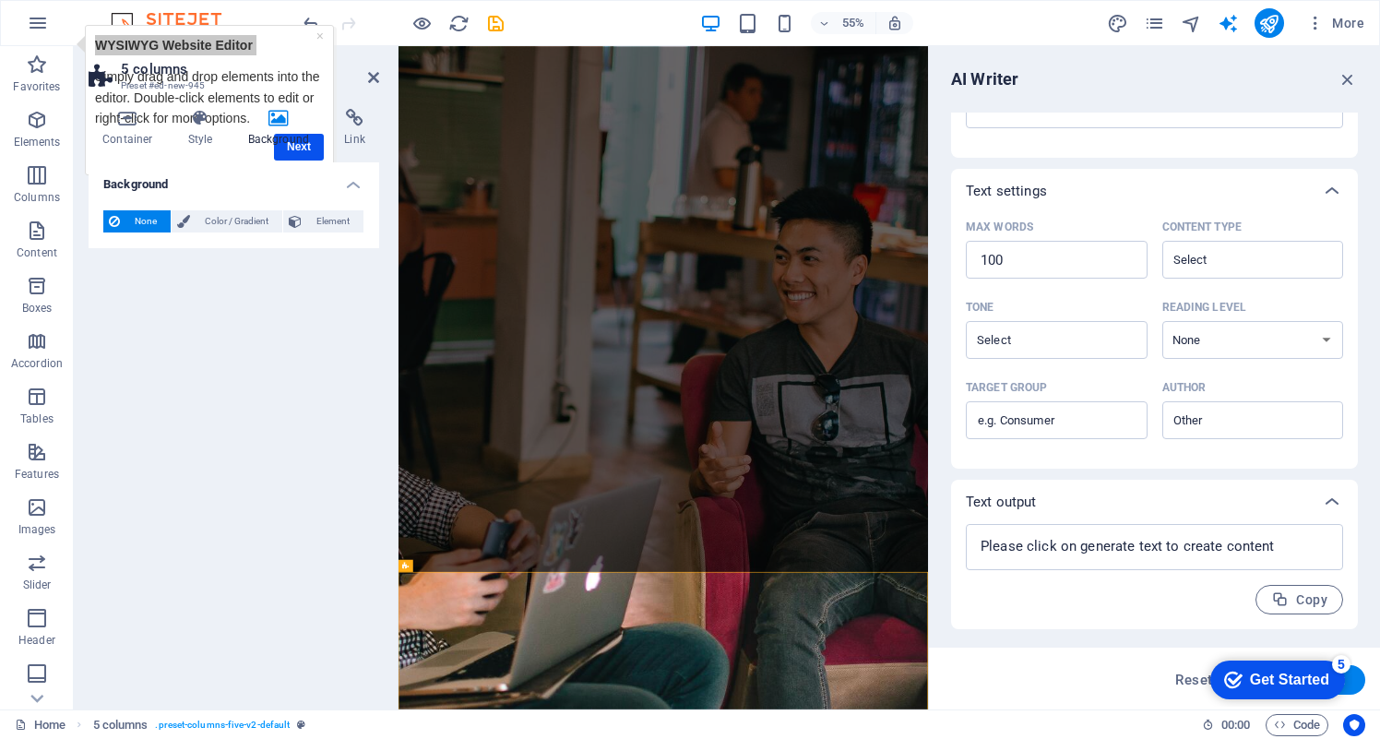
click at [309, 150] on div "Container Style Background Link Size Height Default px rem % vh vw Min. height …" at bounding box center [234, 402] width 291 height 586
click at [293, 154] on div "Container Style Background Link Size Height Default px rem % vh vw Min. height …" at bounding box center [234, 402] width 291 height 586
click at [320, 35] on link "×" at bounding box center [319, 36] width 7 height 15
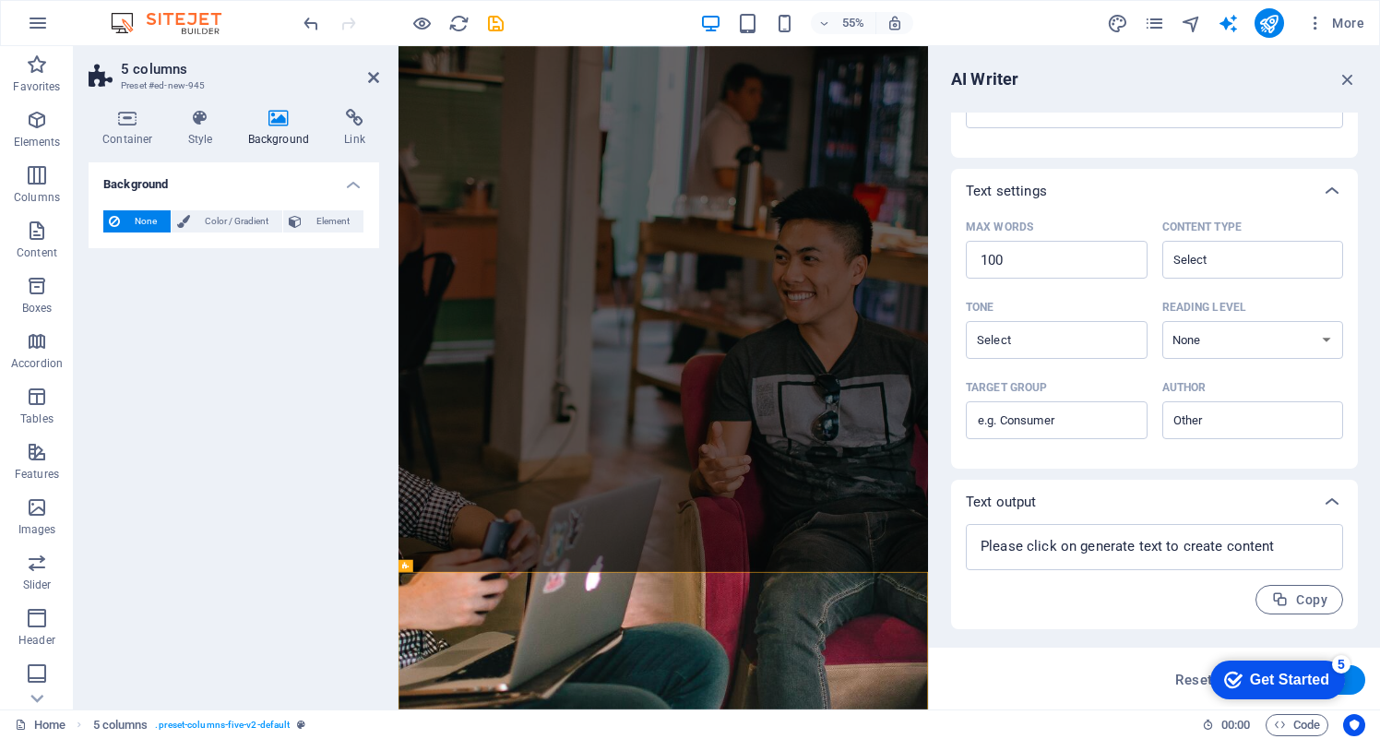
click at [159, 392] on div "Background None Color / Gradient Element Stretch background to full-width Color…" at bounding box center [234, 428] width 291 height 532
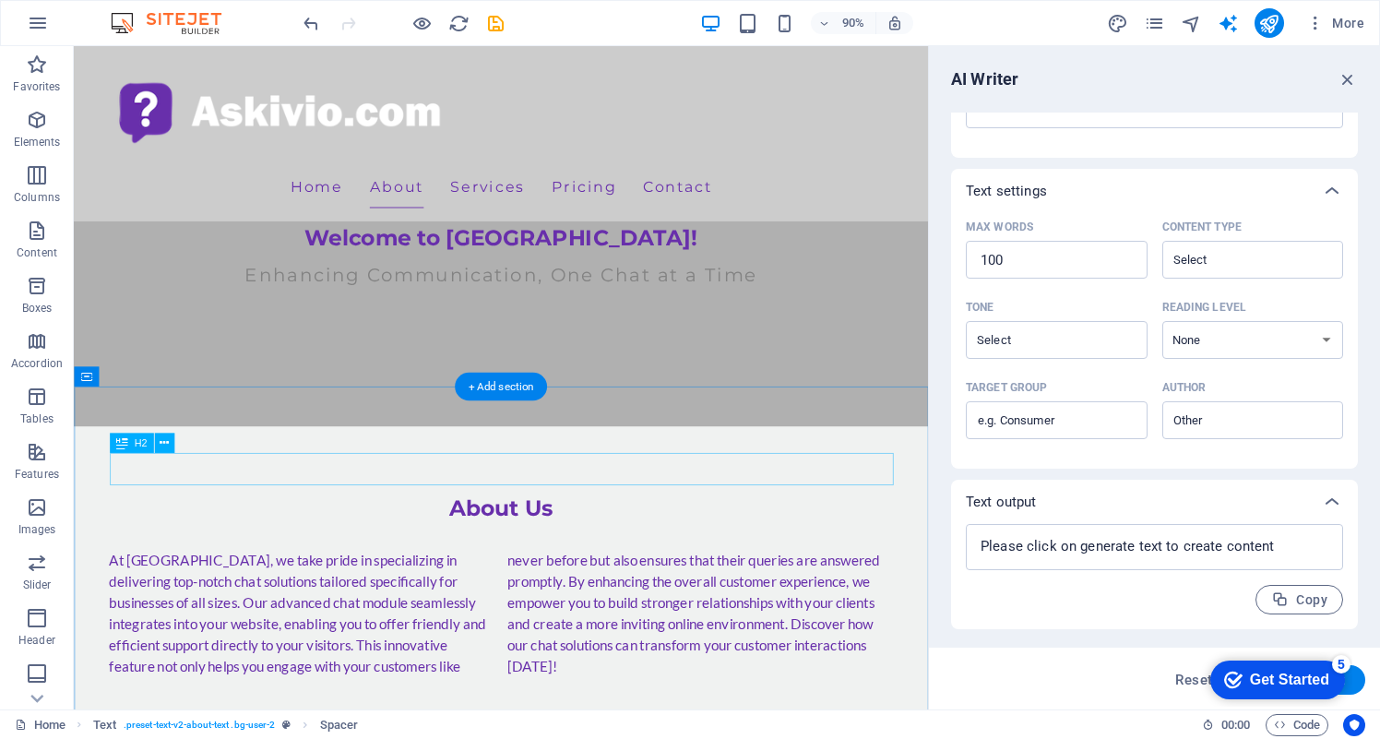
scroll to position [447, 0]
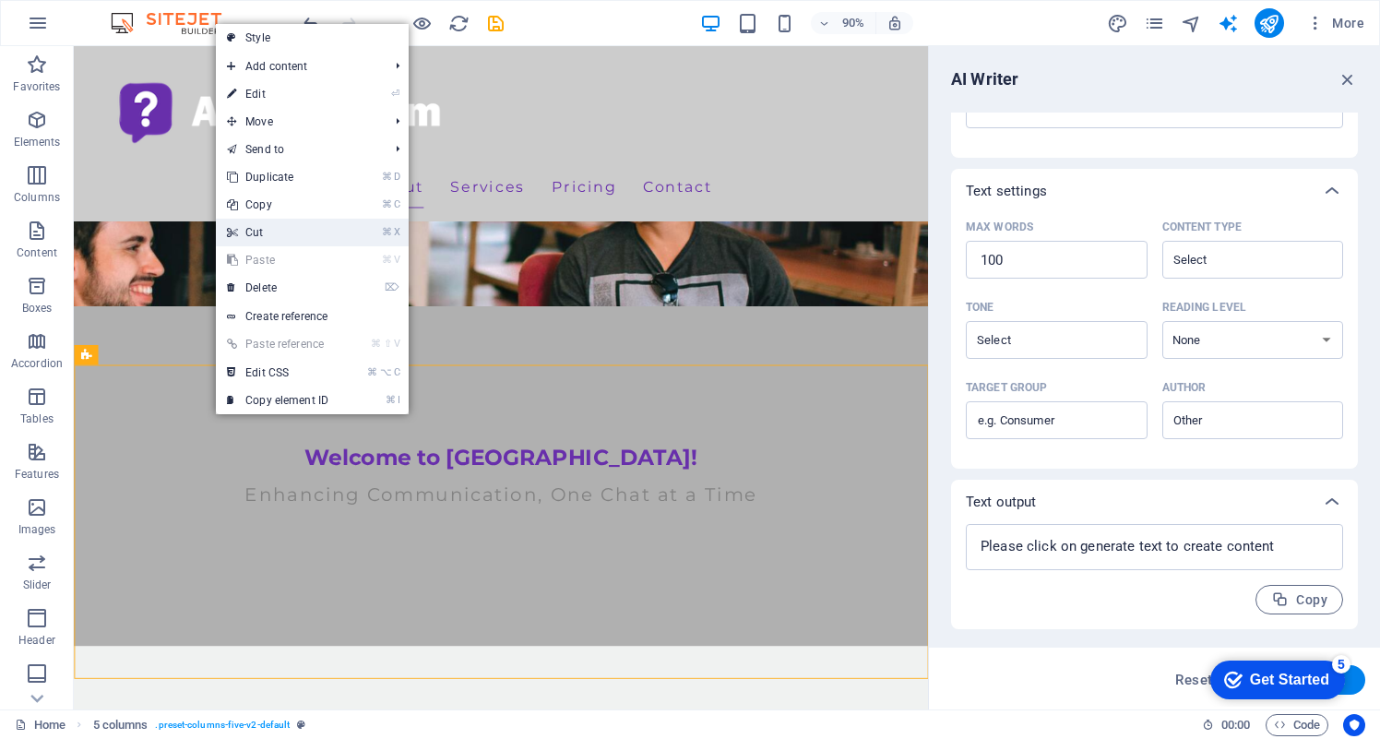
click at [300, 240] on link "⌘ X Cut" at bounding box center [278, 233] width 124 height 28
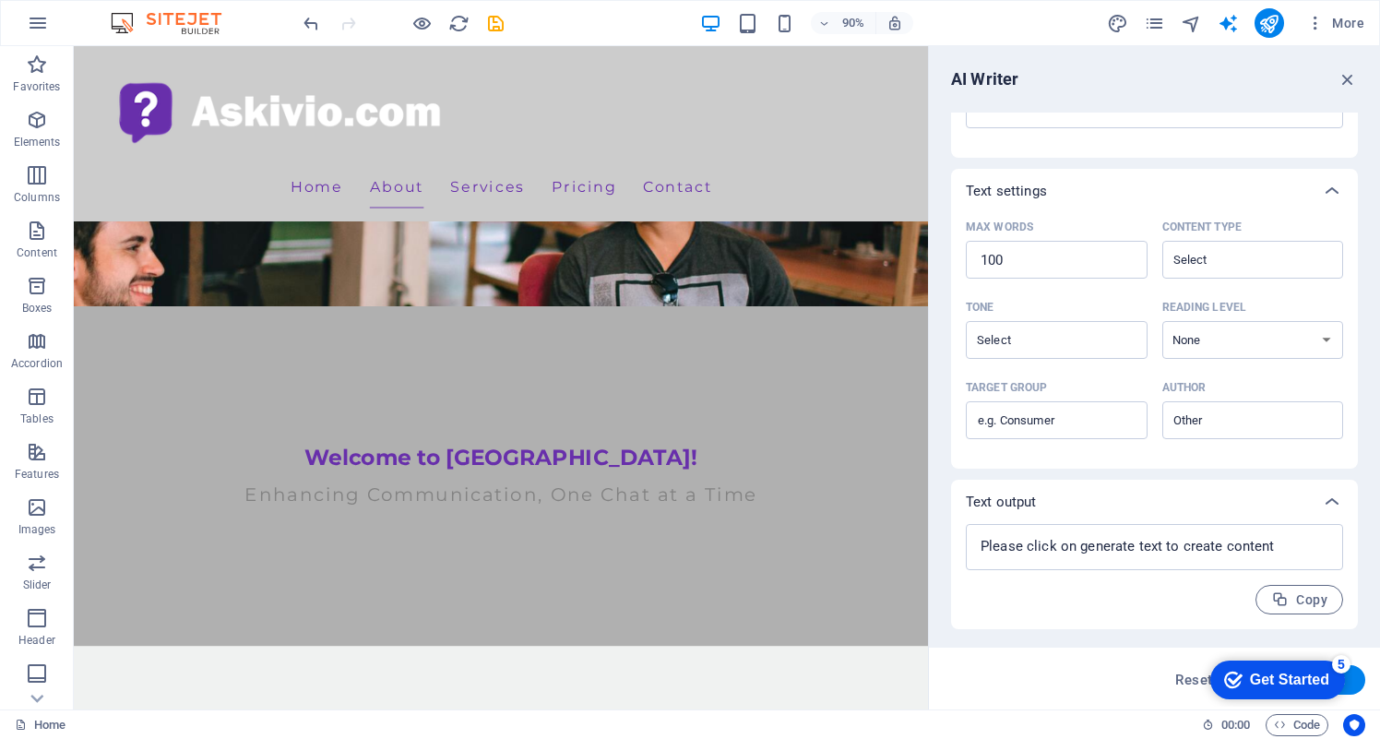
click at [1261, 672] on div "Get Started" at bounding box center [1289, 680] width 79 height 17
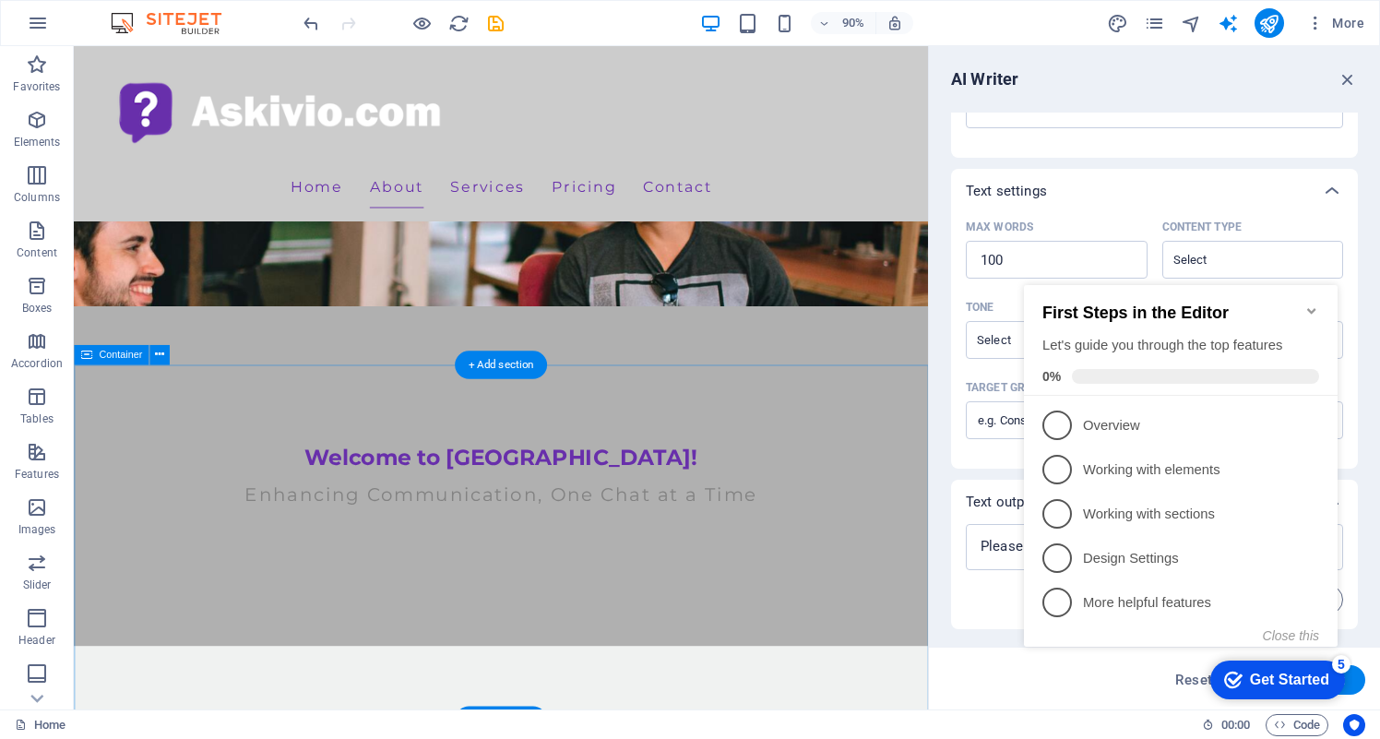
click at [40, 125] on icon "button" at bounding box center [37, 120] width 22 height 22
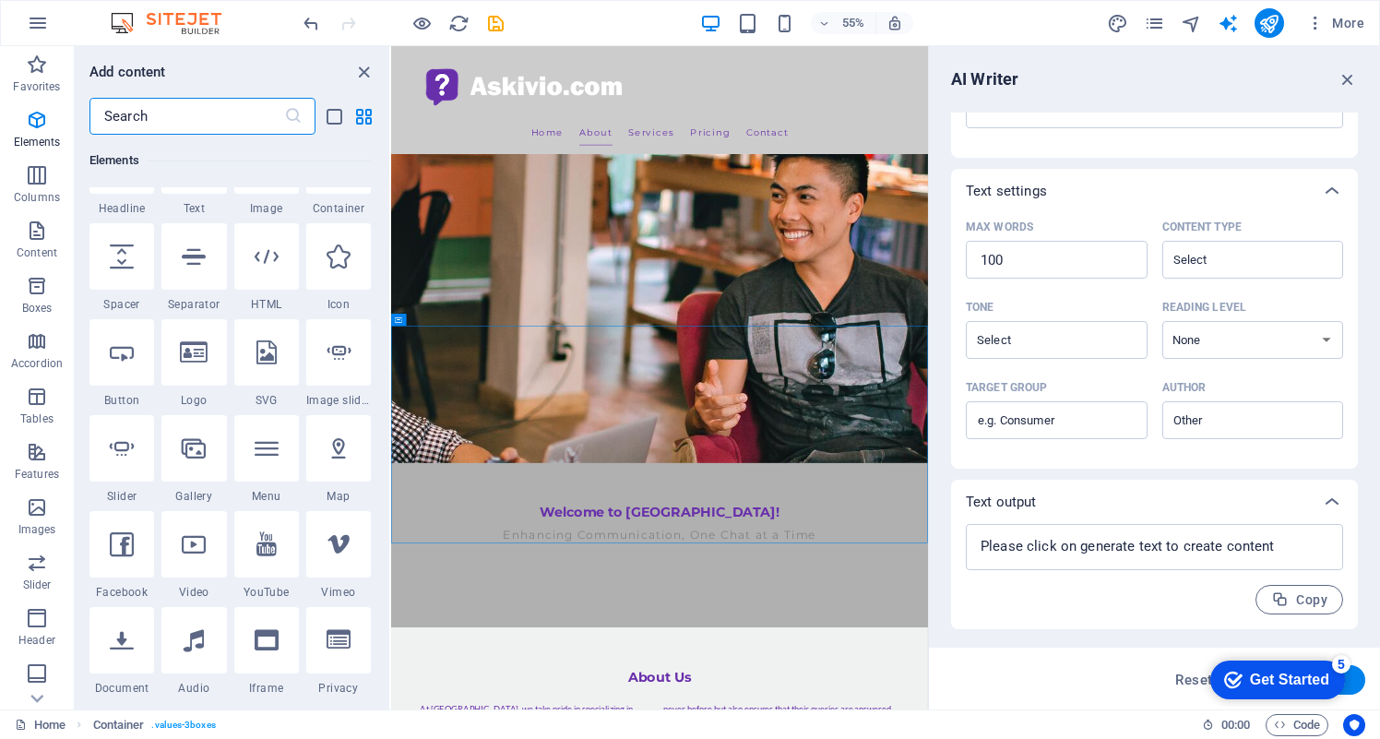
scroll to position [279, 0]
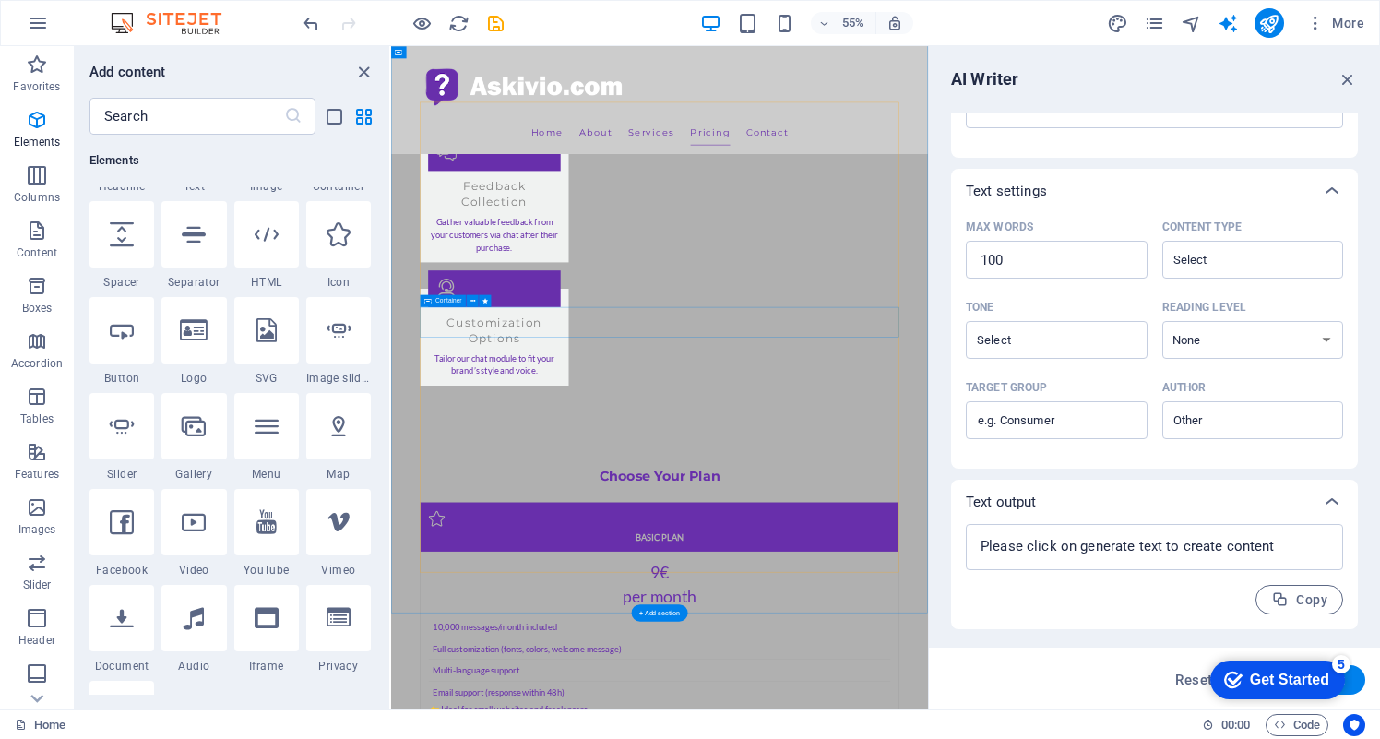
scroll to position [3313, 0]
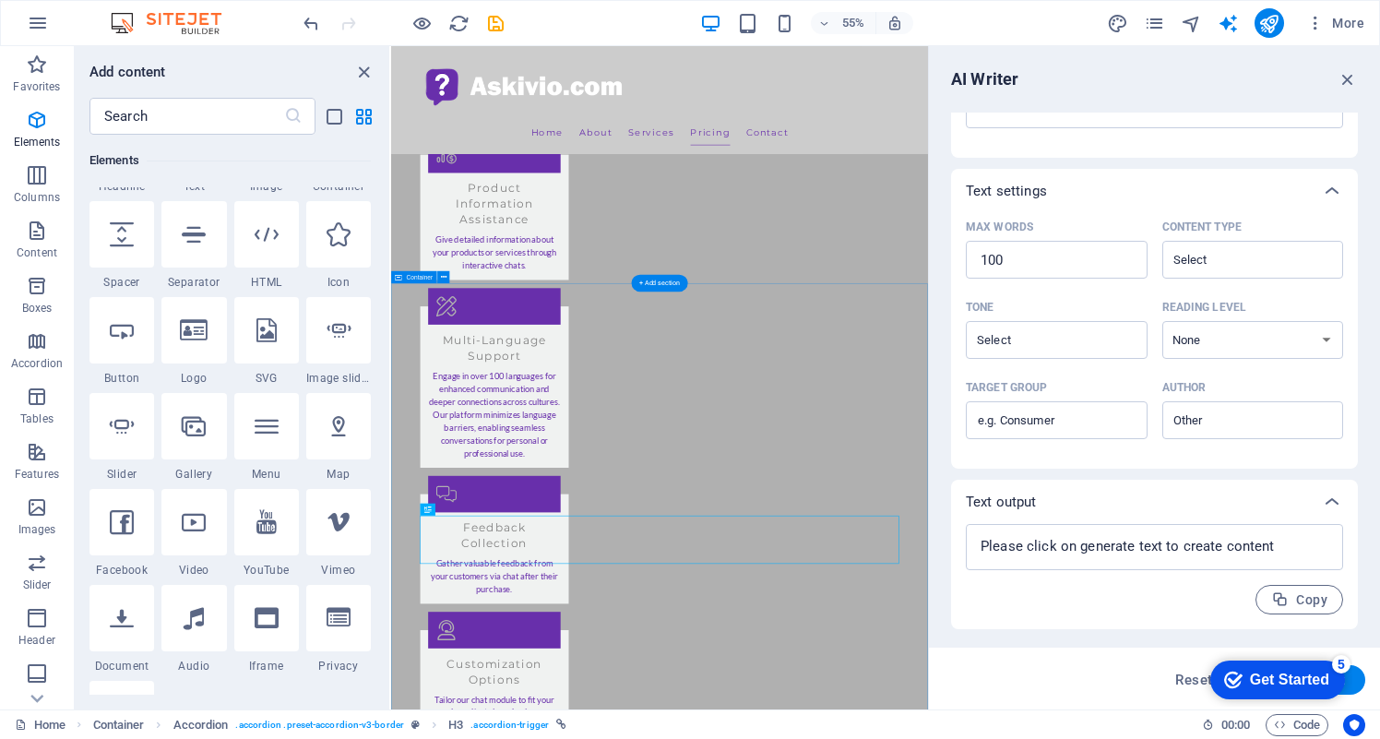
scroll to position [2883, 0]
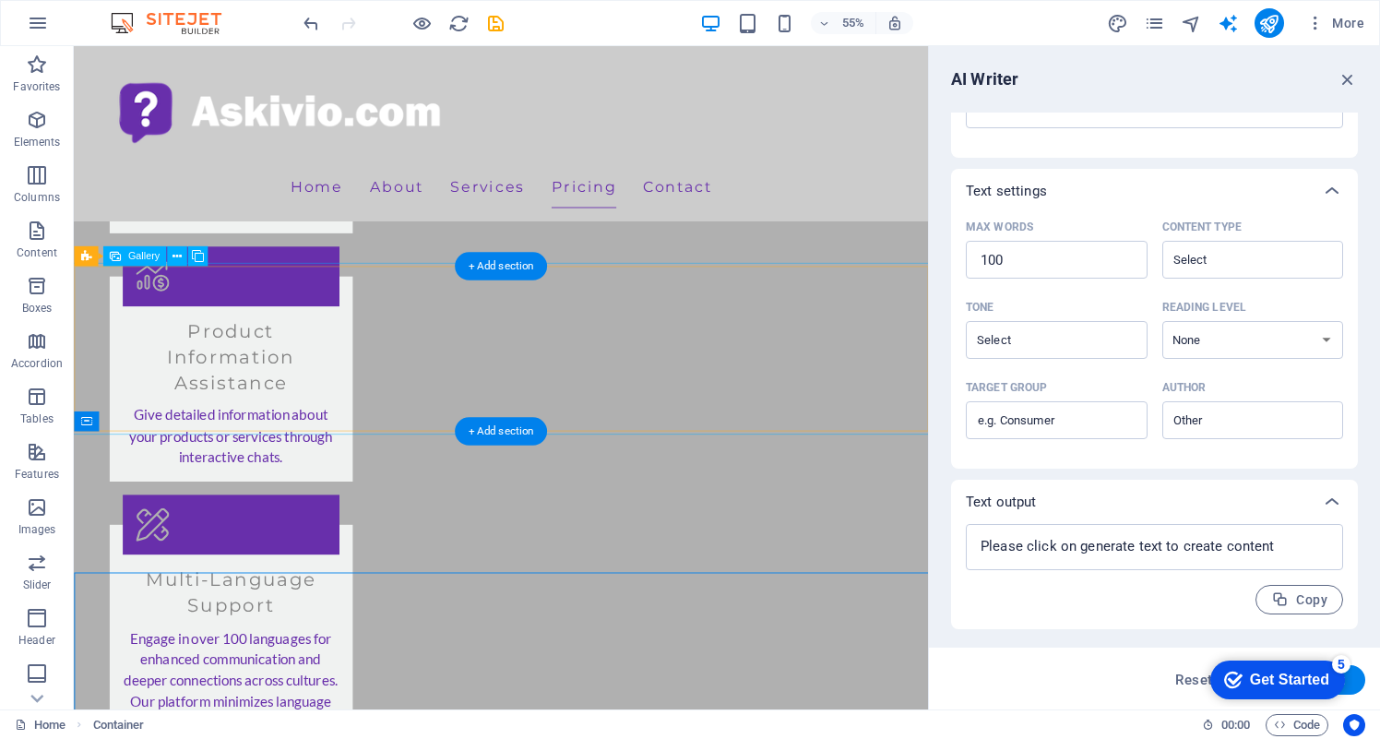
scroll to position [2726, 0]
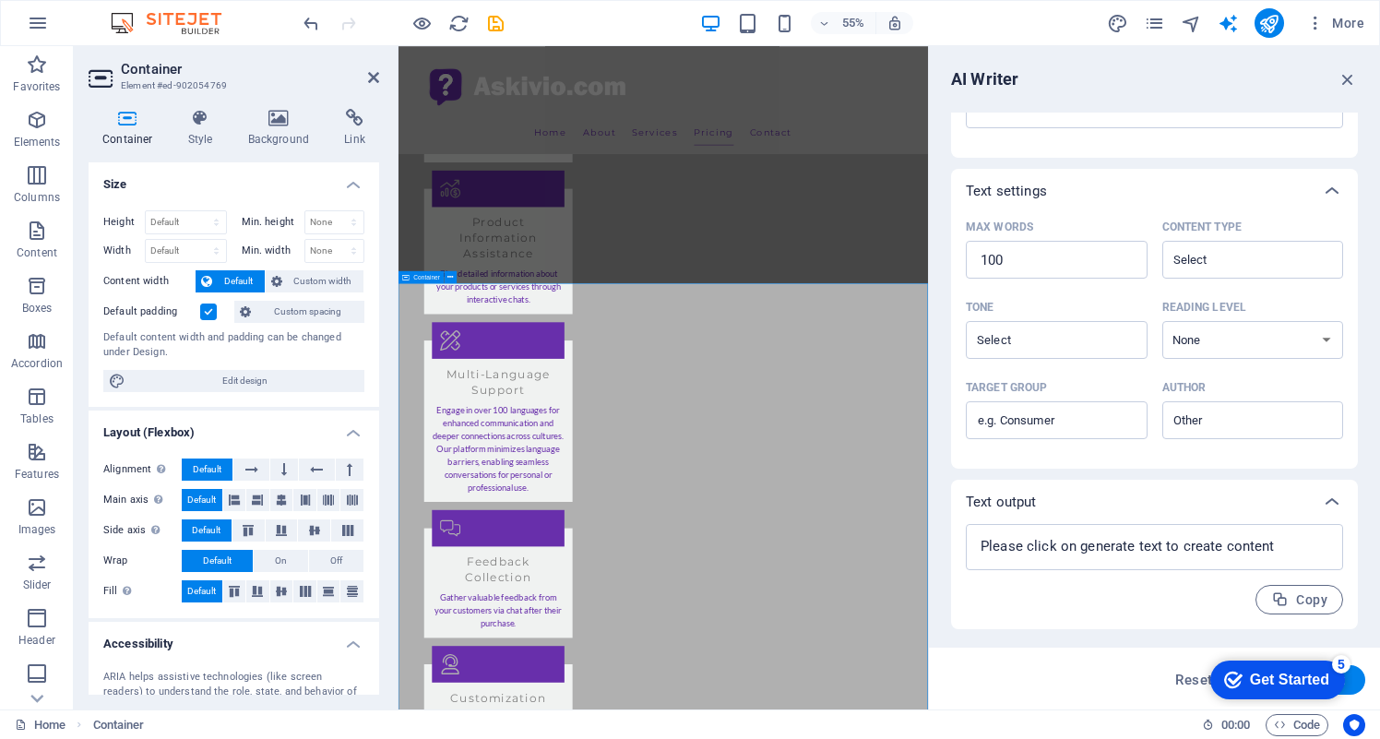
click at [135, 130] on h4 "Container" at bounding box center [132, 128] width 86 height 39
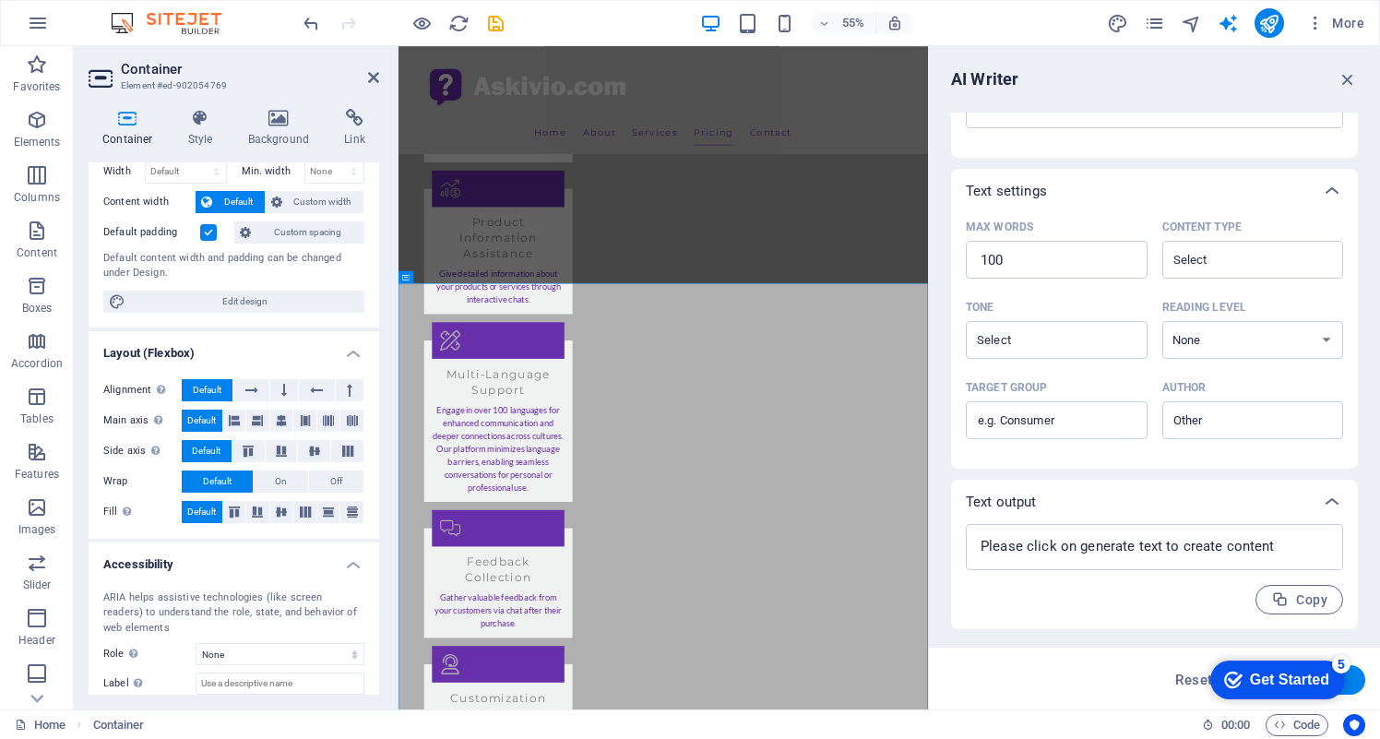
scroll to position [0, 0]
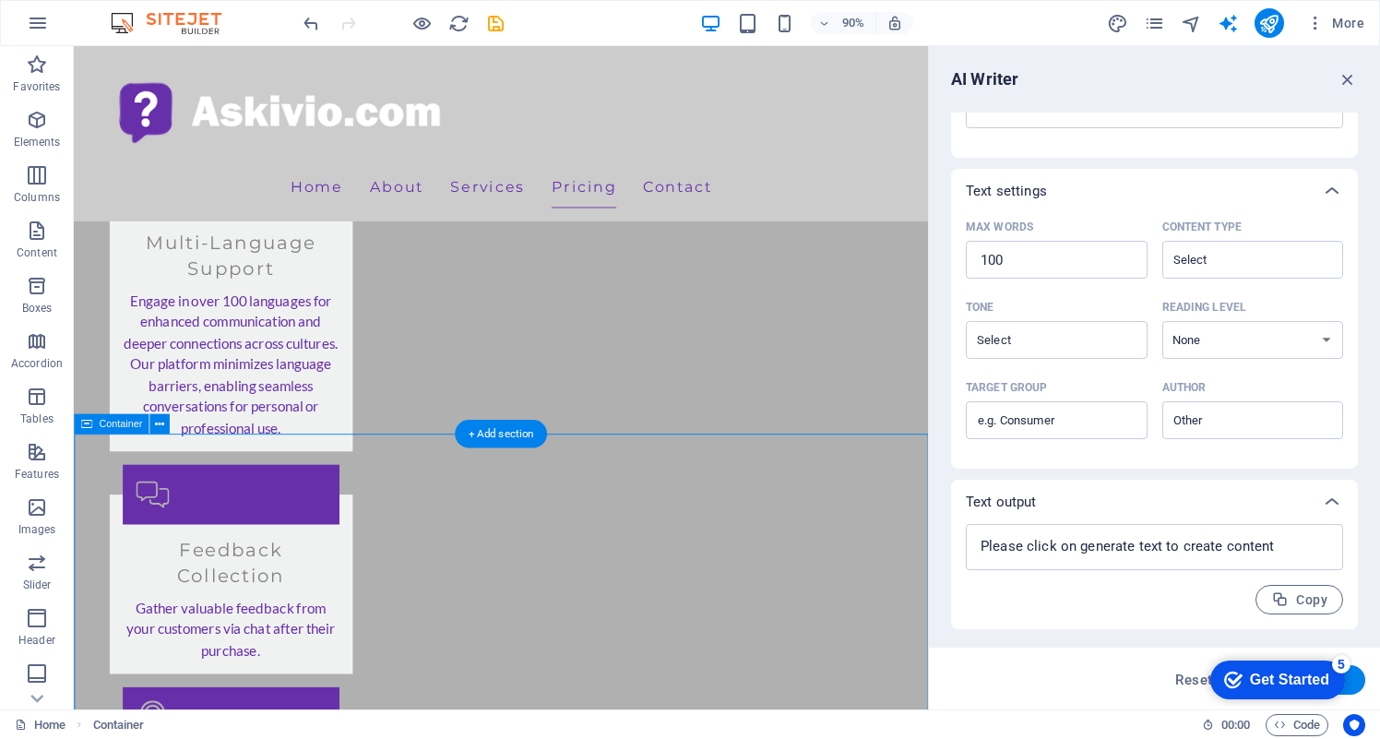
scroll to position [2918, 0]
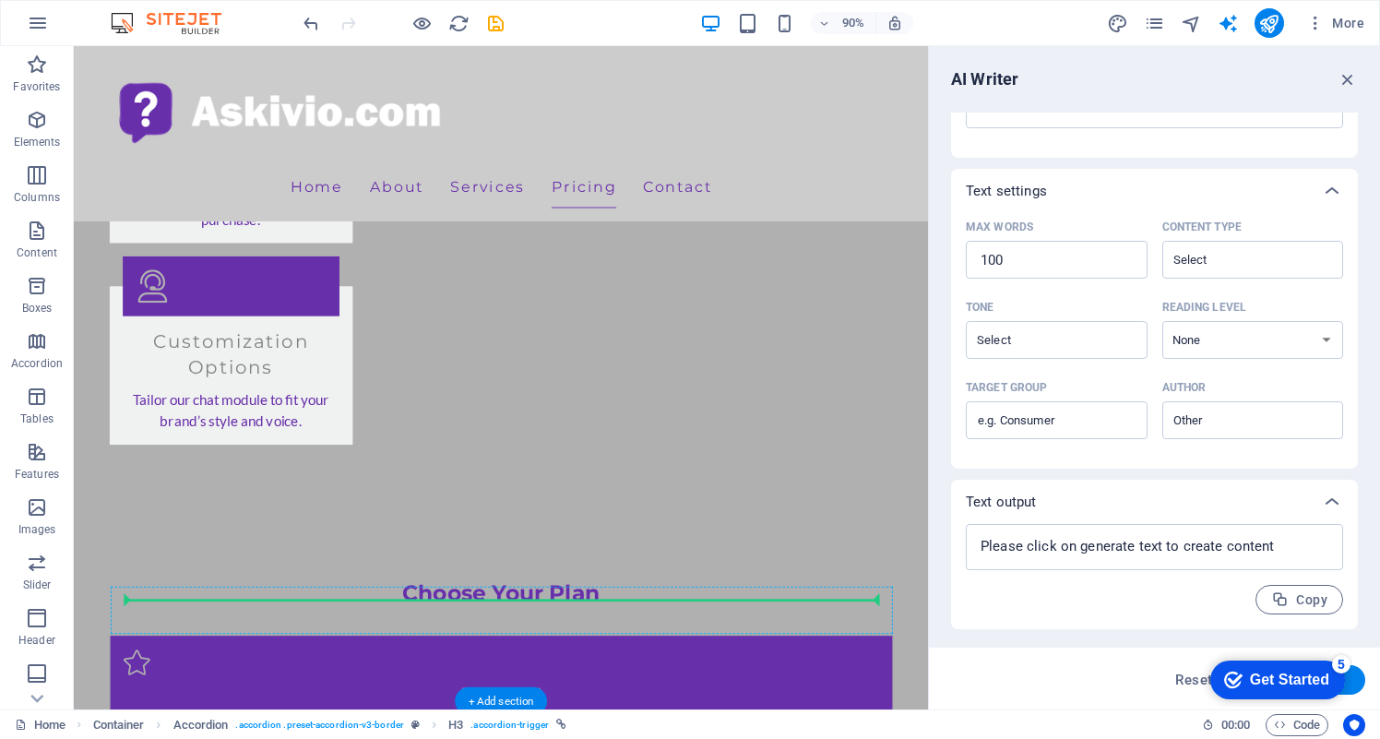
drag, startPoint x: 128, startPoint y: 457, endPoint x: 730, endPoint y: 748, distance: 668.4
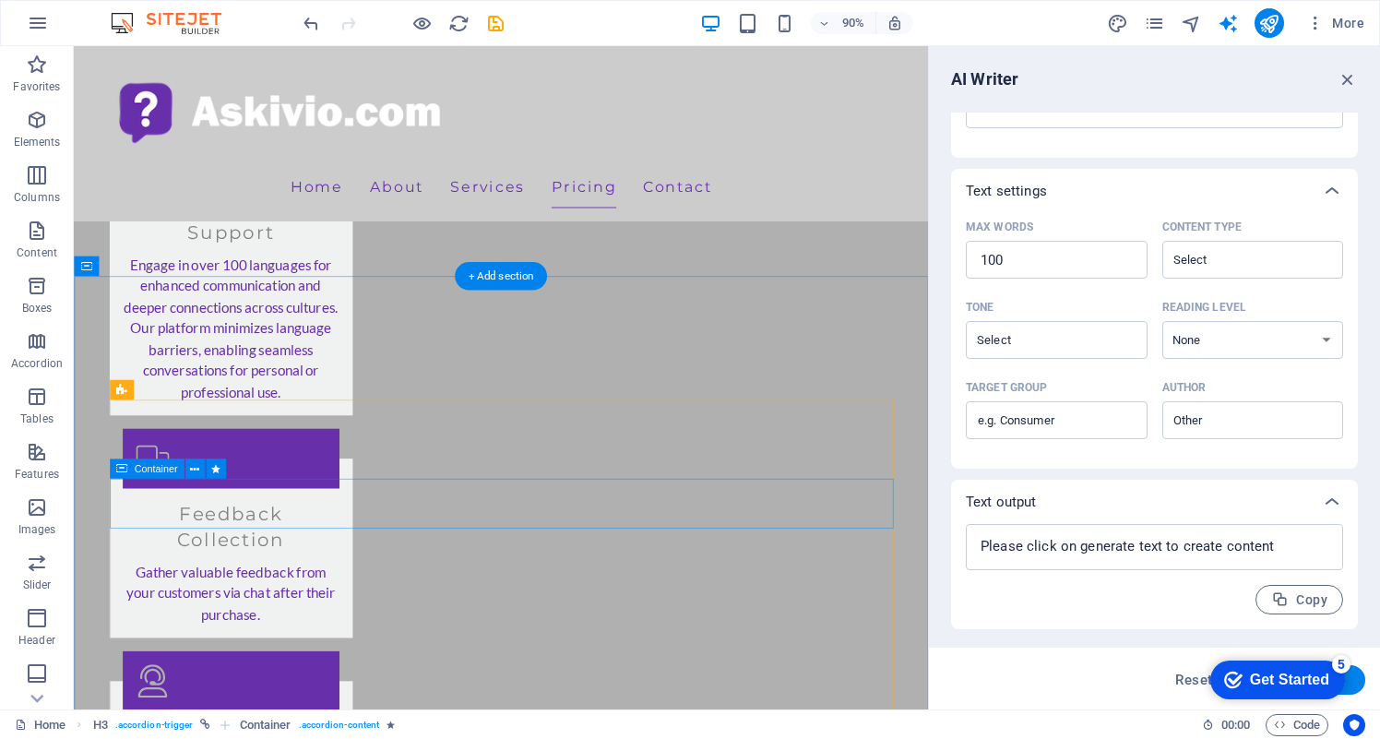
scroll to position [2898, 0]
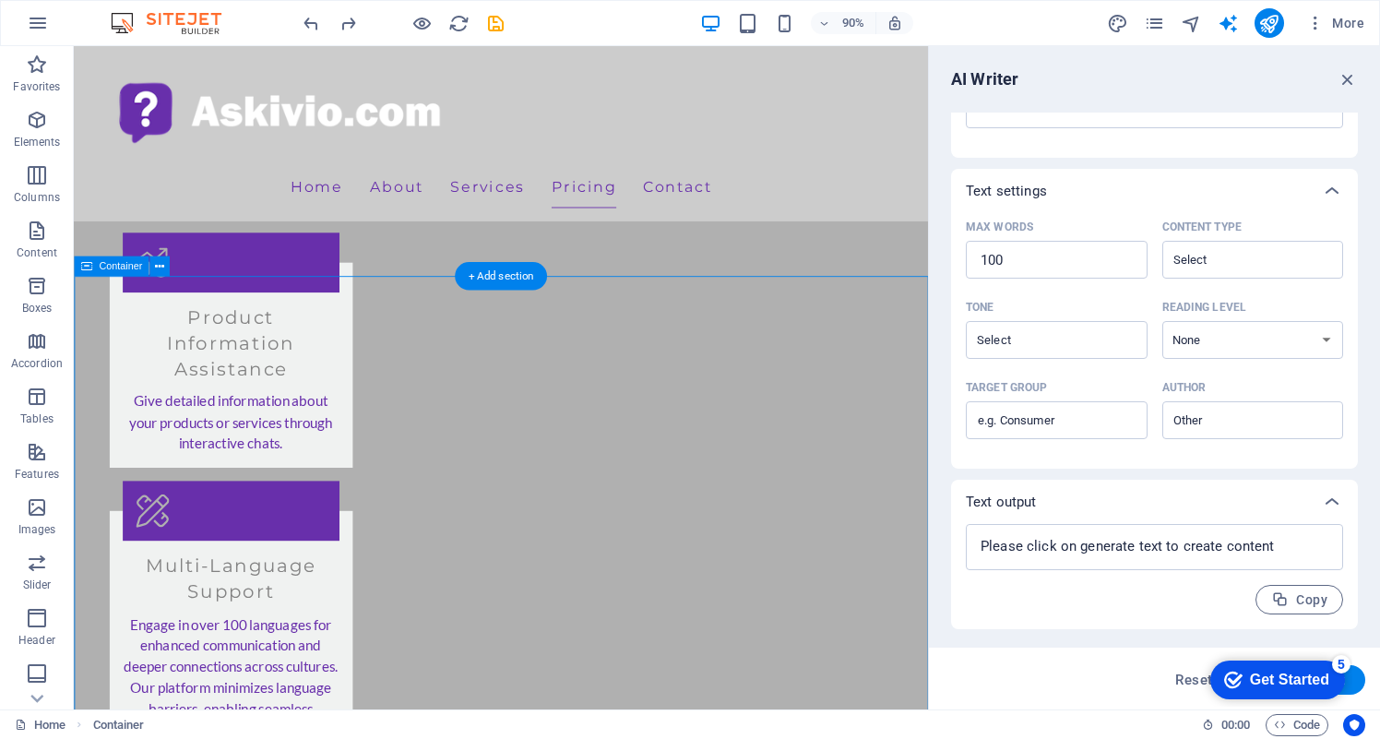
scroll to position [3052, 0]
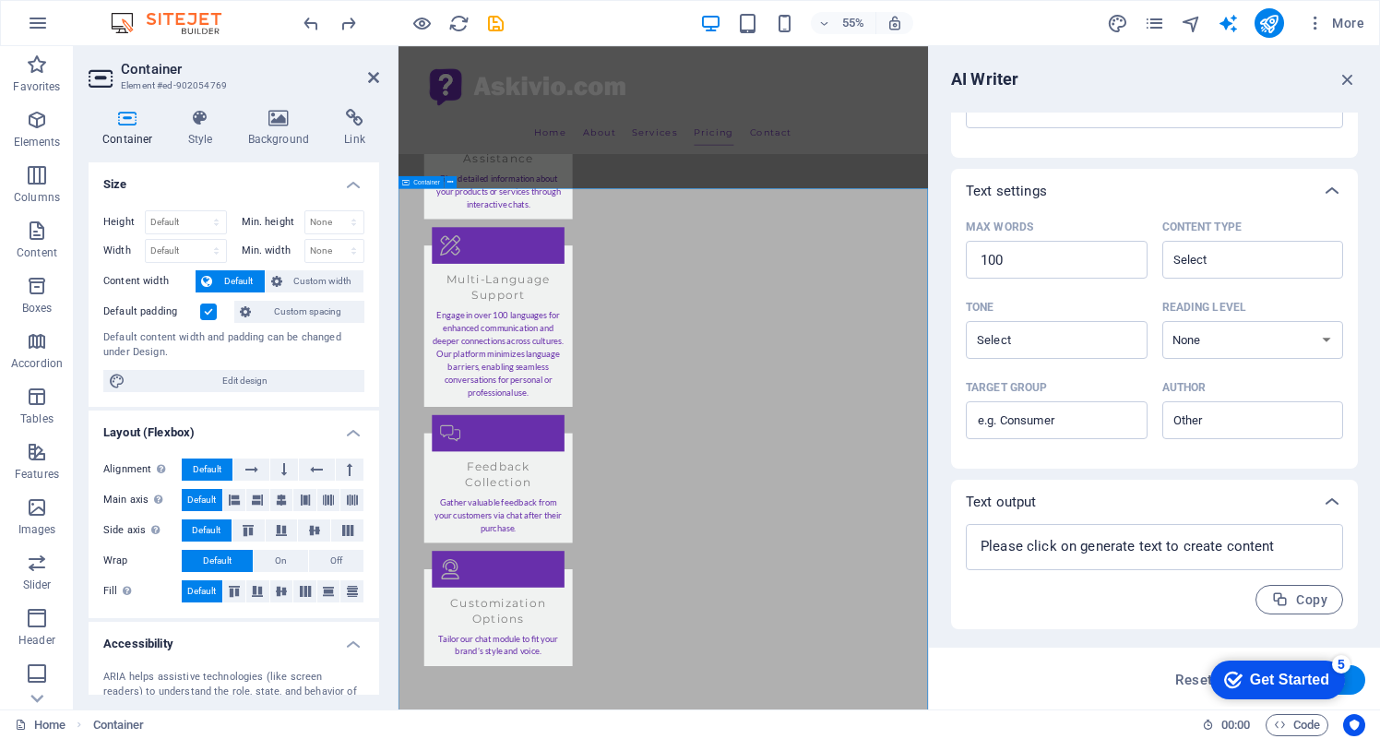
click at [448, 185] on icon at bounding box center [451, 182] width 6 height 11
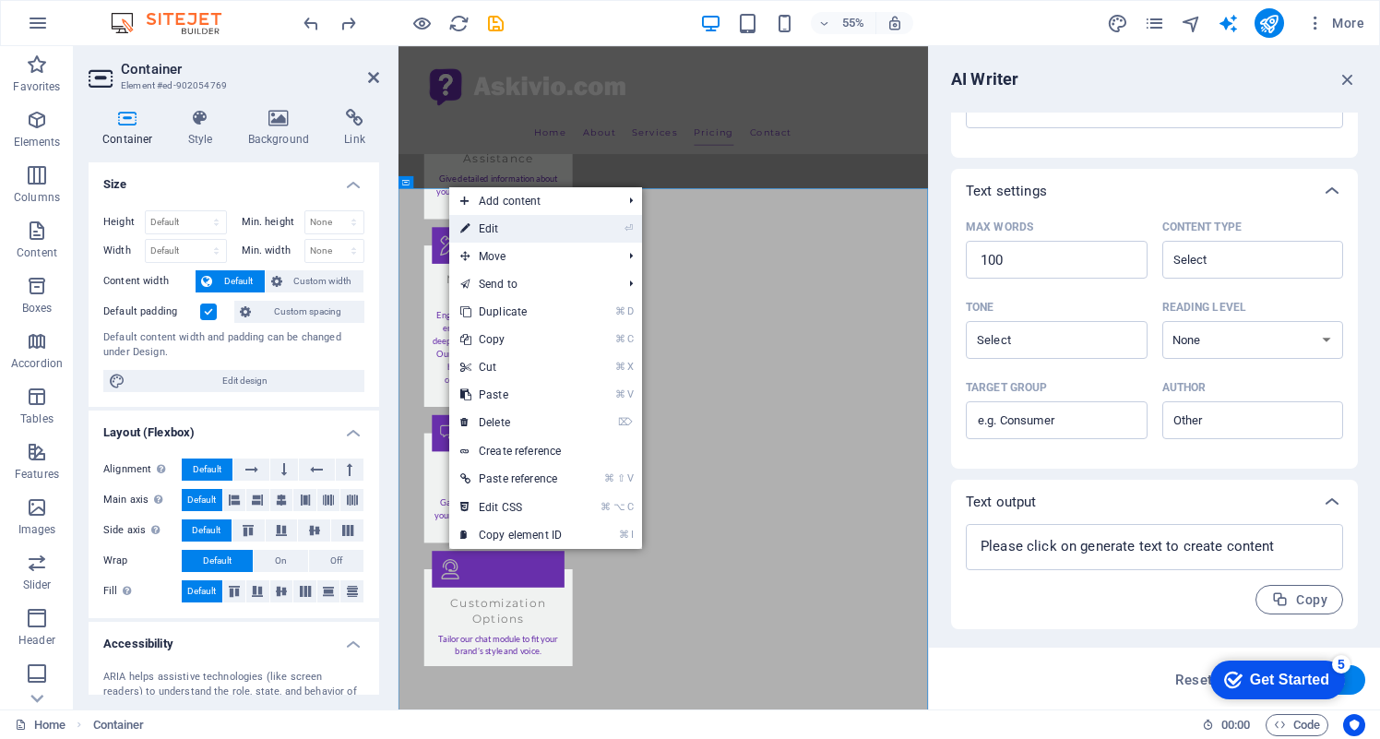
click at [545, 224] on link "⏎ Edit" at bounding box center [511, 229] width 124 height 28
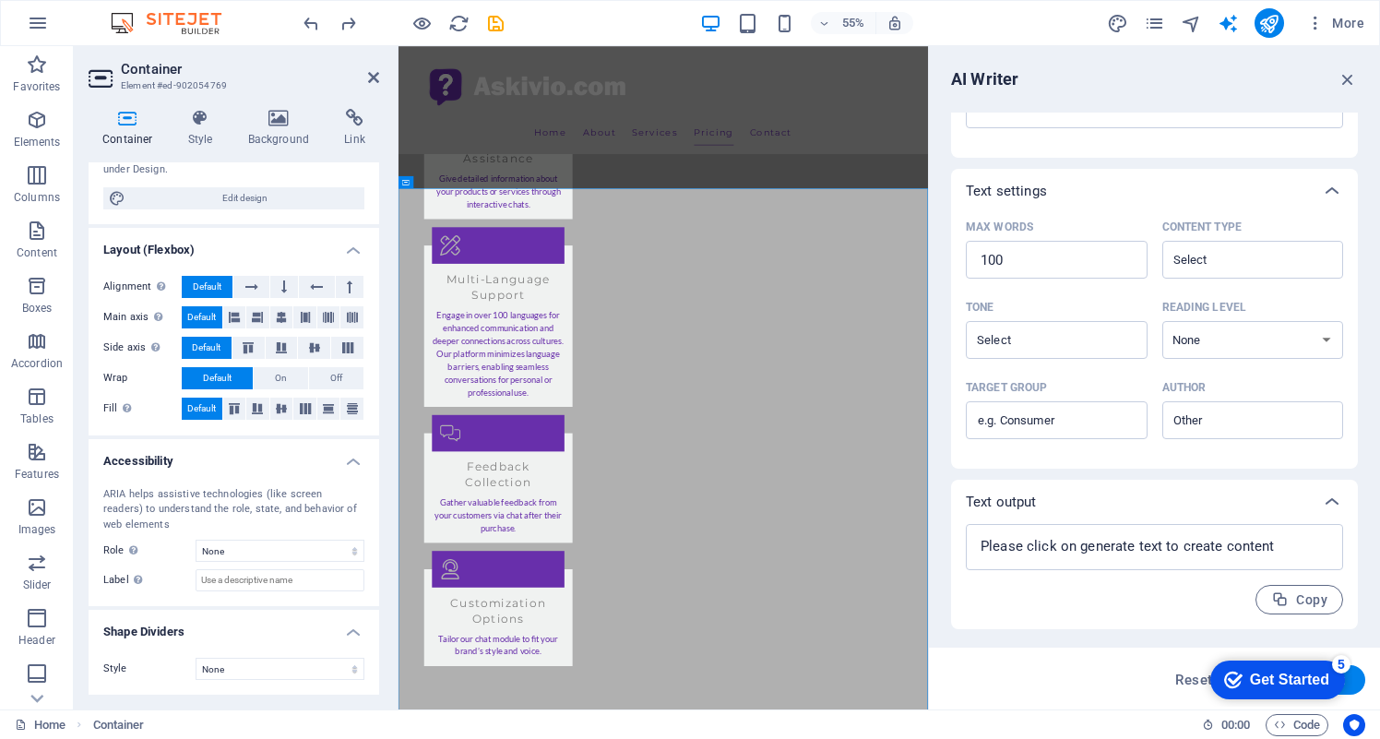
scroll to position [0, 0]
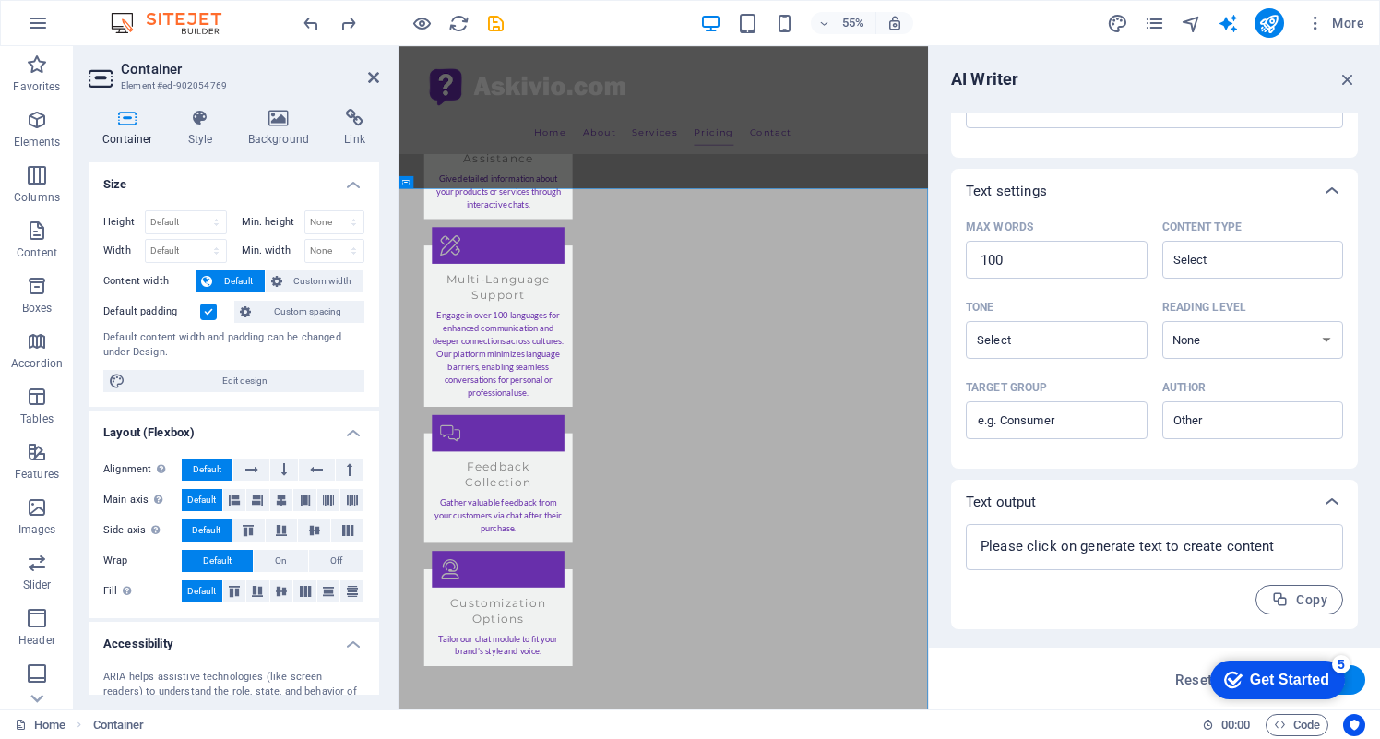
click at [1038, 90] on div "AI Writer Text input Element ​ You can only choose headline and text elements. …" at bounding box center [1154, 377] width 451 height 663
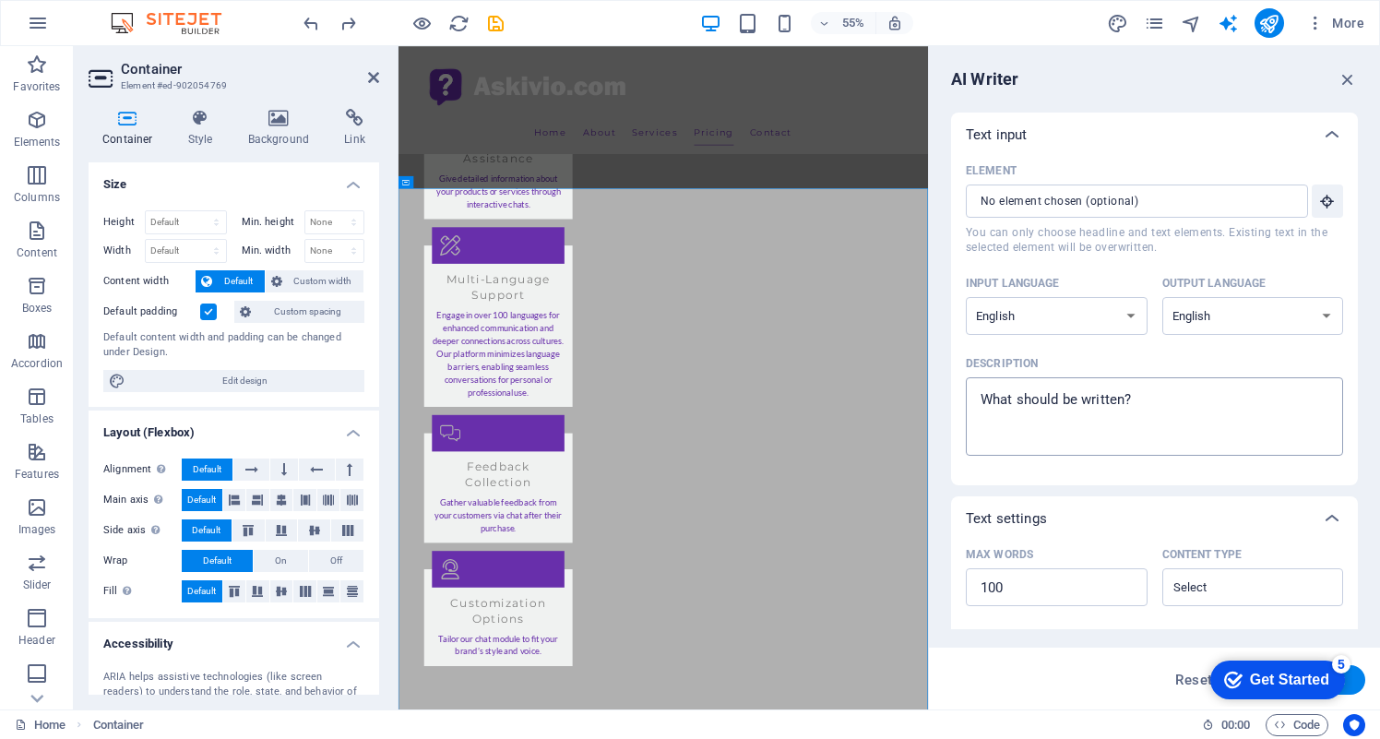
type textarea "x"
click at [1068, 394] on textarea "Description x ​" at bounding box center [1154, 417] width 359 height 60
paste textarea "❓ Loremipsum Dolor Sitametco (ADI) 🔑 Elitsed D: Eius te Incidid Utlabor? E: Dol…"
type textarea "❓ Loremipsum Dolor Sitametco (ADI) 🔑 Elitsed D: Eius te Incidid Utlabor? E: Dol…"
type textarea "x"
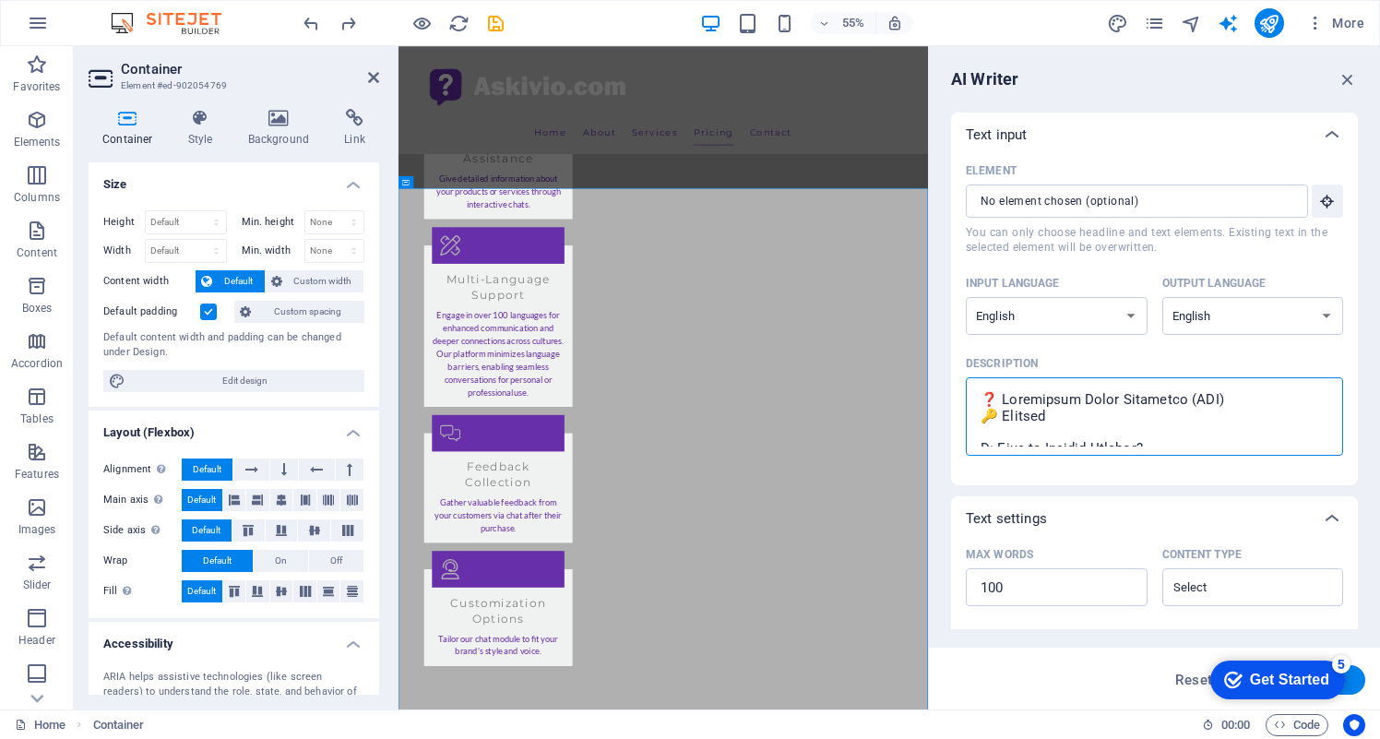
scroll to position [2229, 0]
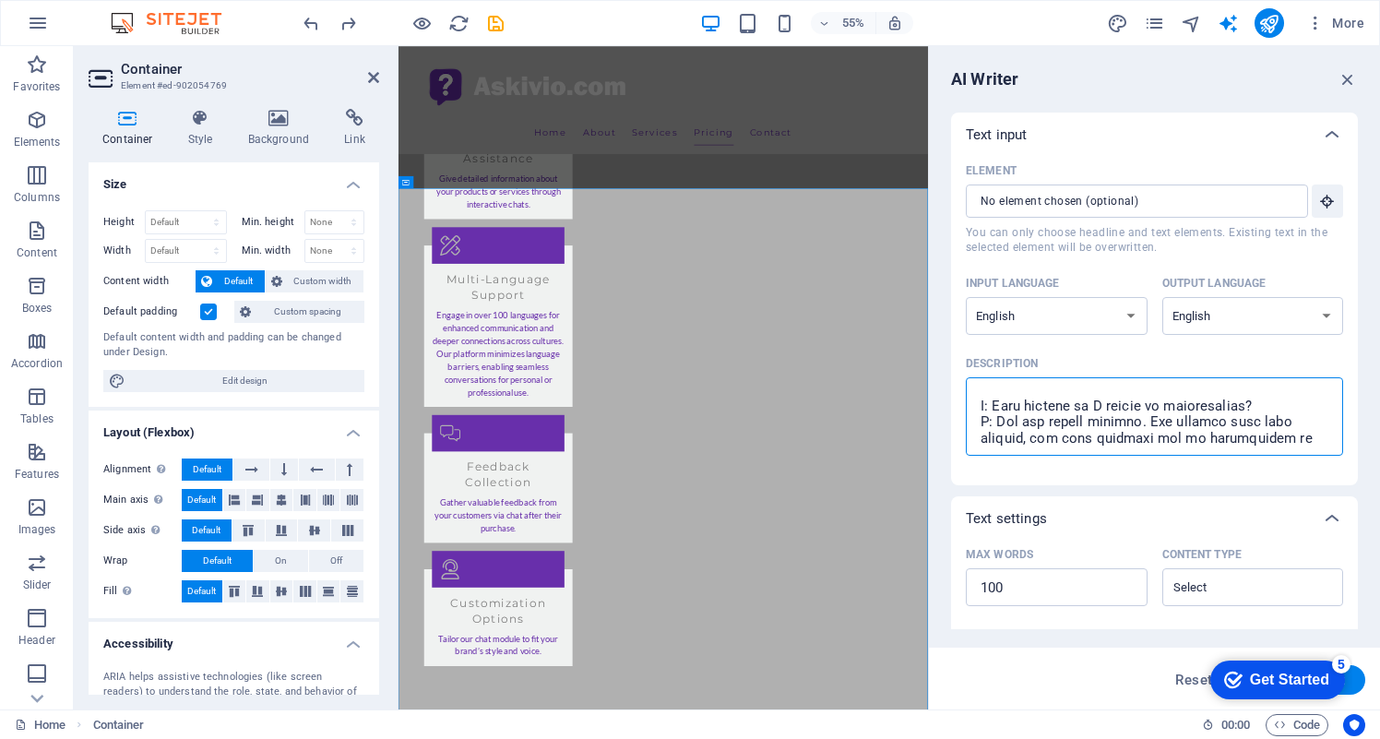
click at [1124, 434] on textarea "Description x ​" at bounding box center [1154, 417] width 359 height 60
type textarea "❓ Loremipsum Dolor Sitametco (ADI) 🔑 Elitsed D: Eius te Incidid Utlabor? E: Dol…"
type textarea "x"
click at [1126, 479] on div "Element ​ You can only choose headline and text elements. Existing text in the …" at bounding box center [1154, 321] width 407 height 328
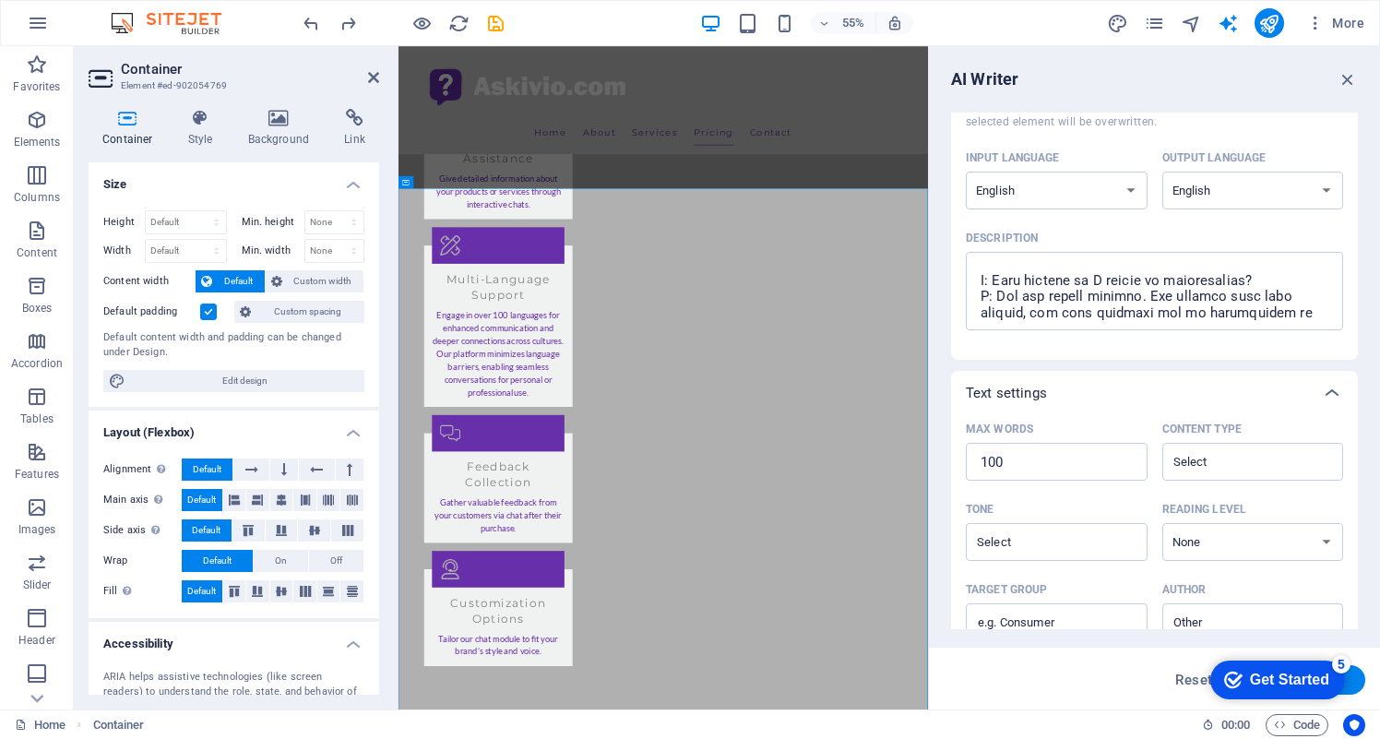
scroll to position [201, 0]
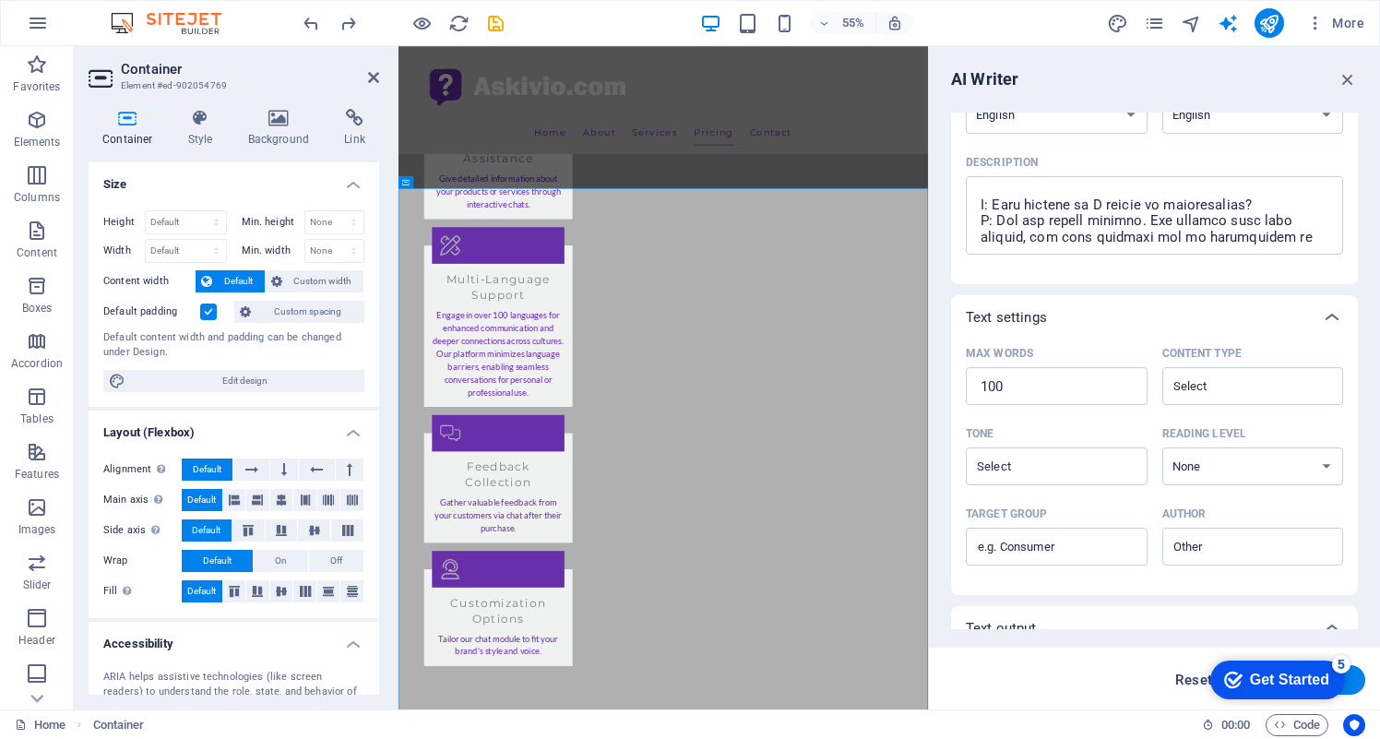
click at [1184, 674] on span "Reset" at bounding box center [1193, 679] width 37 height 15
type textarea "x"
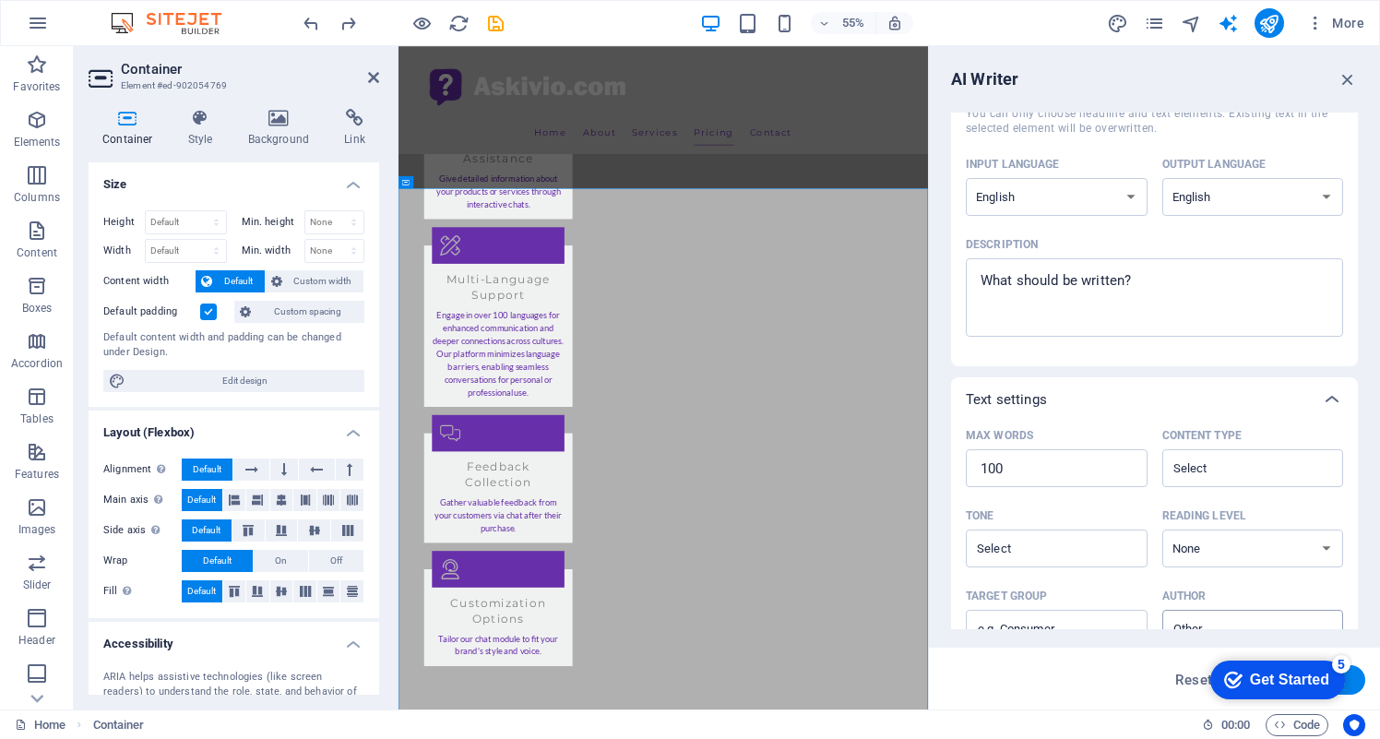
scroll to position [83, 0]
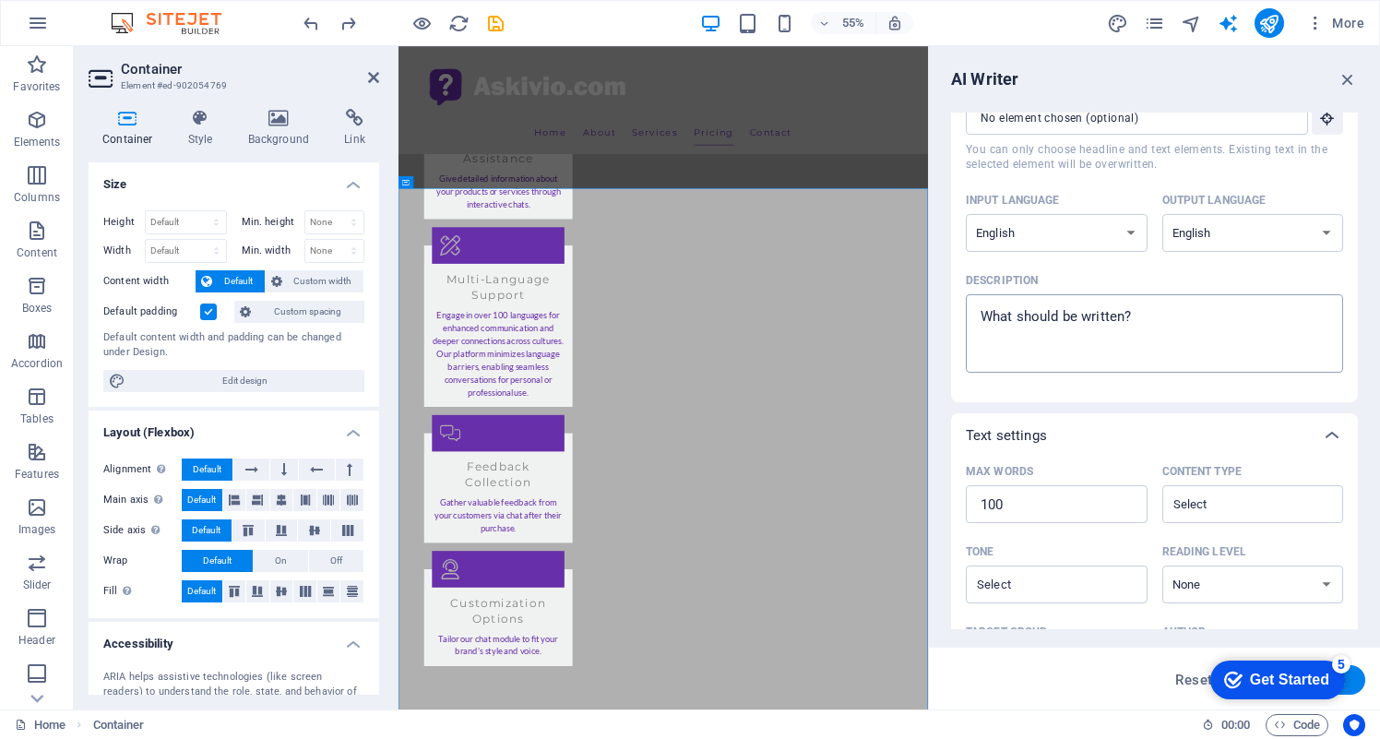
type textarea "x"
click at [1084, 351] on textarea "Description x ​" at bounding box center [1154, 333] width 359 height 60
paste textarea "❓ Loremipsum Dolor Sitametco (ADI) 🔑 Elitsed D: Eius te Incidid Utlabor? E: Dol…"
type textarea "❓ Loremipsum Dolor Sitametco (ADI) 🔑 Elitsed D: Eius te Incidid Utlabor? E: Dol…"
type textarea "x"
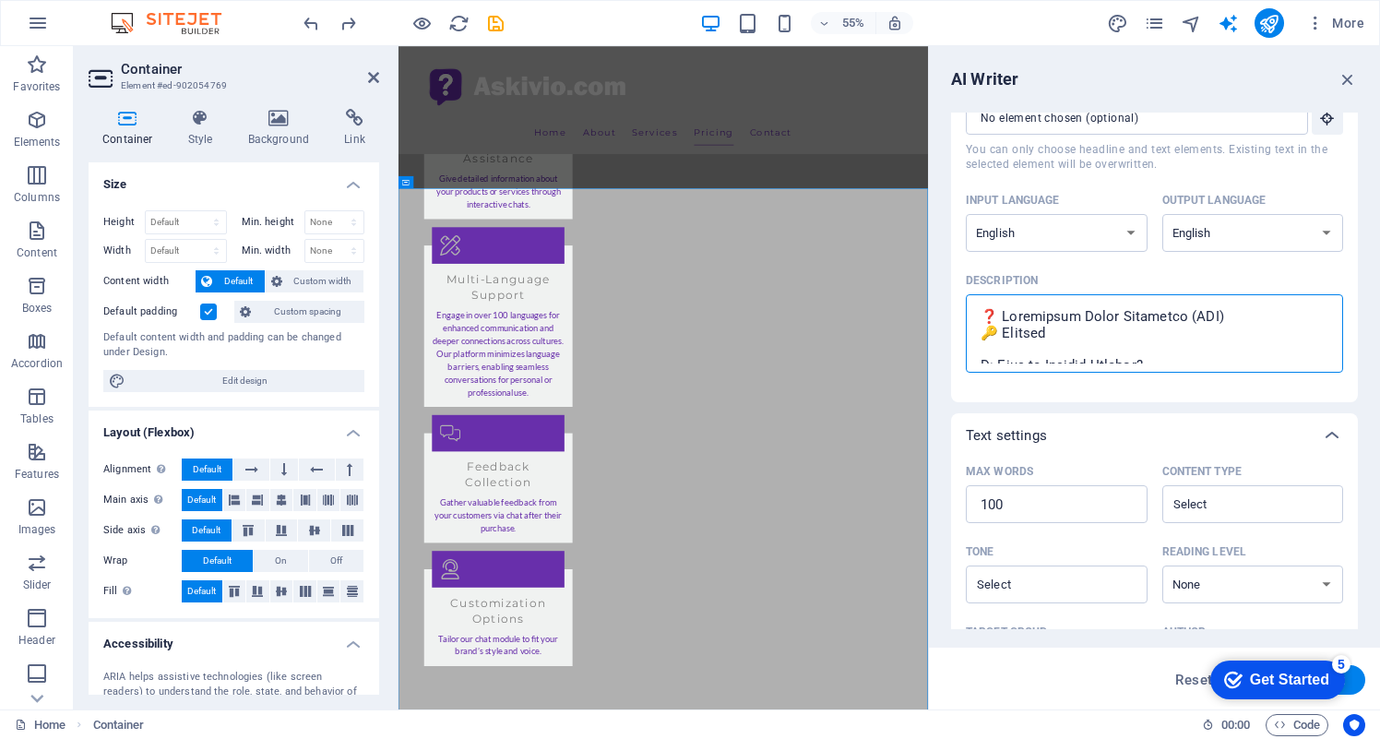
scroll to position [2229, 0]
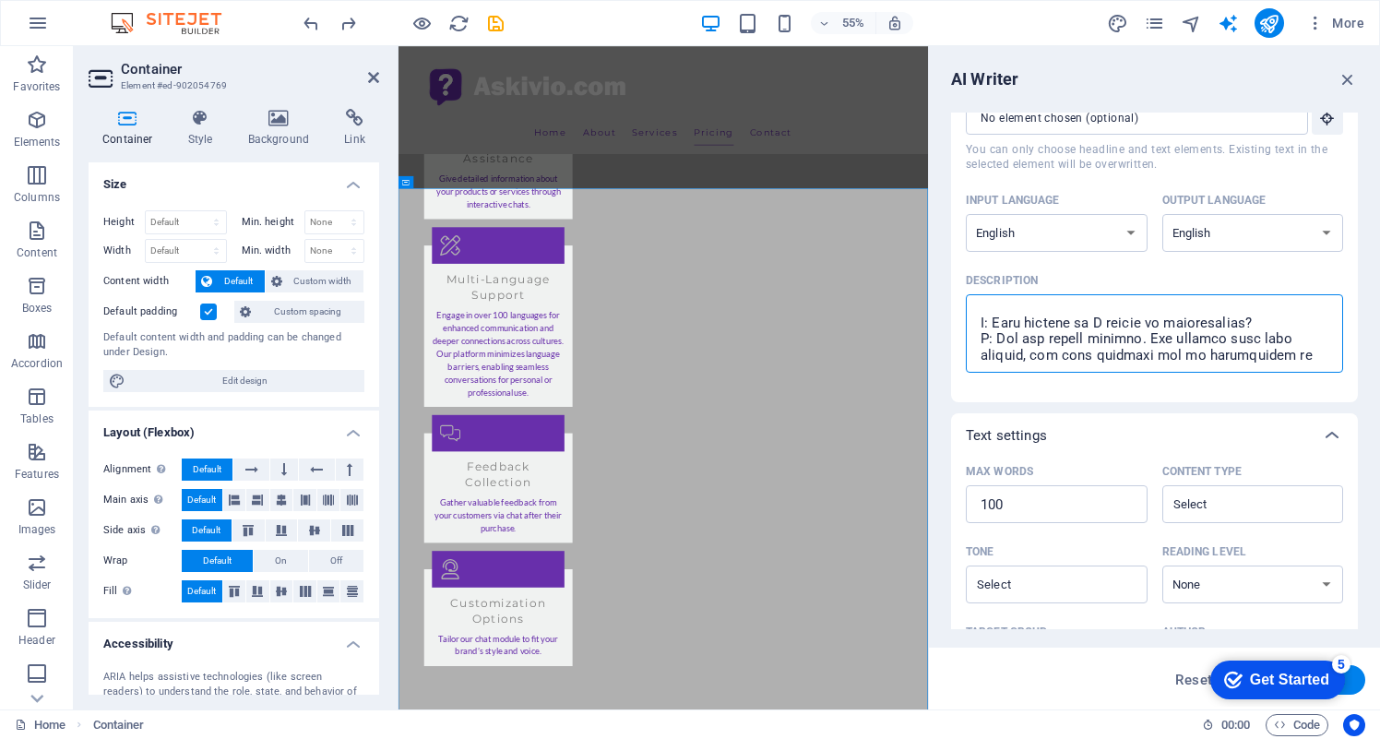
type textarea "❓ Loremipsum Dolor Sitametco (ADI) 🔑 Elitsed D: Eius te Incidid Utlabor? E: Dol…"
click at [1311, 685] on button "Generate text" at bounding box center [1301, 680] width 128 height 30
type textarea "x"
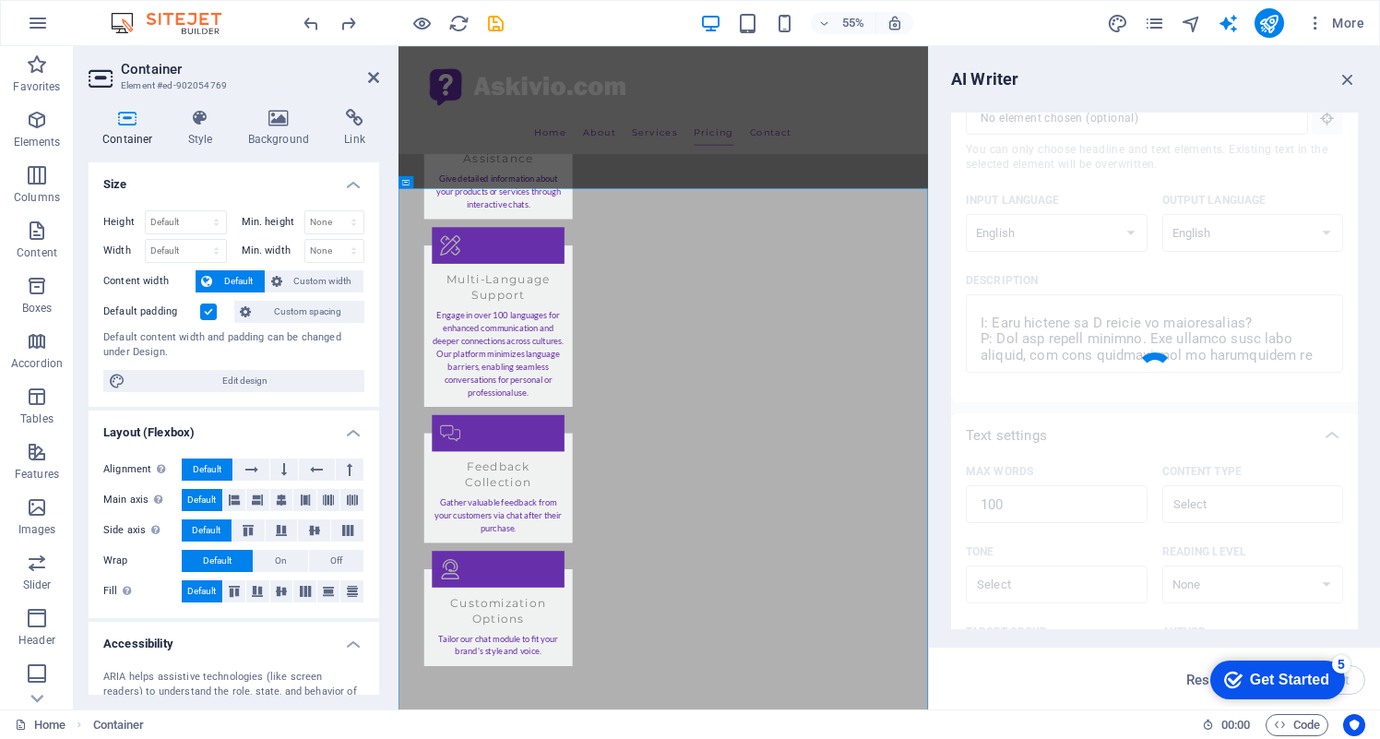
type textarea "x"
type textarea "Askivio Chatbot is an AI assistant designed to enhance website interactions. It…"
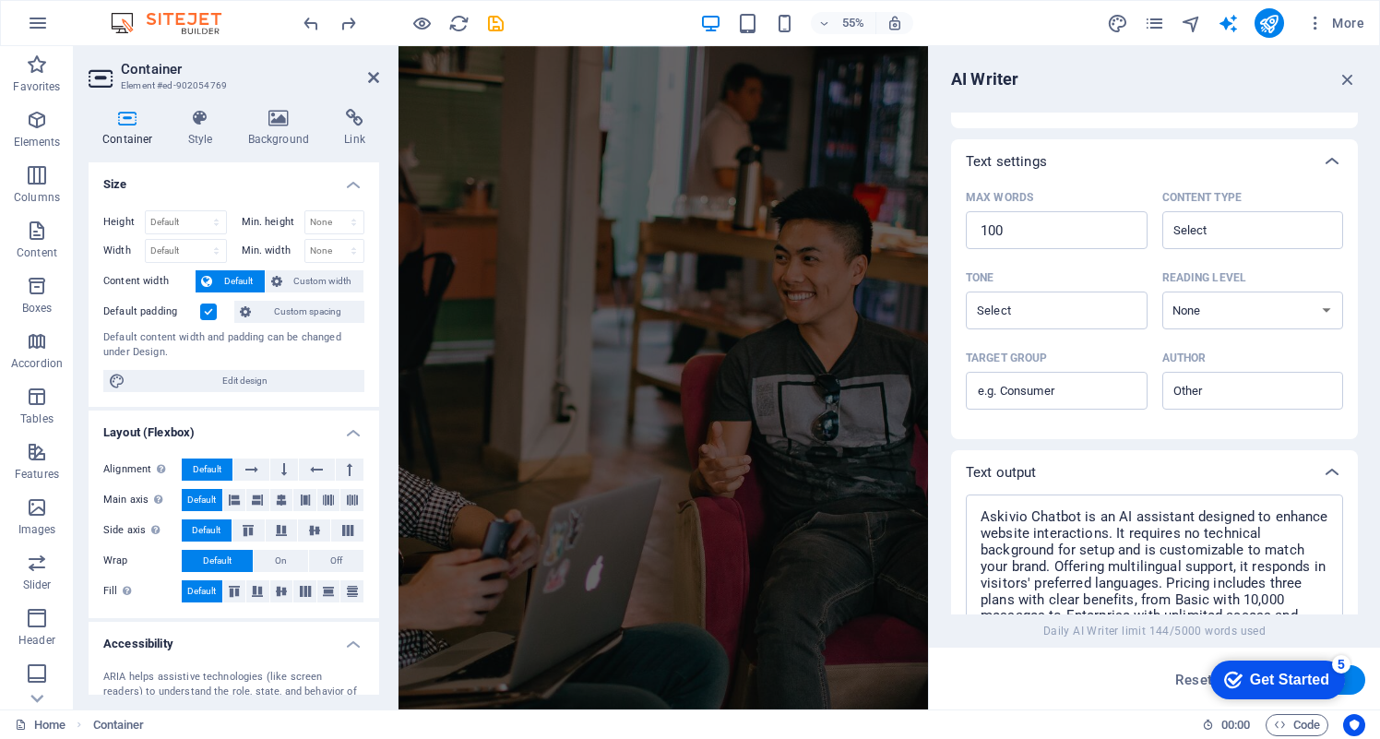
scroll to position [621, 0]
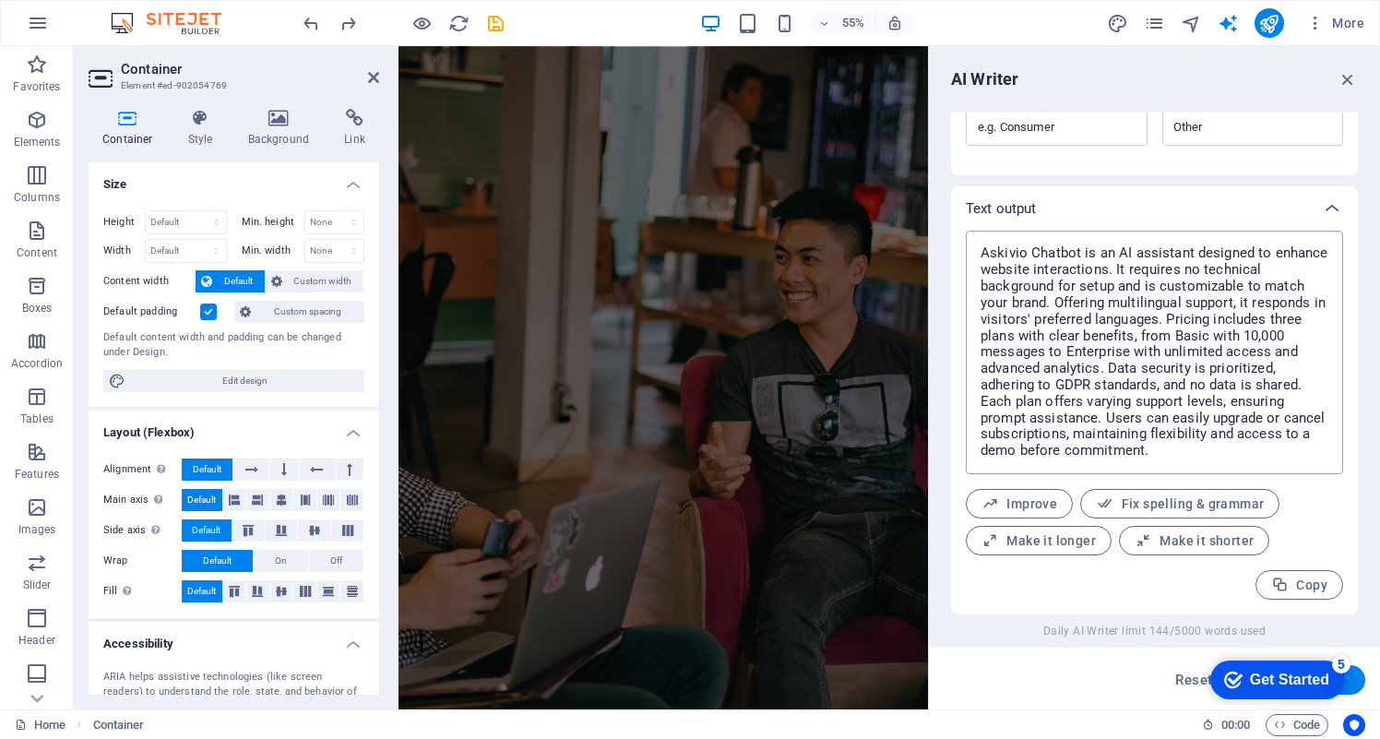
type textarea "x"
click at [1137, 424] on textarea "Askivio Chatbot is an AI assistant designed to enhance website interactions. It…" at bounding box center [1154, 352] width 359 height 225
click at [1107, 444] on textarea "Askivio Chatbot is an AI assistant designed to enhance website interactions. It…" at bounding box center [1154, 352] width 359 height 225
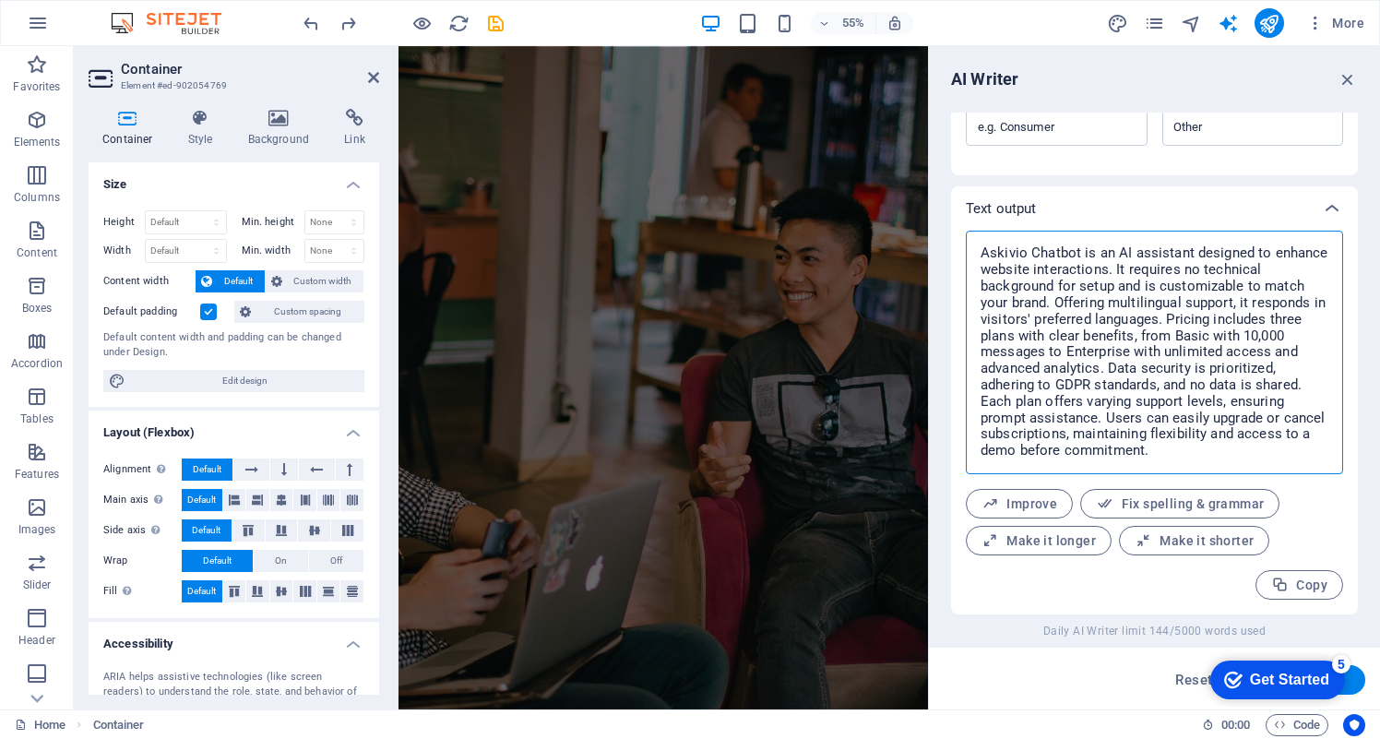
click at [1107, 444] on textarea "Askivio Chatbot is an AI assistant designed to enhance website interactions. It…" at bounding box center [1154, 352] width 359 height 225
type textarea "Askivio Chatbot is an AI assistant designed to enhance website interactions. It…"
click at [1112, 399] on textarea "Askivio Chatbot is an AI assistant designed to enhance website interactions. It…" at bounding box center [1154, 352] width 359 height 225
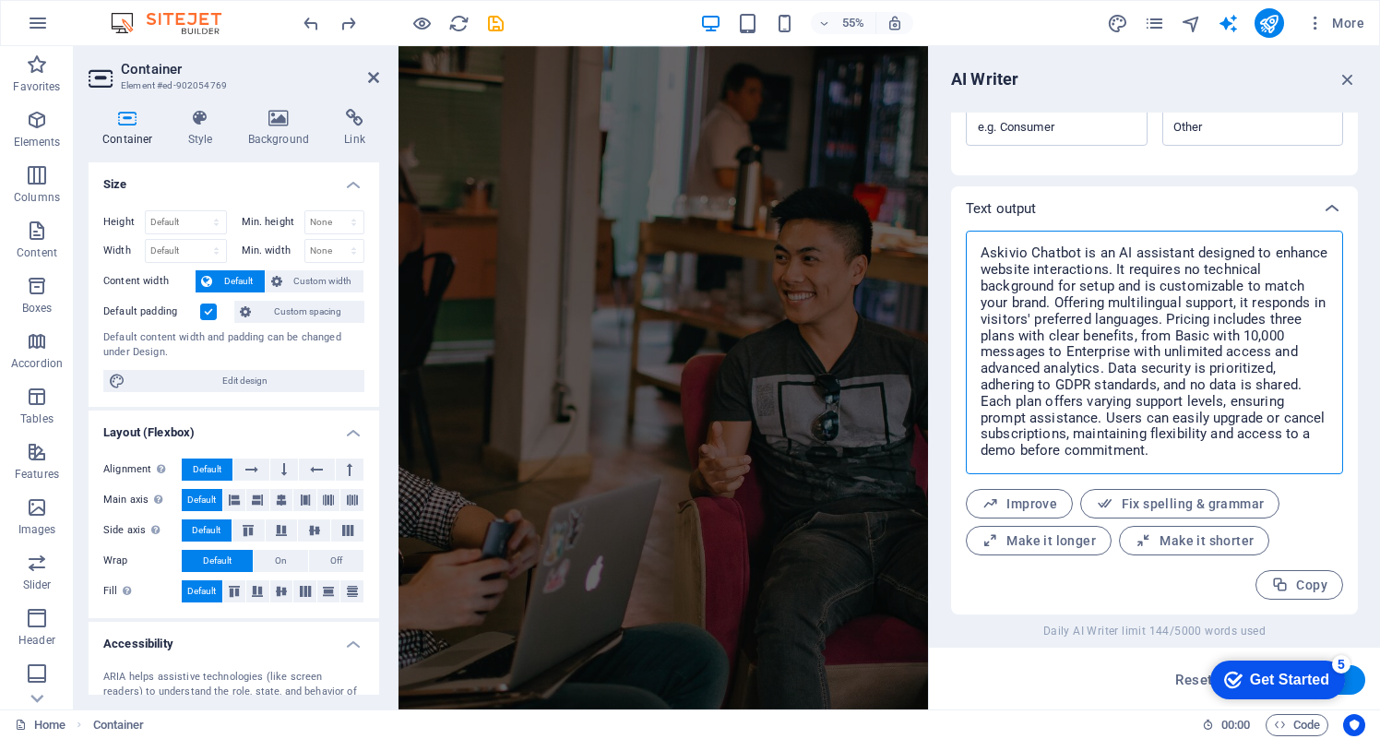
click at [1155, 309] on textarea "Askivio Chatbot is an AI assistant designed to enhance website interactions. It…" at bounding box center [1154, 352] width 359 height 225
type textarea "x"
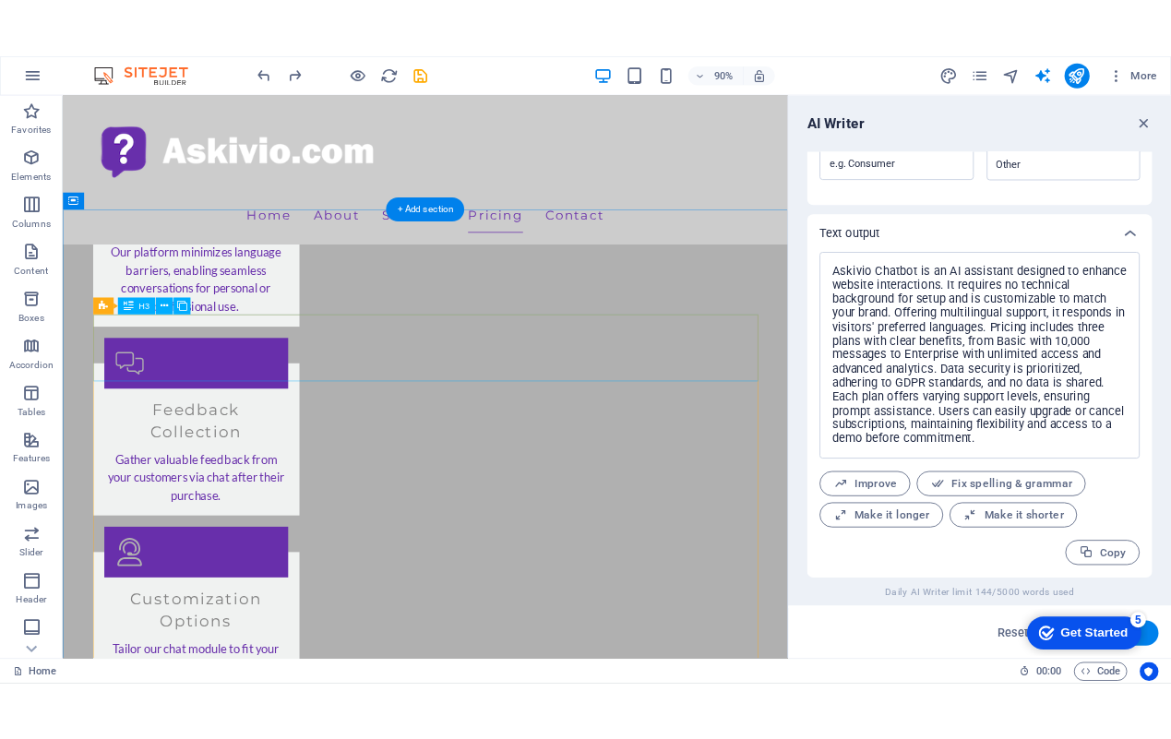
scroll to position [2970, 0]
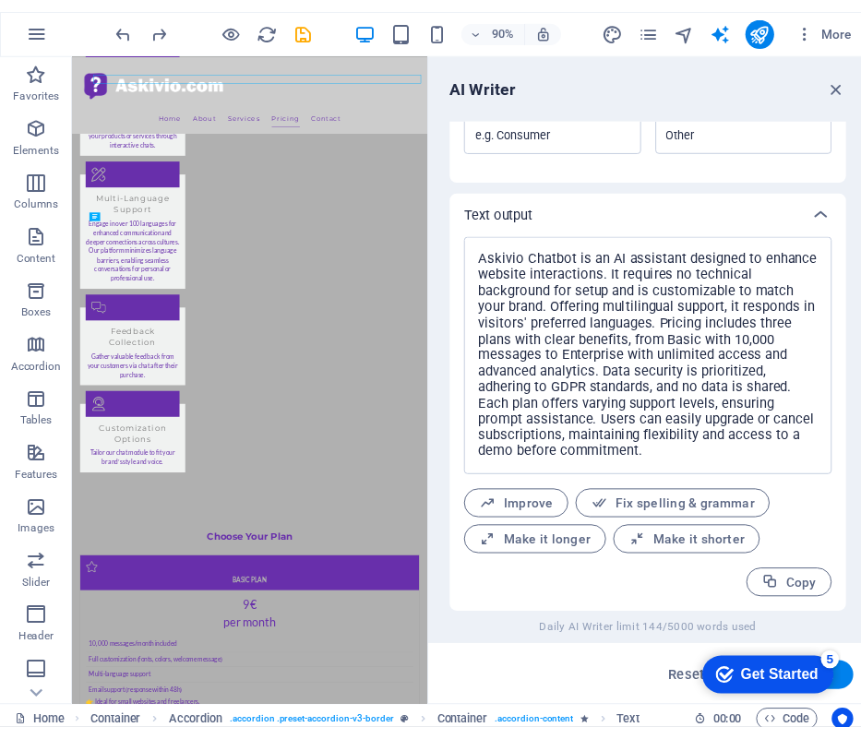
scroll to position [3468, 0]
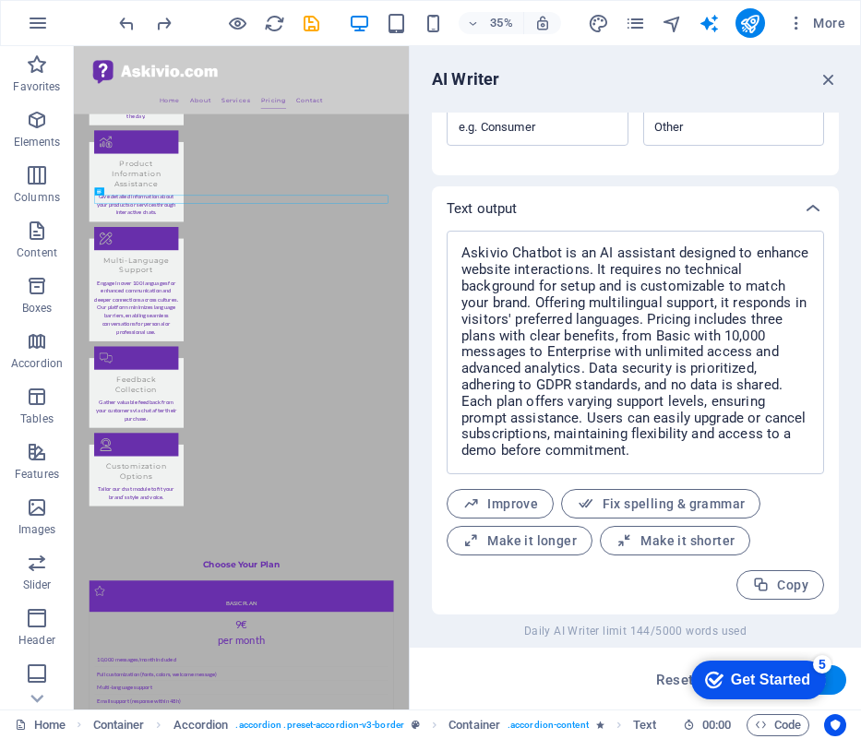
type textarea "x"
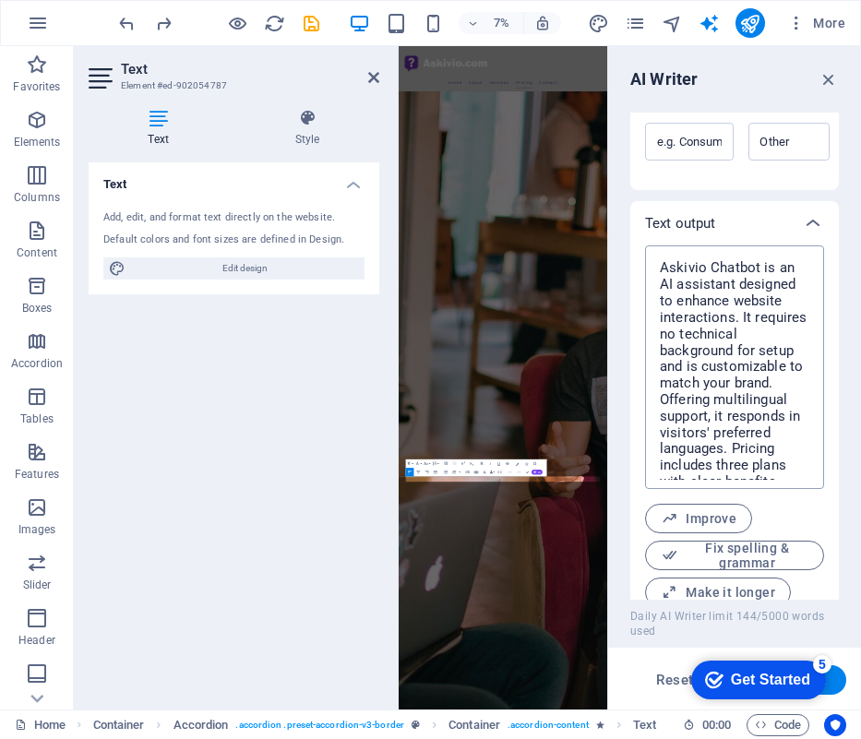
scroll to position [636, 0]
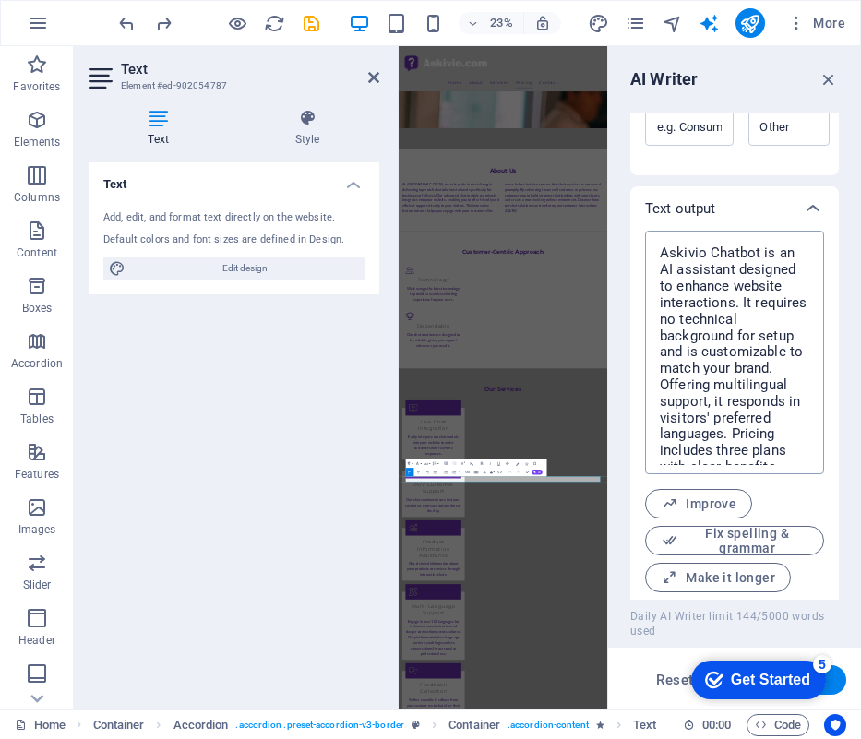
drag, startPoint x: 412, startPoint y: 327, endPoint x: 798, endPoint y: 357, distance: 386.8
click at [798, 357] on aside "AI Writer Text input Element ​ You can only choose headline and text elements. …" at bounding box center [734, 377] width 254 height 663
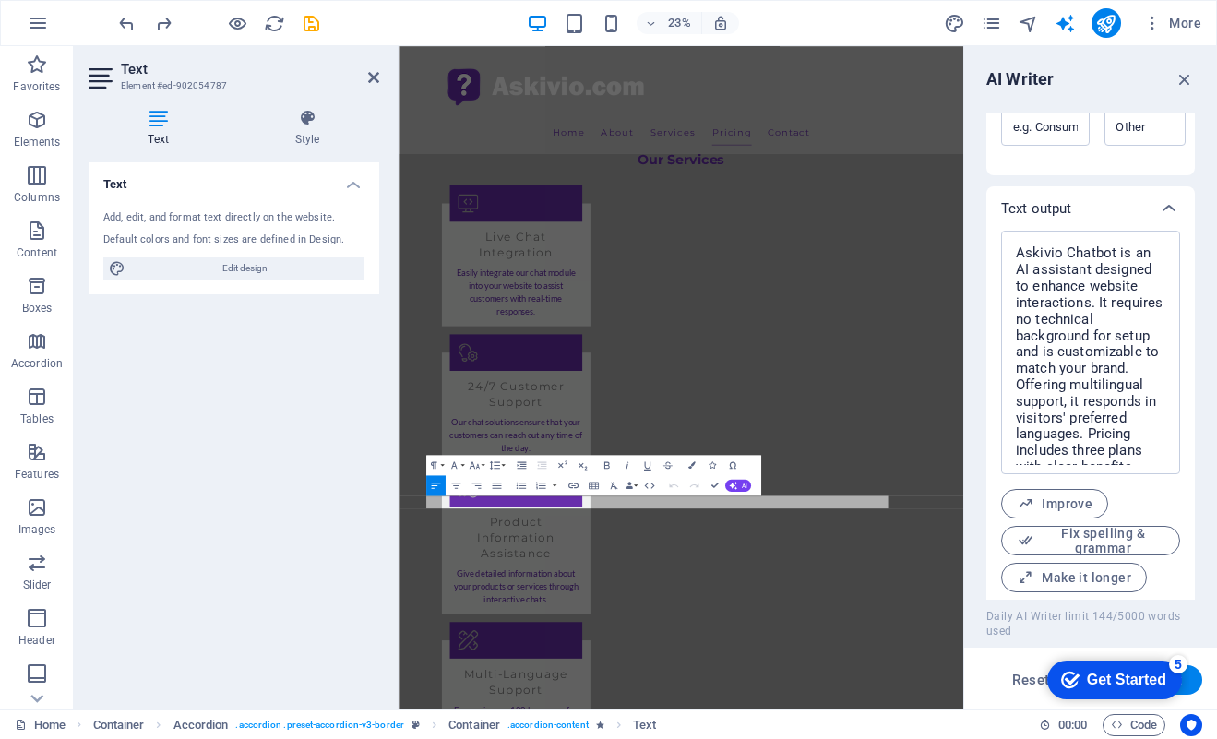
scroll to position [2681, 0]
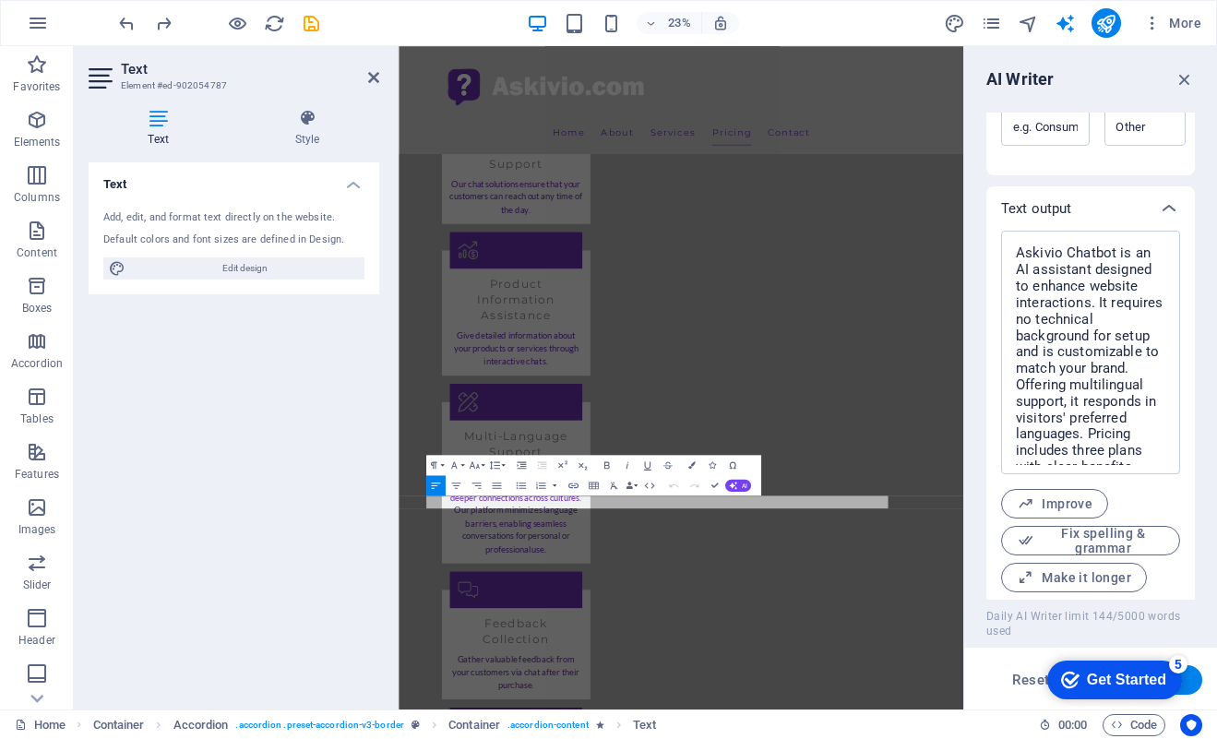
type textarea "x"
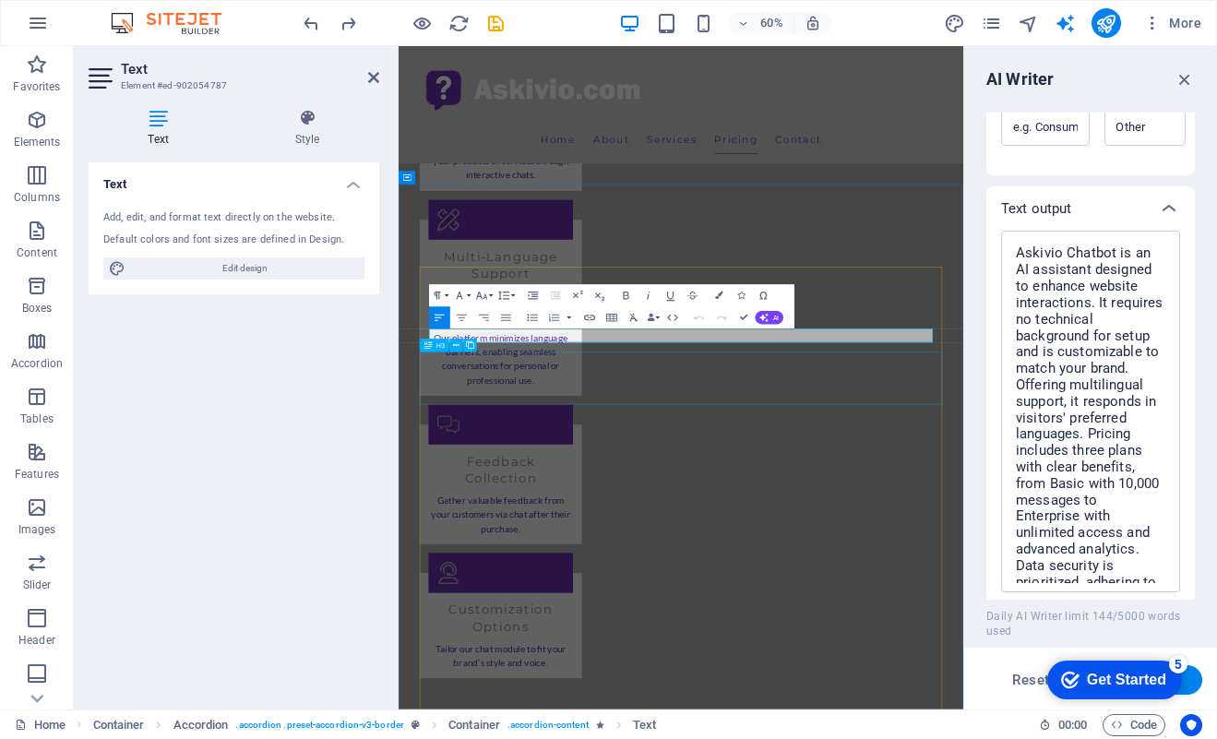
scroll to position [3041, 0]
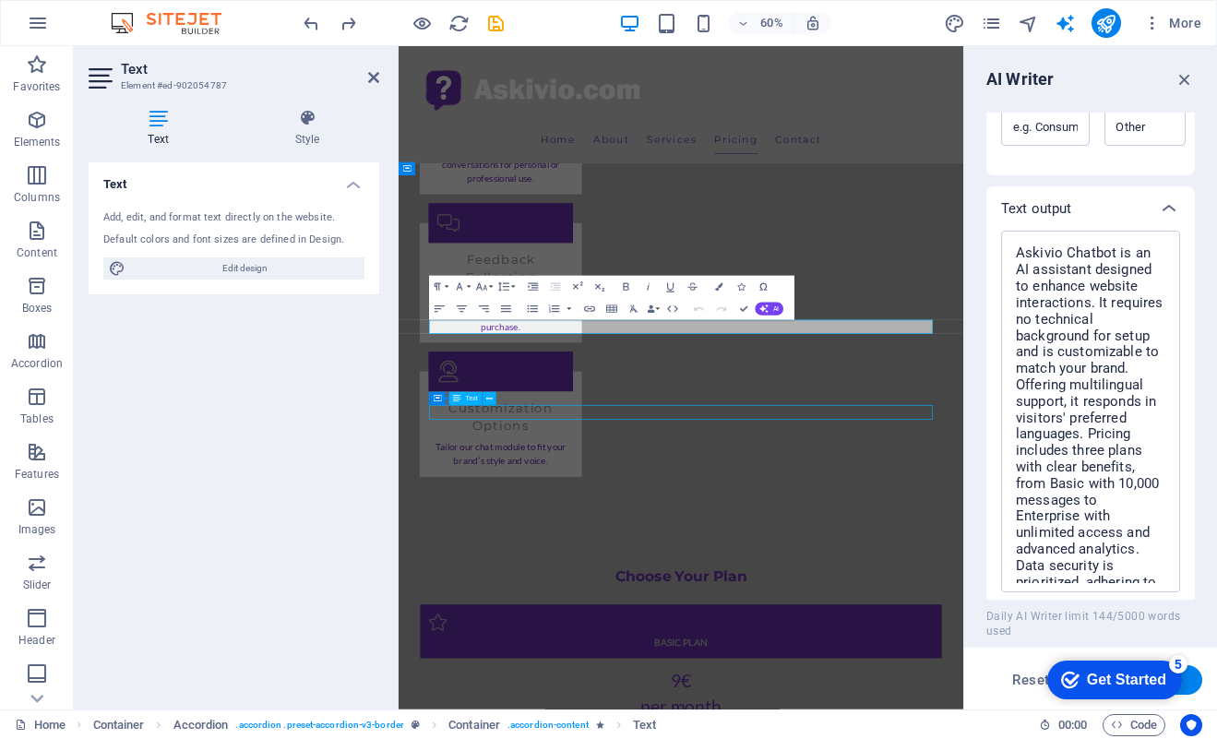
scroll to position [2937, 0]
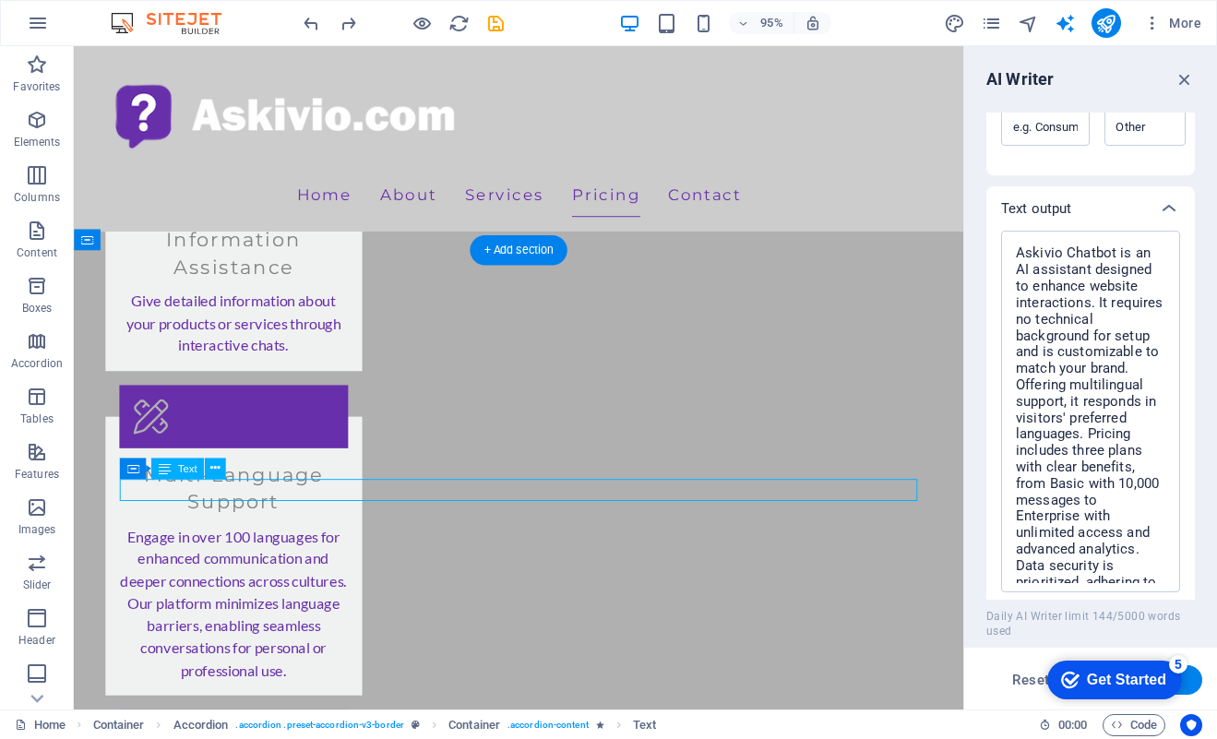
scroll to position [3041, 0]
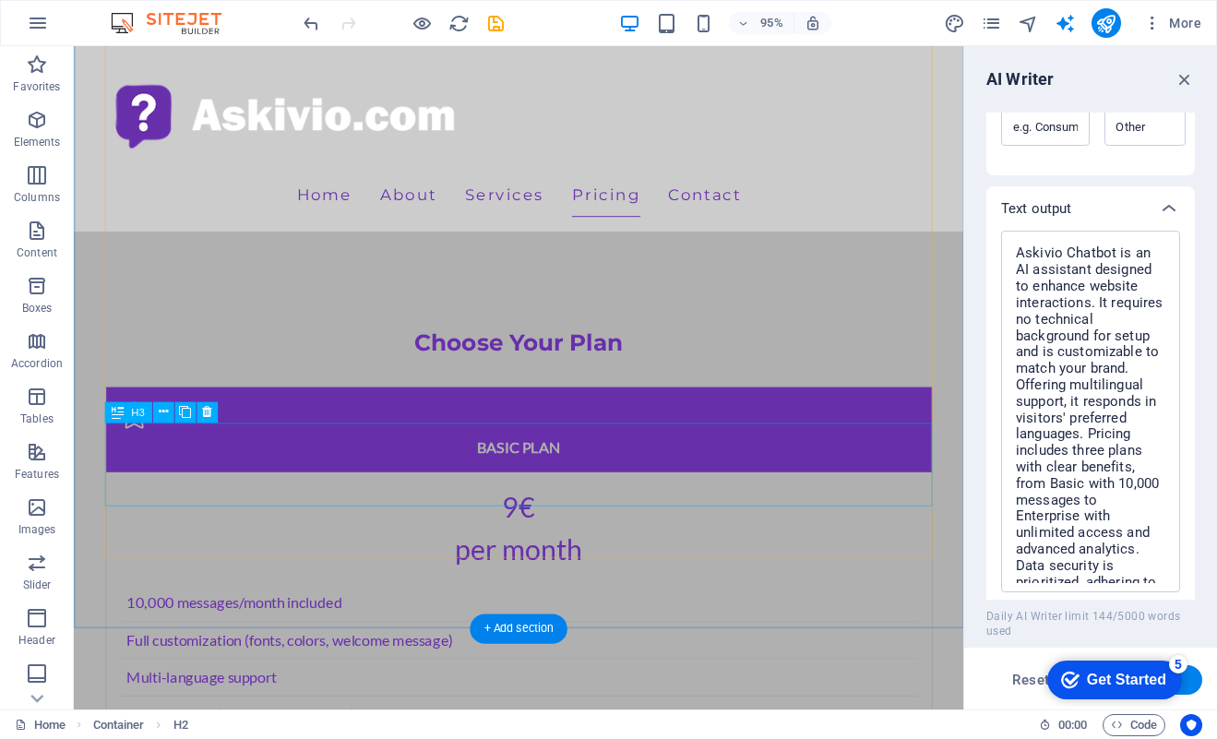
scroll to position [3631, 0]
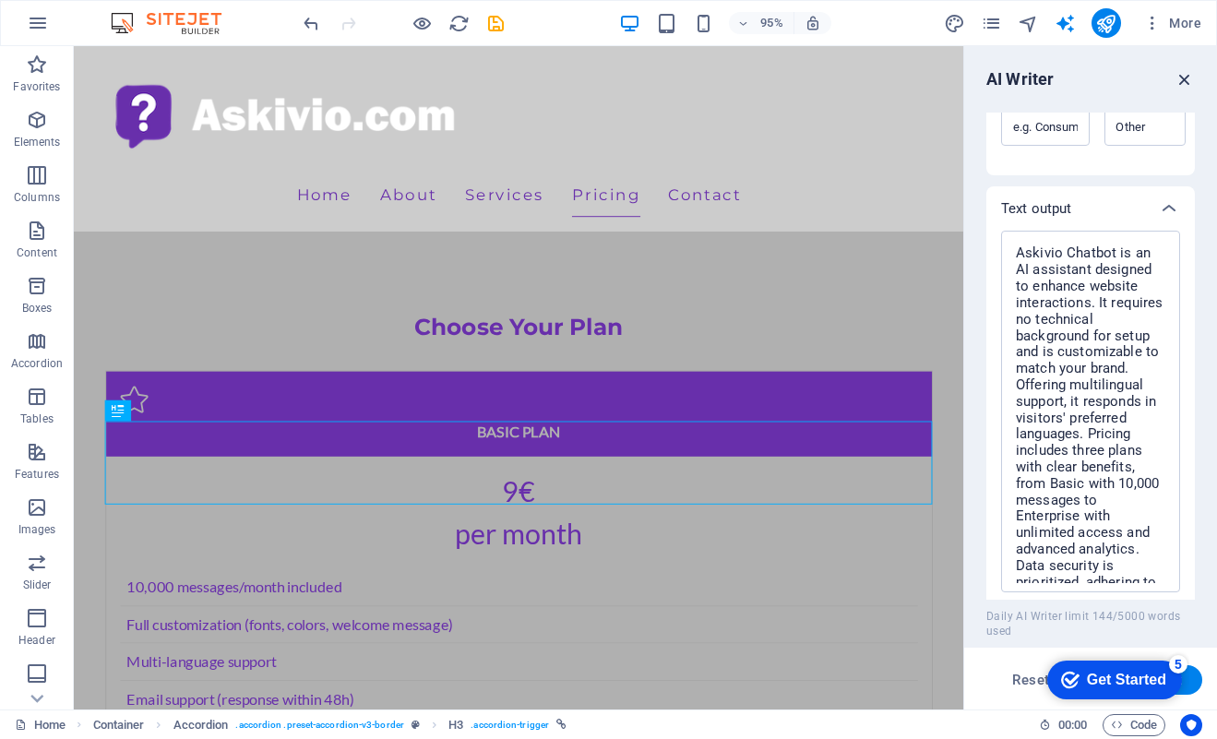
click at [1185, 81] on icon "button" at bounding box center [1184, 79] width 20 height 20
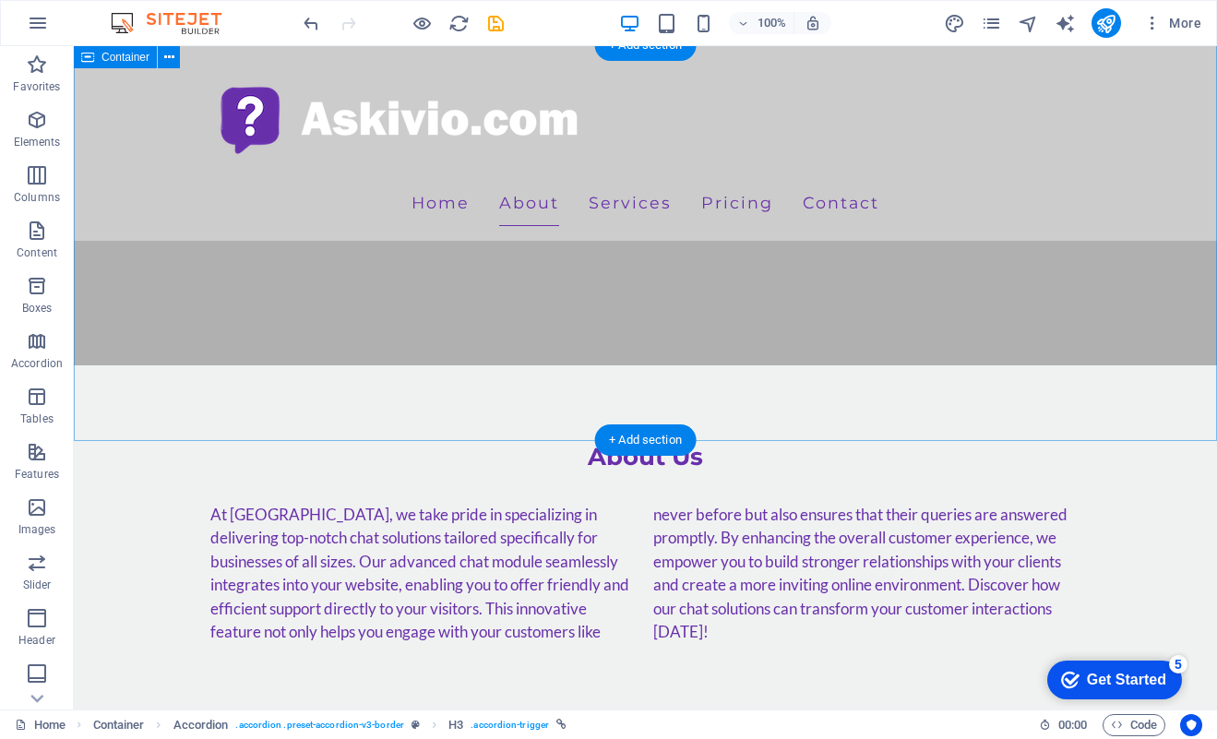
scroll to position [724, 0]
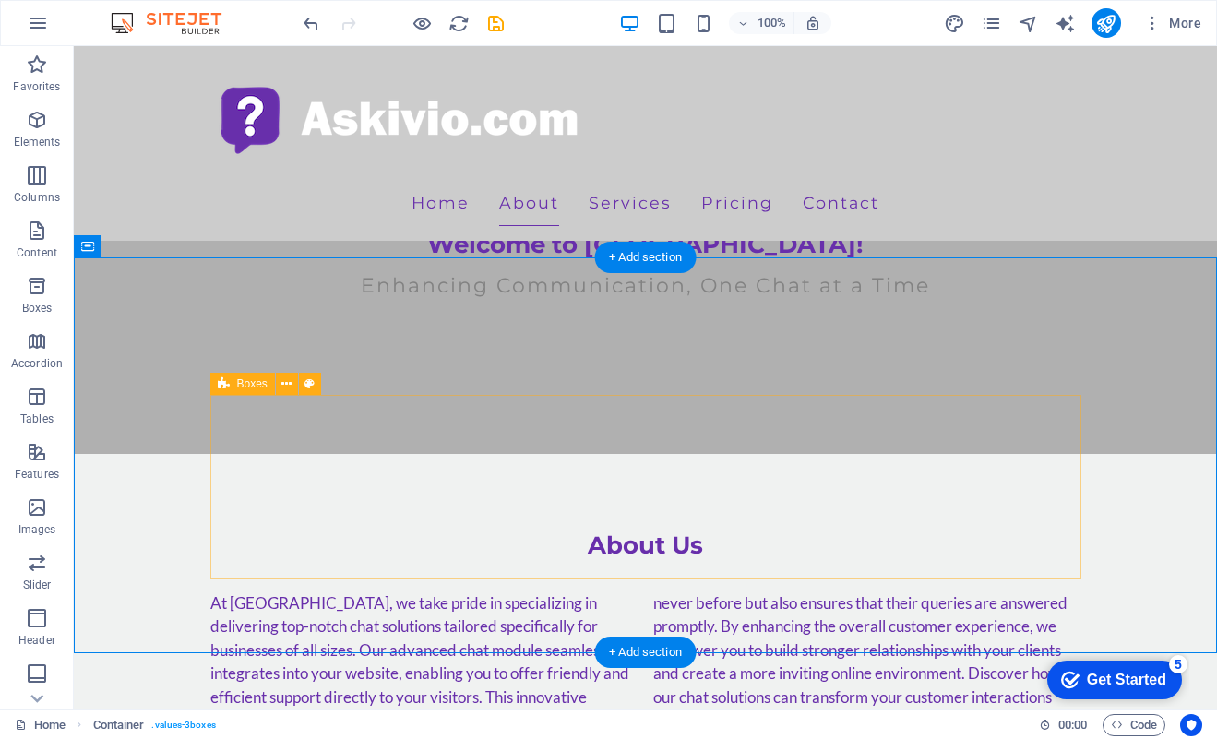
scroll to position [672, 0]
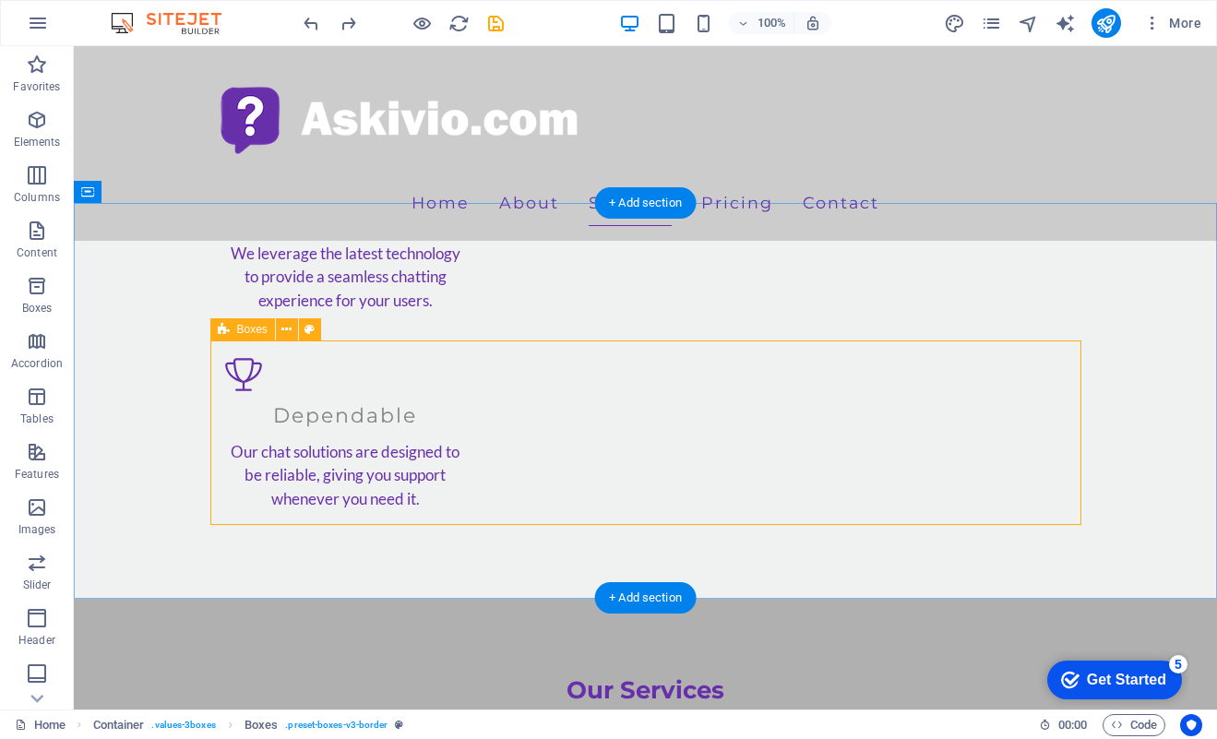
scroll to position [2164, 0]
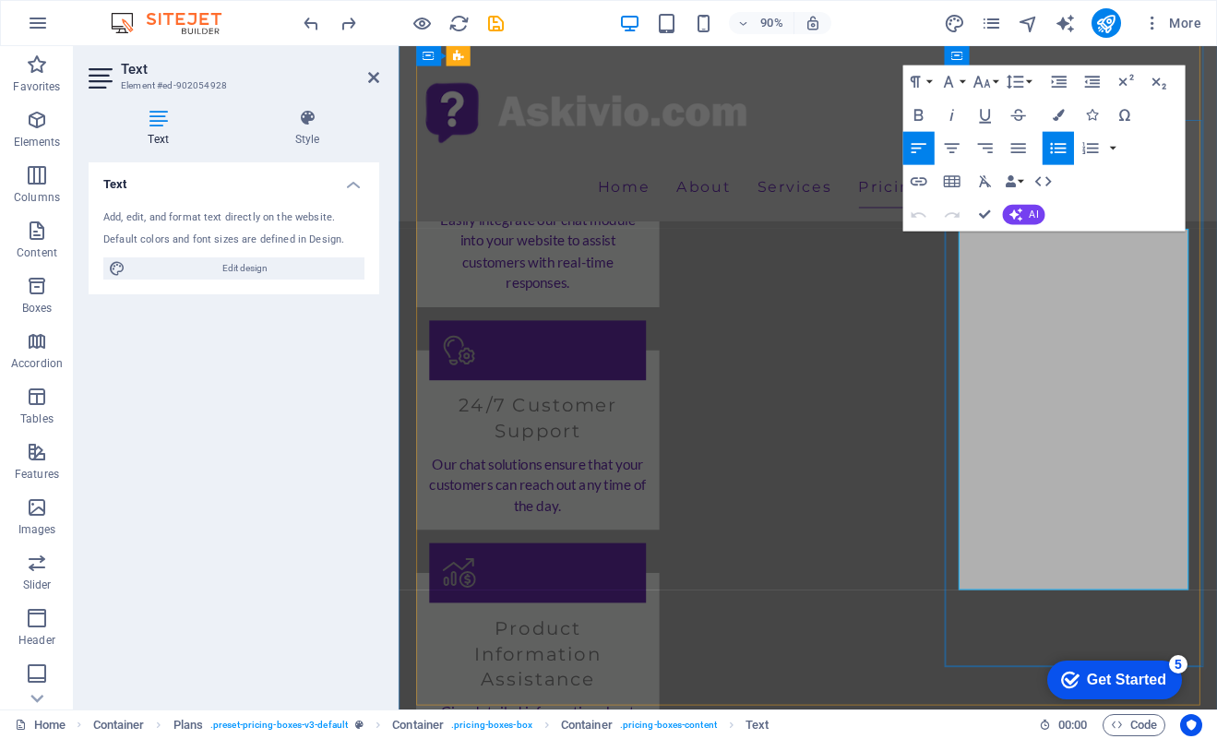
drag, startPoint x: 1119, startPoint y: 437, endPoint x: 1022, endPoint y: 407, distance: 101.5
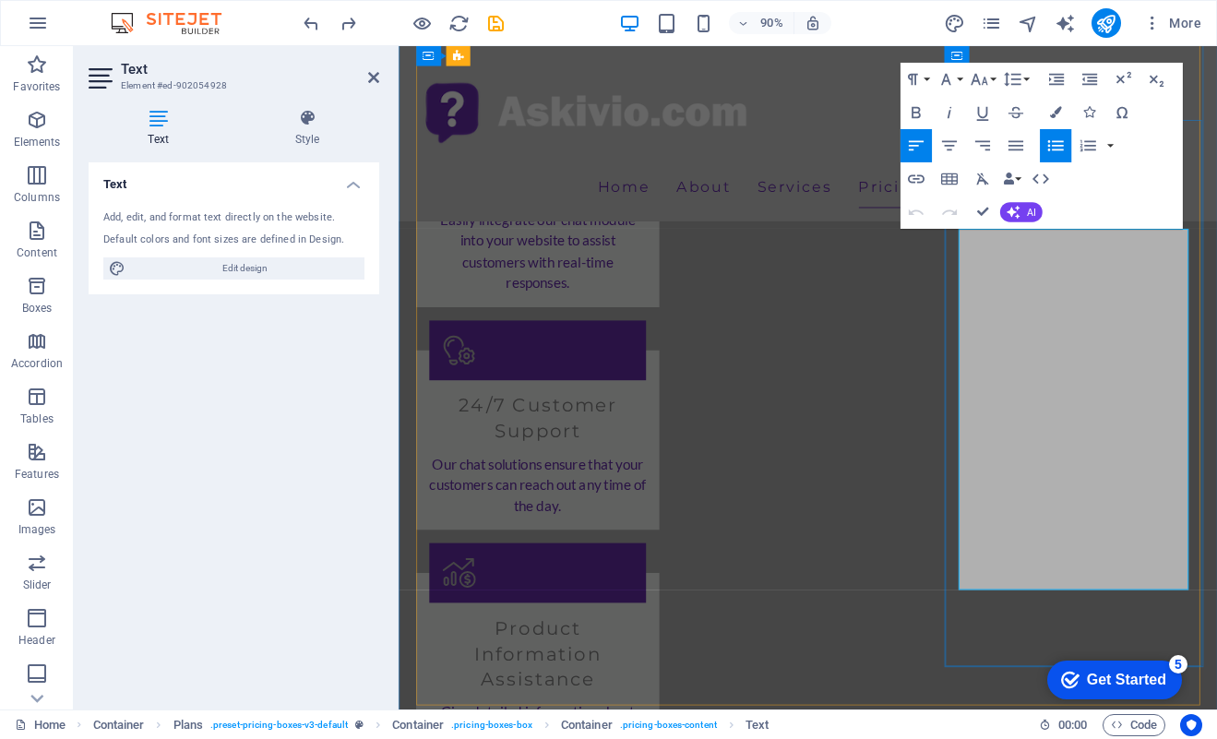
copy p "Full white-label (no Askivio branding)"
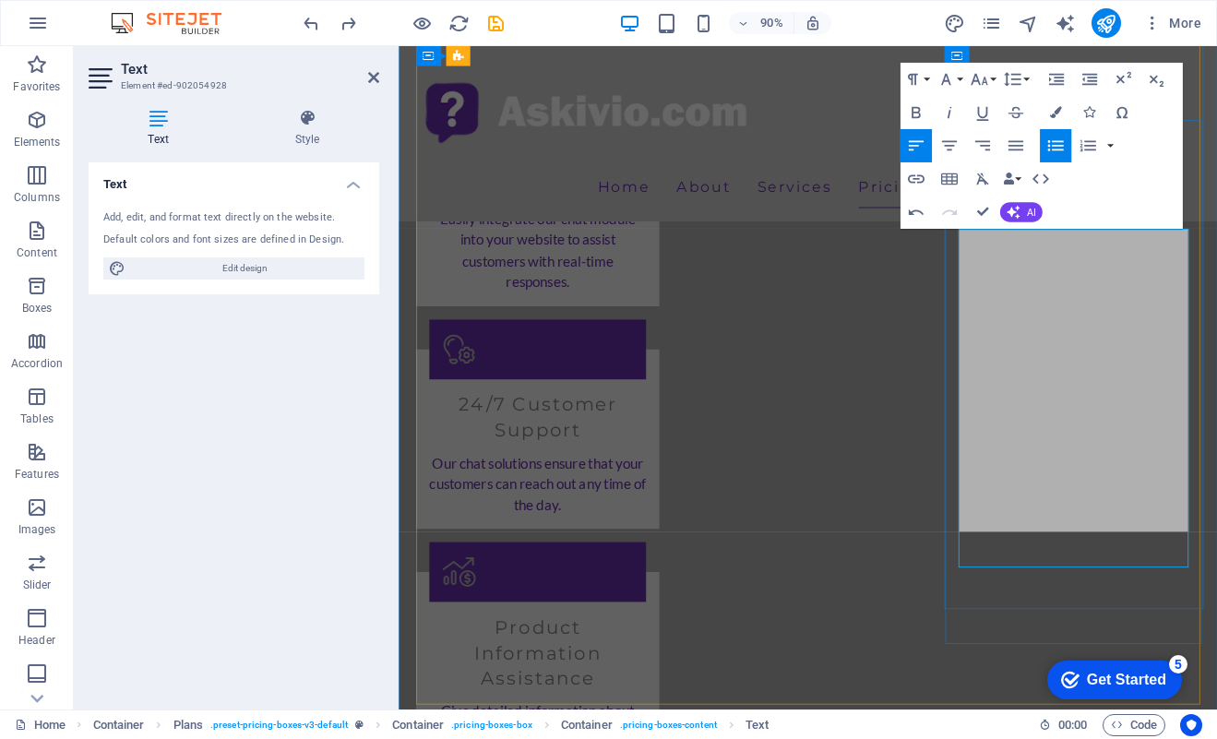
scroll to position [2165, 0]
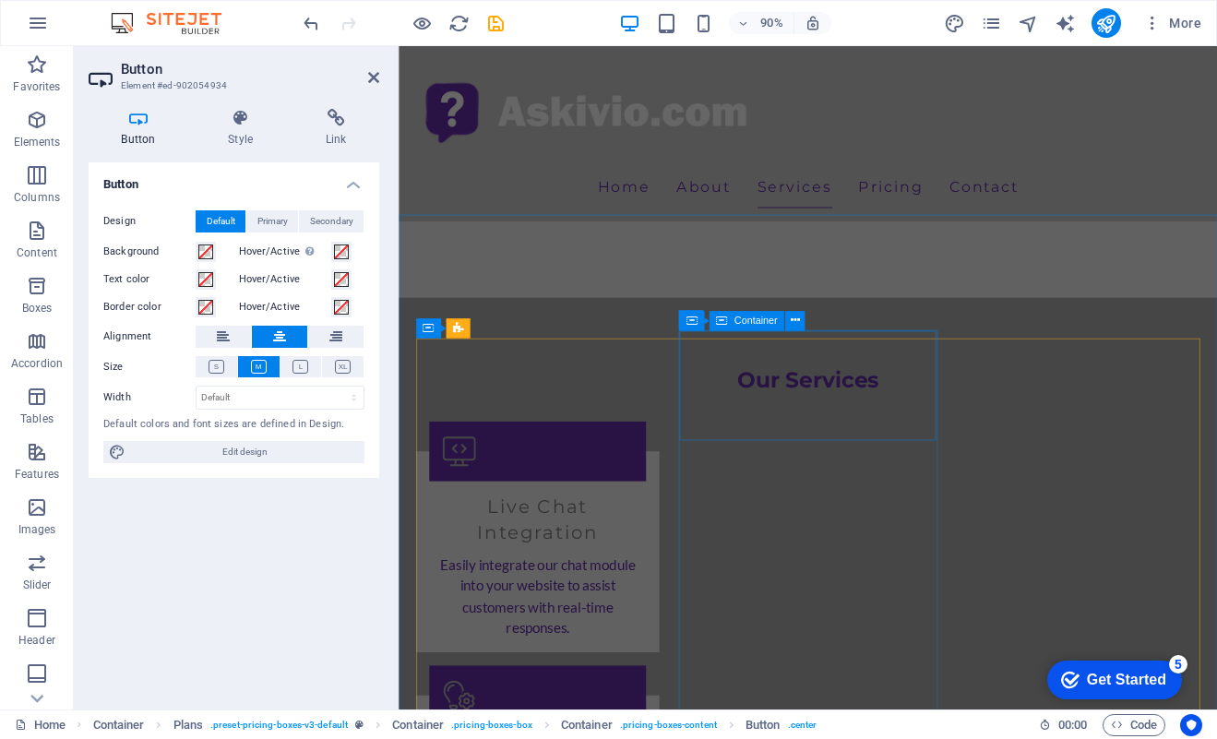
scroll to position [1758, 0]
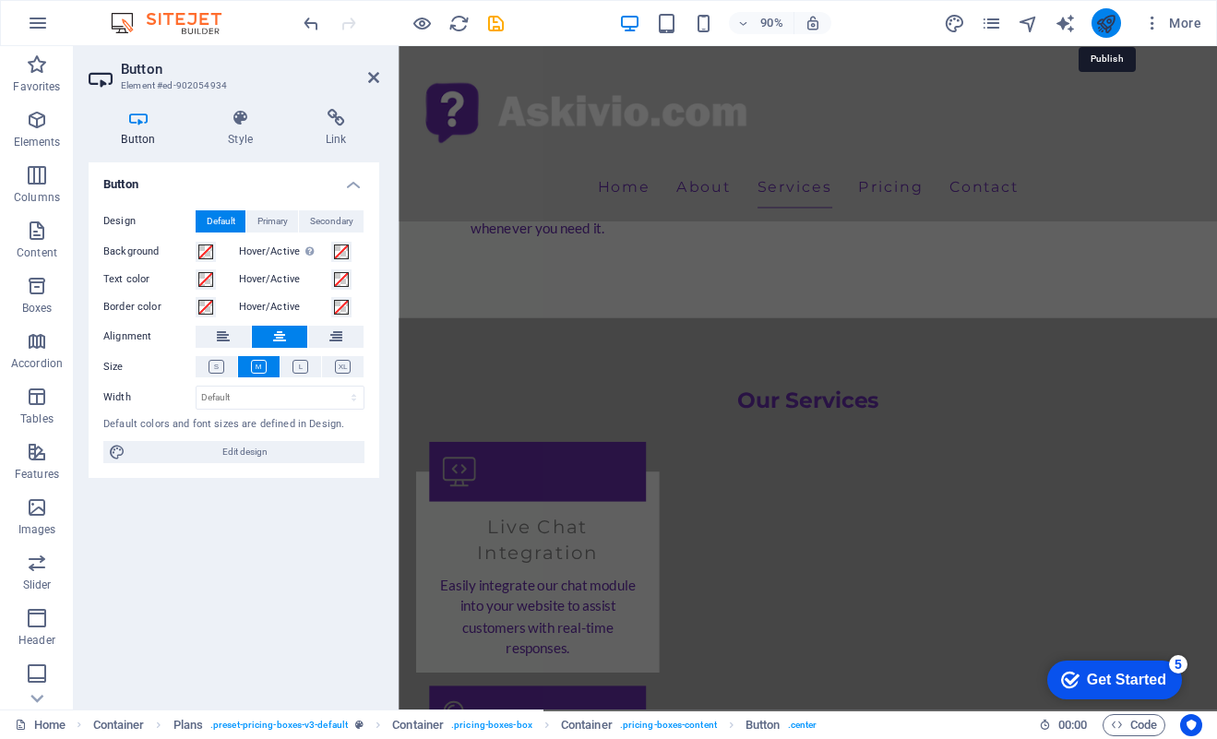
click at [1113, 17] on icon "publish" at bounding box center [1105, 23] width 21 height 21
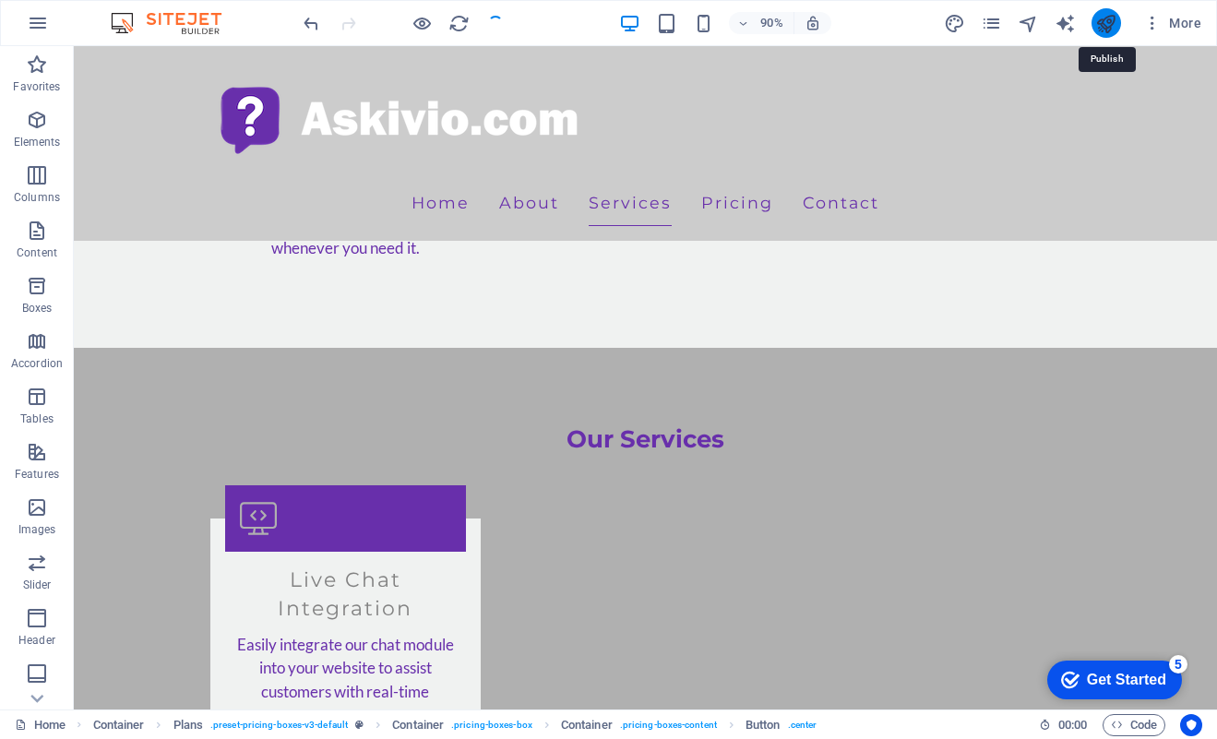
scroll to position [2416, 0]
